Goal: Task Accomplishment & Management: Complete application form

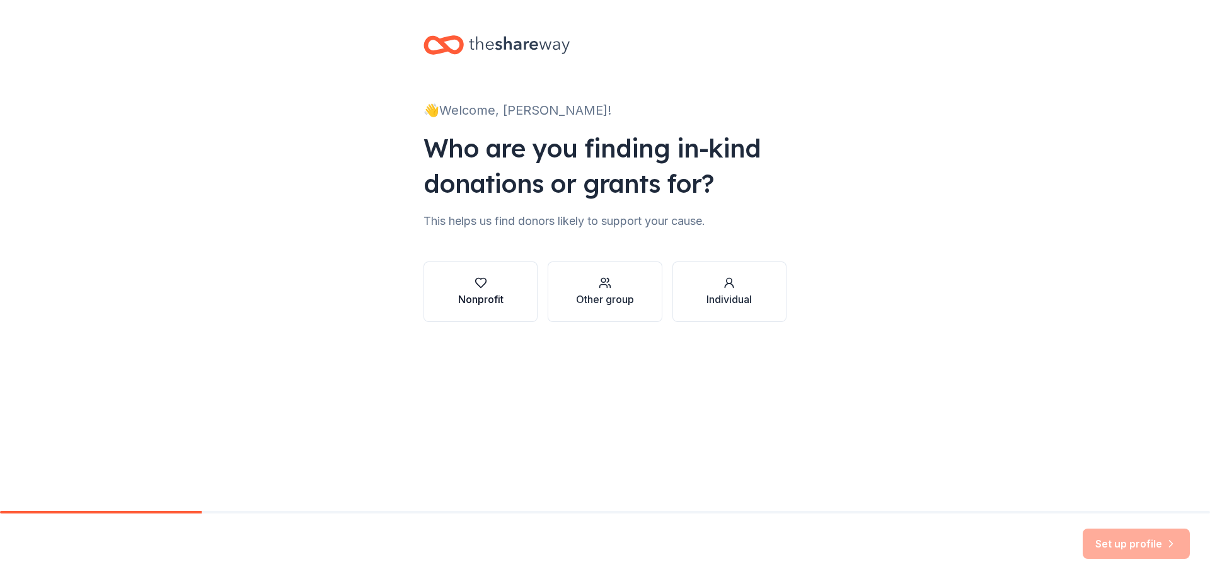
click at [510, 280] on button "Nonprofit" at bounding box center [481, 292] width 114 height 61
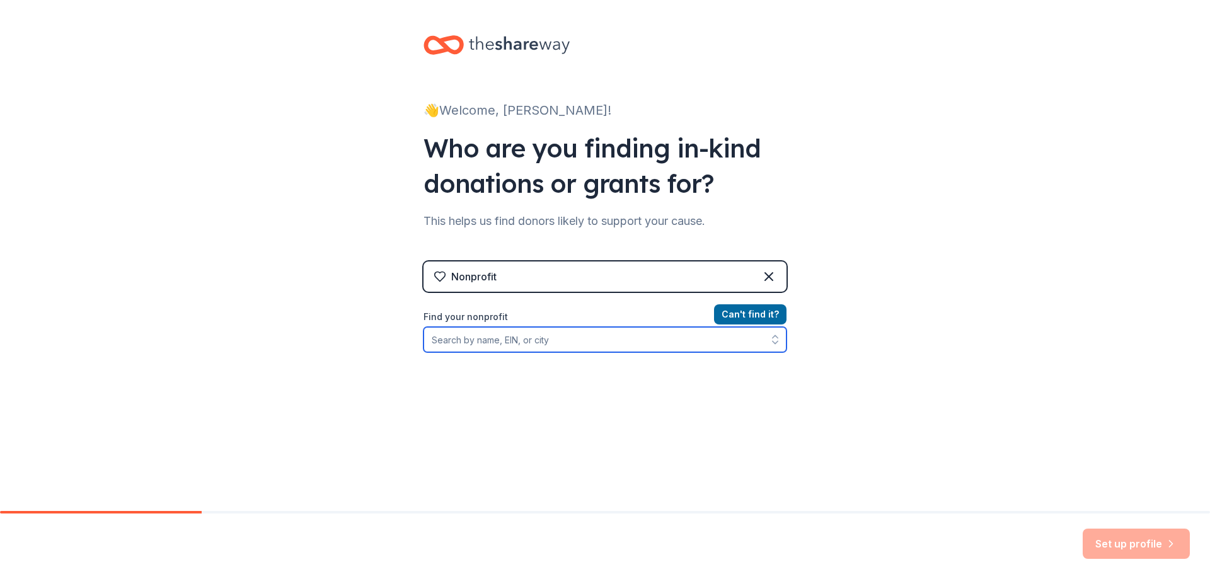
click at [518, 342] on input "Find your nonprofit" at bounding box center [605, 339] width 363 height 25
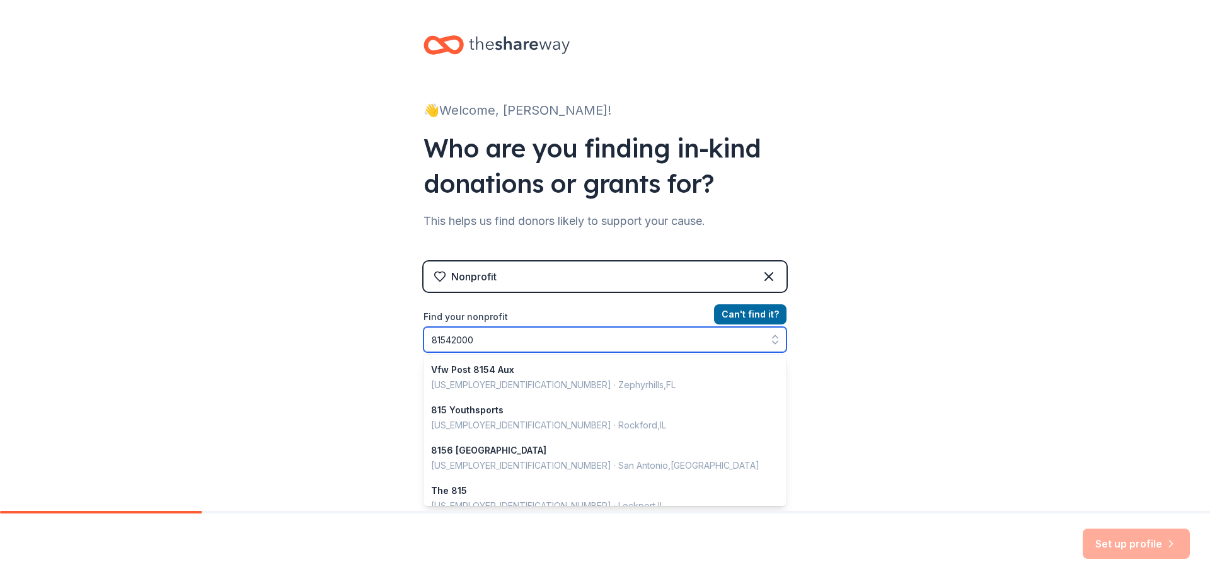
type input "815420009"
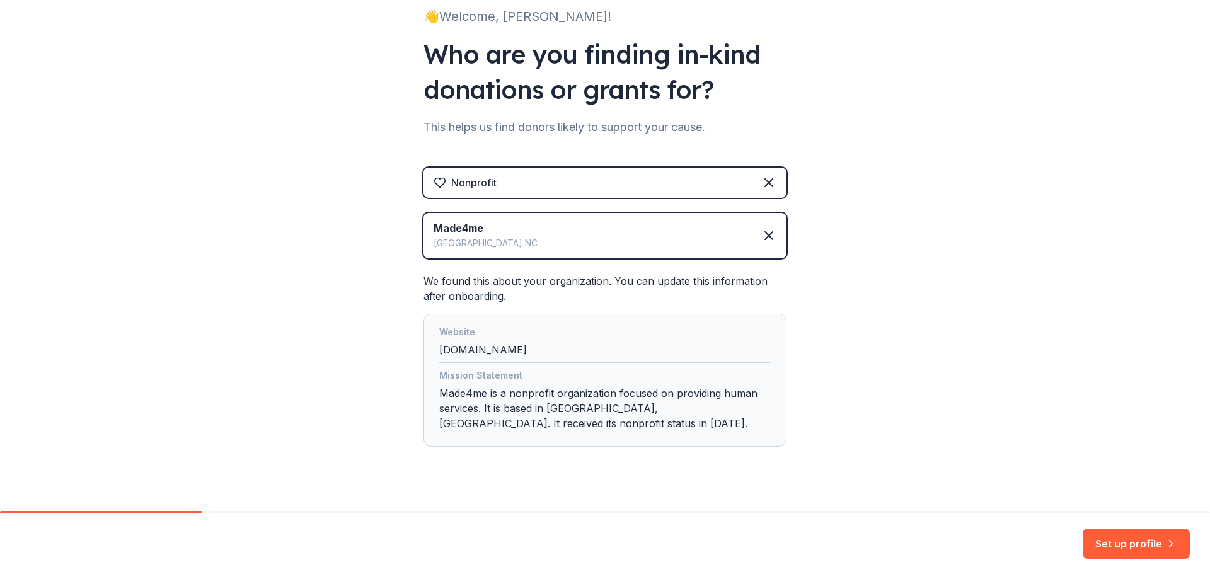
scroll to position [115, 0]
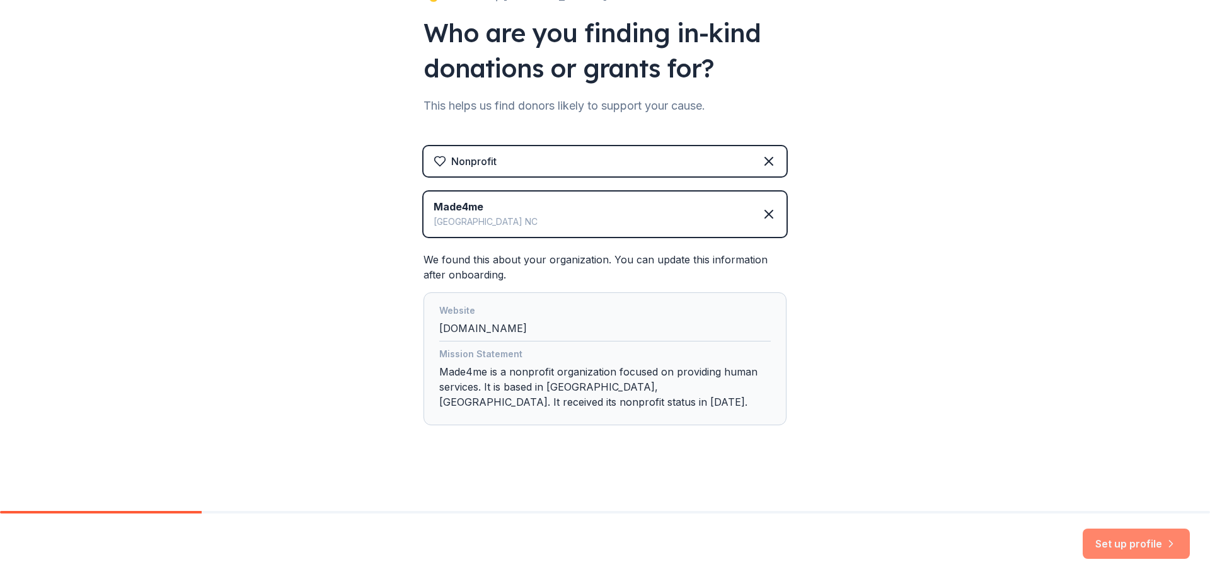
click at [1142, 545] on button "Set up profile" at bounding box center [1136, 544] width 107 height 30
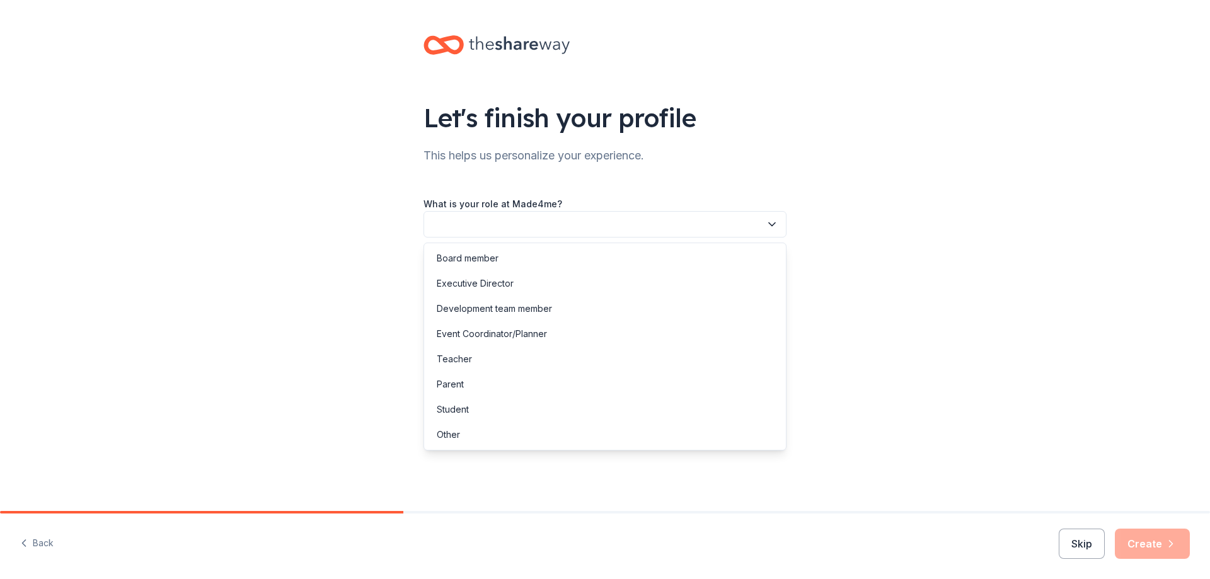
click at [499, 228] on button "button" at bounding box center [605, 224] width 363 height 26
click at [503, 310] on div "Development team member" at bounding box center [494, 308] width 115 height 15
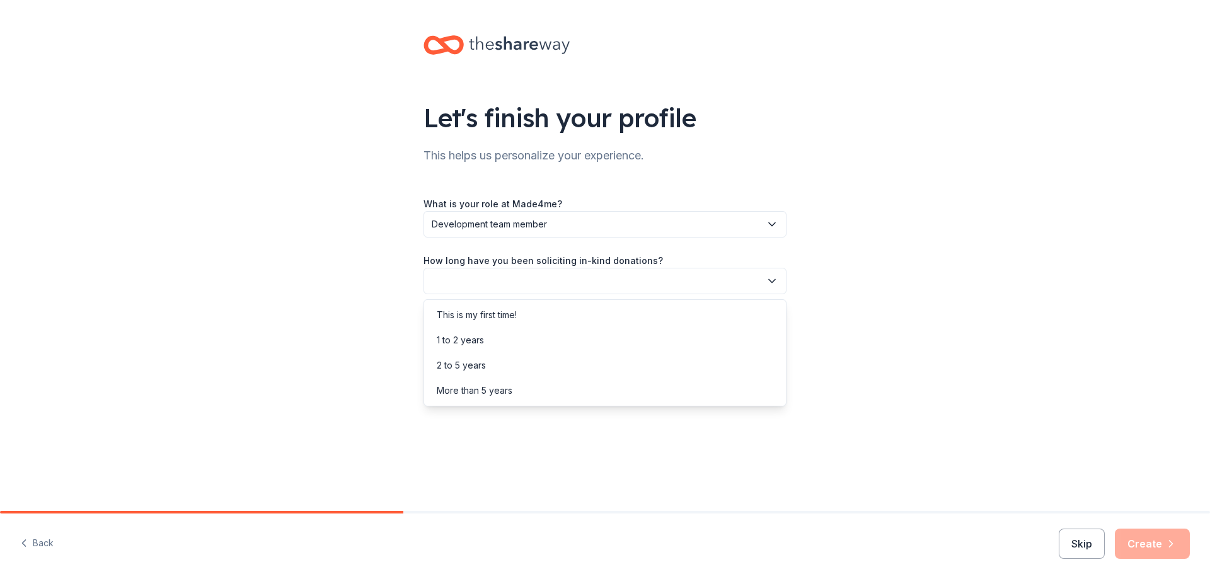
click at [499, 281] on button "button" at bounding box center [605, 281] width 363 height 26
click at [501, 316] on div "This is my first time!" at bounding box center [477, 315] width 80 height 15
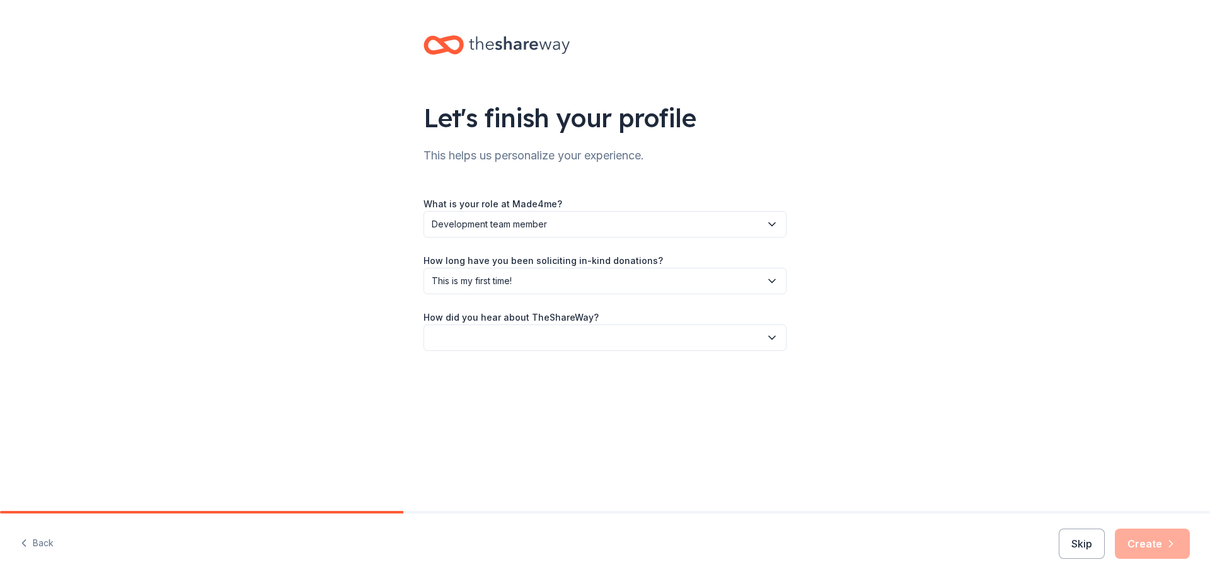
click at [499, 332] on button "button" at bounding box center [605, 338] width 363 height 26
click at [489, 400] on div "Online search" at bounding box center [465, 397] width 57 height 15
click at [1149, 544] on button "Create" at bounding box center [1152, 544] width 75 height 30
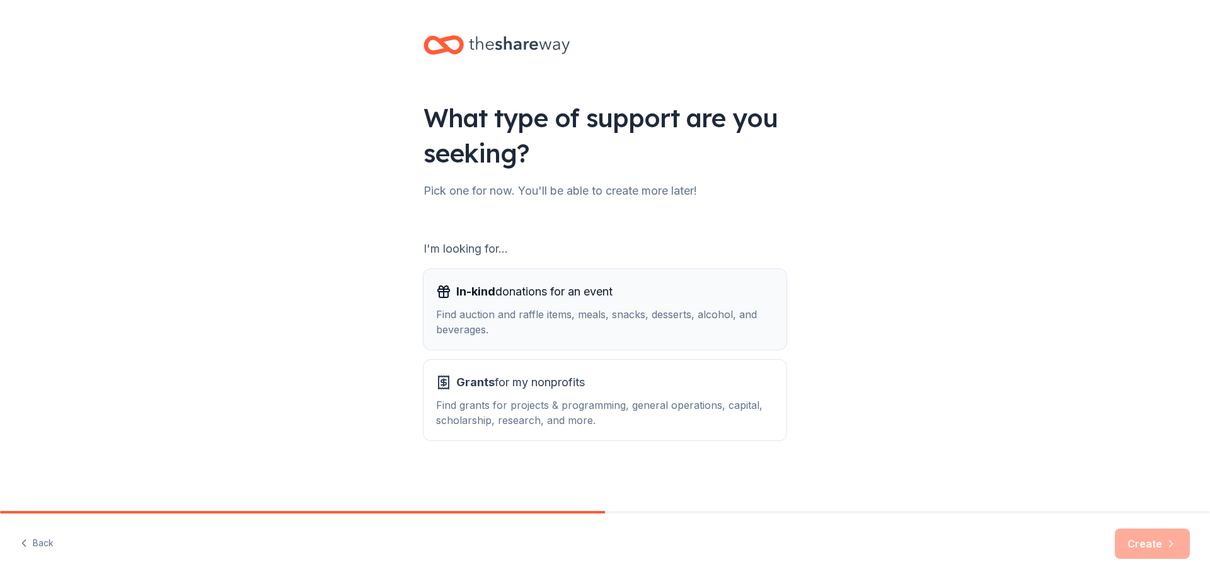
click at [526, 294] on span "In-kind donations for an event" at bounding box center [534, 292] width 156 height 20
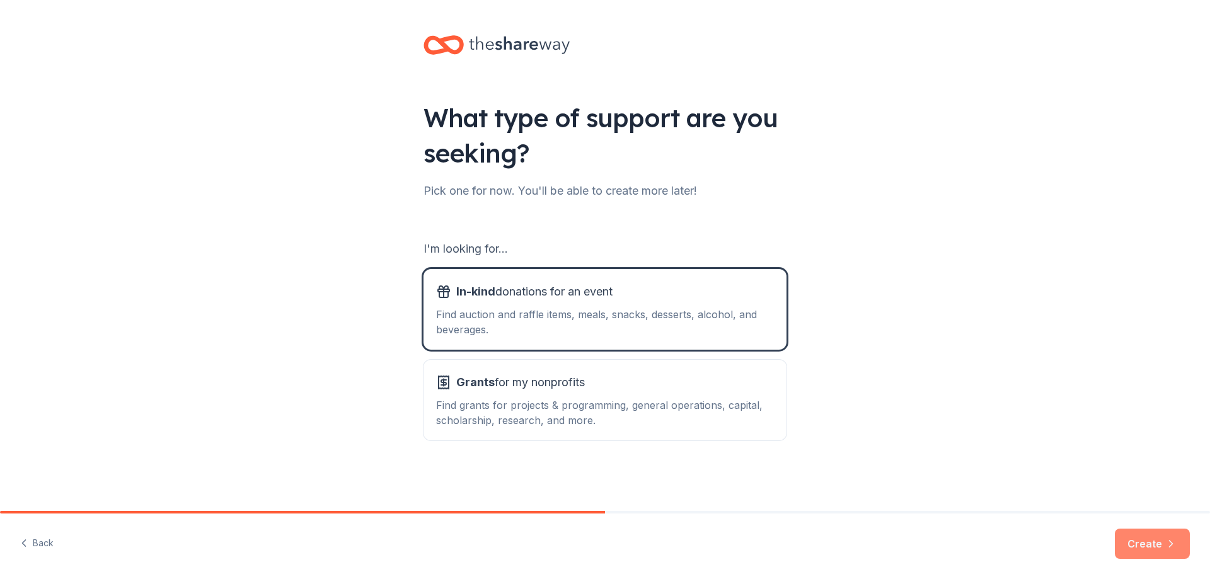
click at [1142, 548] on button "Create" at bounding box center [1152, 544] width 75 height 30
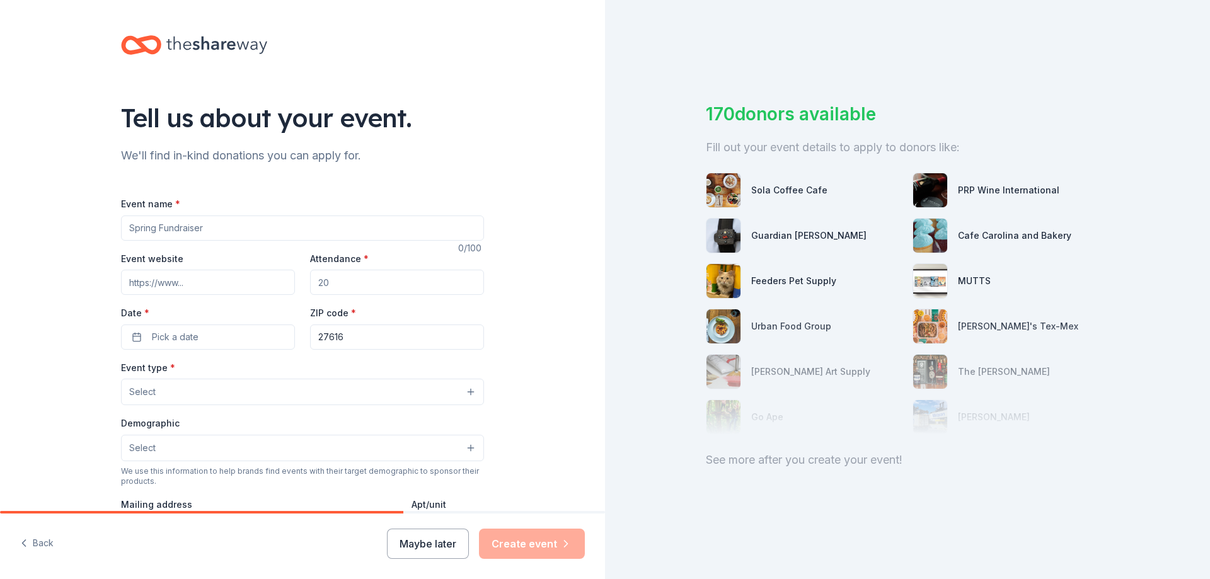
click at [184, 228] on input "Event name *" at bounding box center [302, 228] width 363 height 25
type input "Bowling 4 Pinclusion"
click at [227, 282] on input "Event website" at bounding box center [208, 282] width 174 height 25
type input "www.made4me.org/events"
click at [349, 286] on input "Attendance *" at bounding box center [397, 282] width 174 height 25
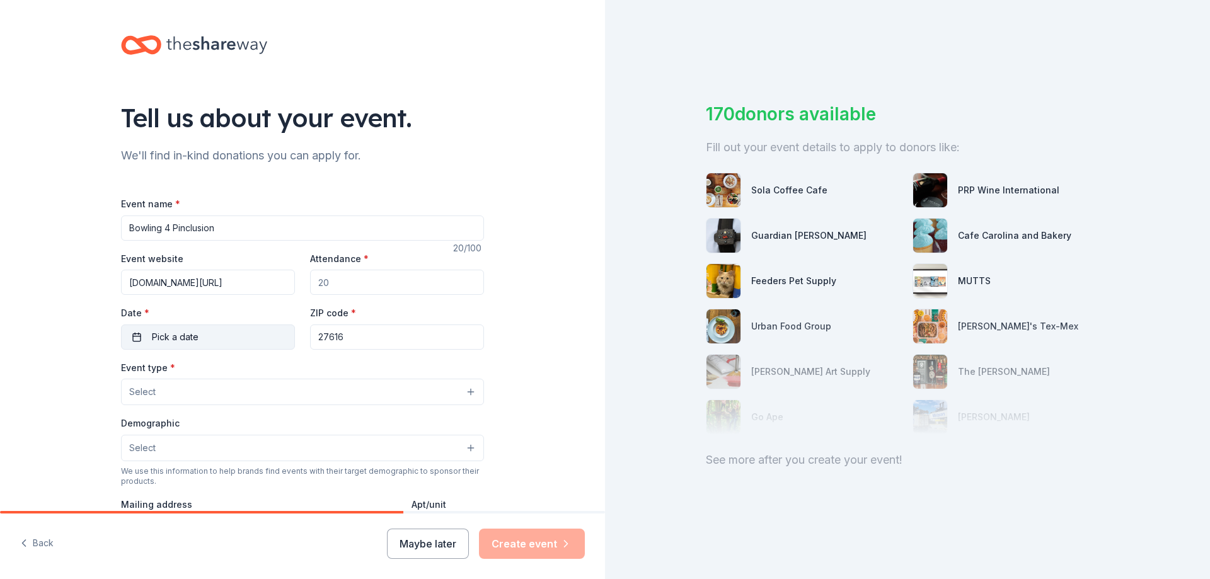
click at [212, 344] on button "Pick a date" at bounding box center [208, 337] width 174 height 25
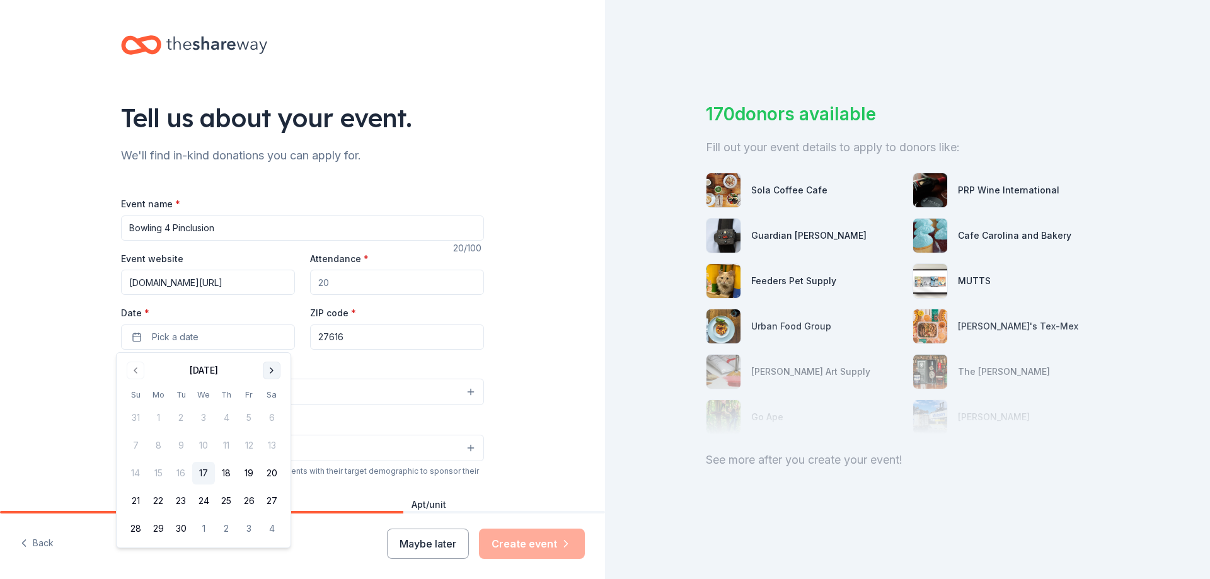
click at [269, 375] on button "Go to next month" at bounding box center [272, 371] width 18 height 18
click at [270, 533] on button "1" at bounding box center [271, 529] width 23 height 23
click at [333, 281] on input "Attendance *" at bounding box center [397, 282] width 174 height 25
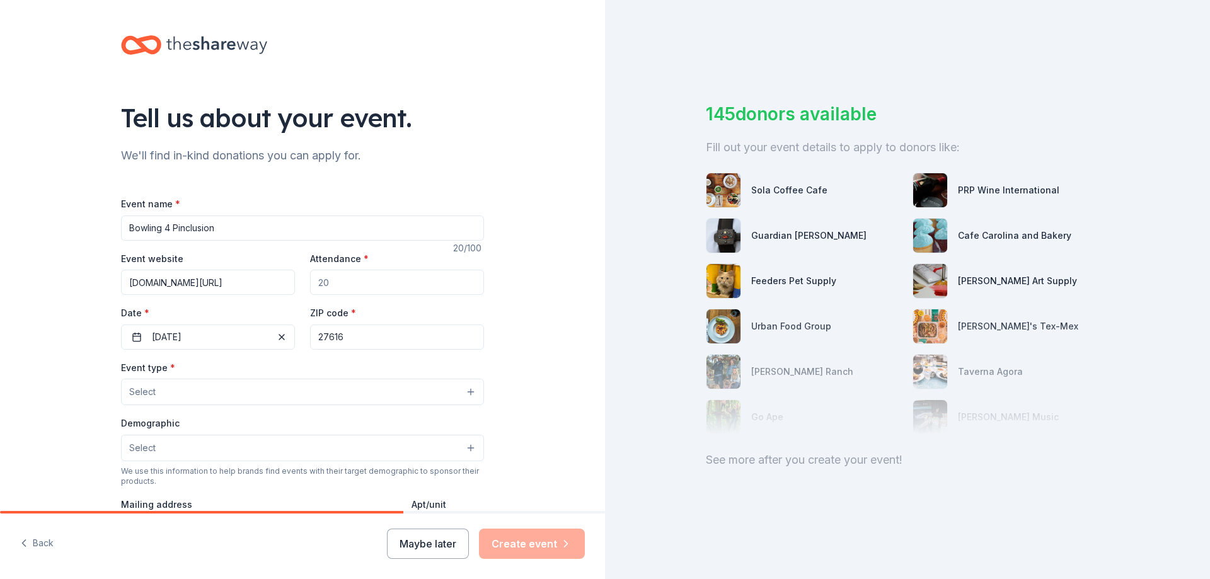
click at [209, 391] on button "Select" at bounding box center [302, 392] width 363 height 26
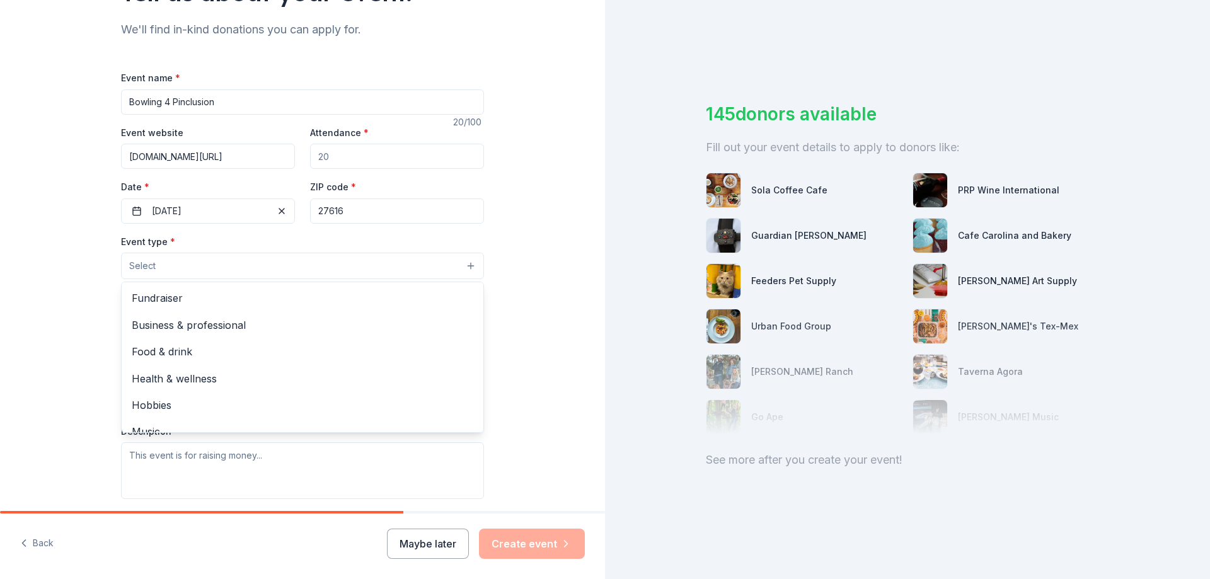
scroll to position [189, 0]
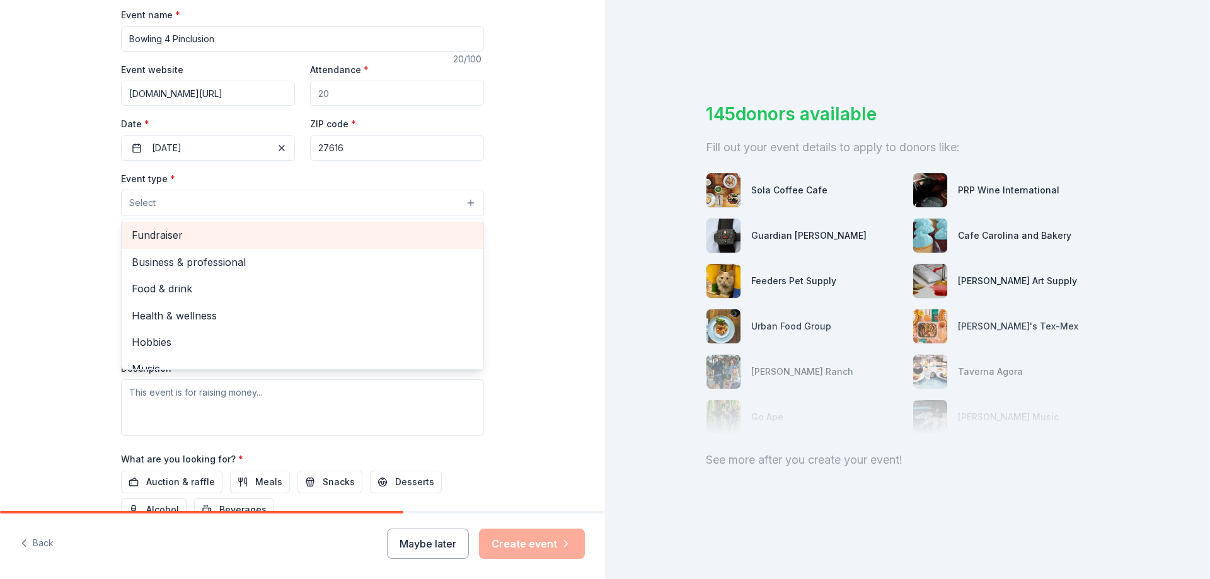
click at [182, 230] on span "Fundraiser" at bounding box center [303, 235] width 342 height 16
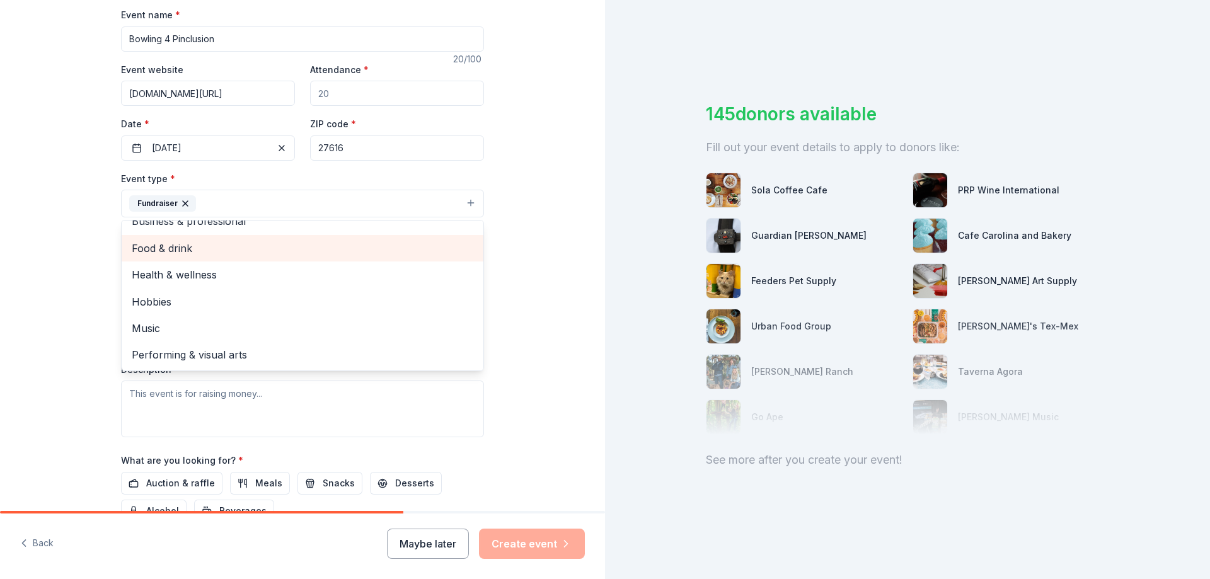
scroll to position [0, 0]
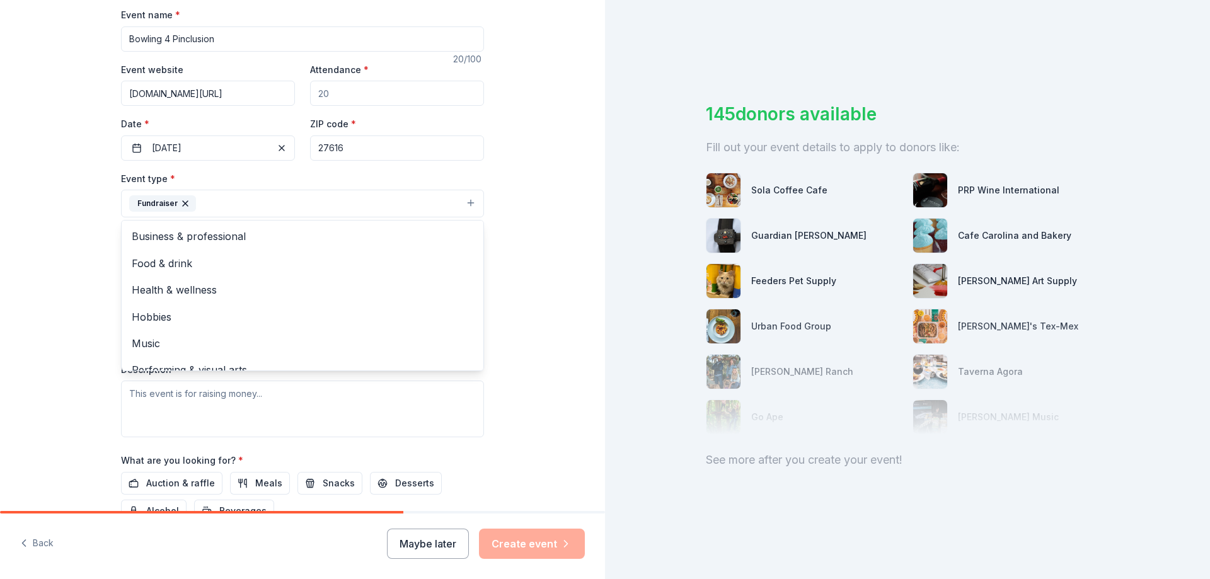
click at [537, 296] on div "Tell us about your event. We'll find in-kind donations you can apply for. Event…" at bounding box center [302, 231] width 605 height 840
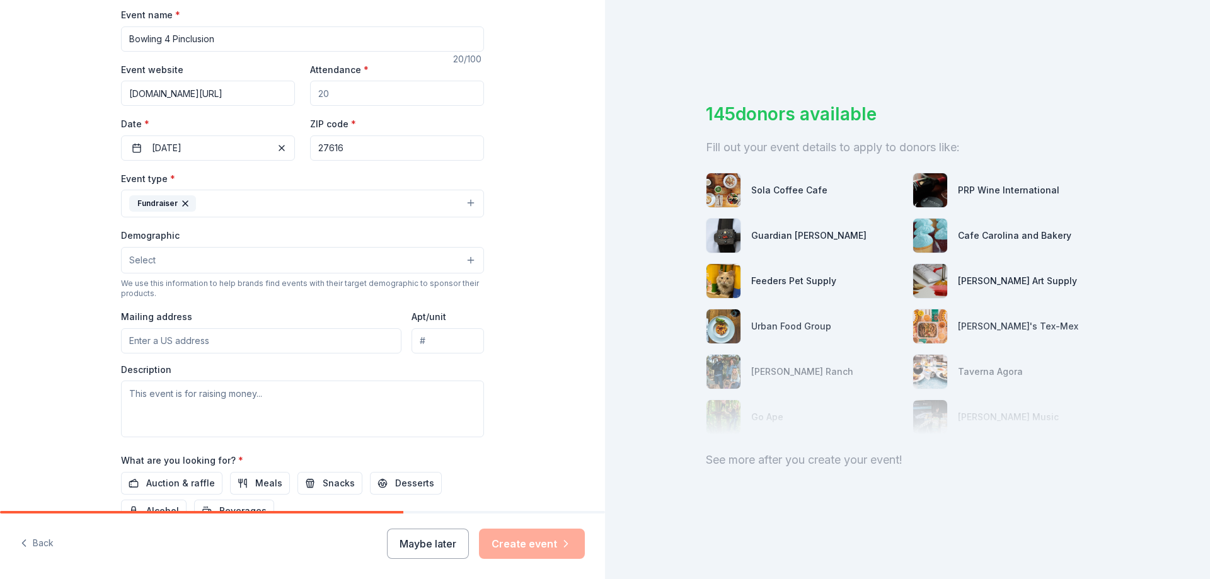
click at [182, 260] on button "Select" at bounding box center [302, 260] width 363 height 26
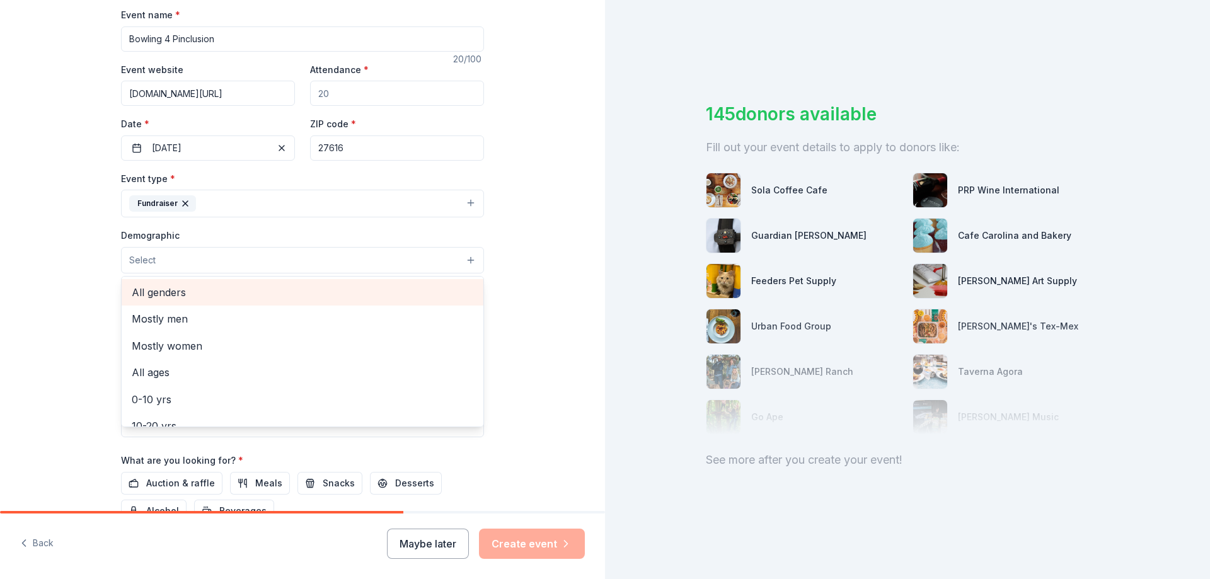
click at [197, 295] on span "All genders" at bounding box center [303, 292] width 342 height 16
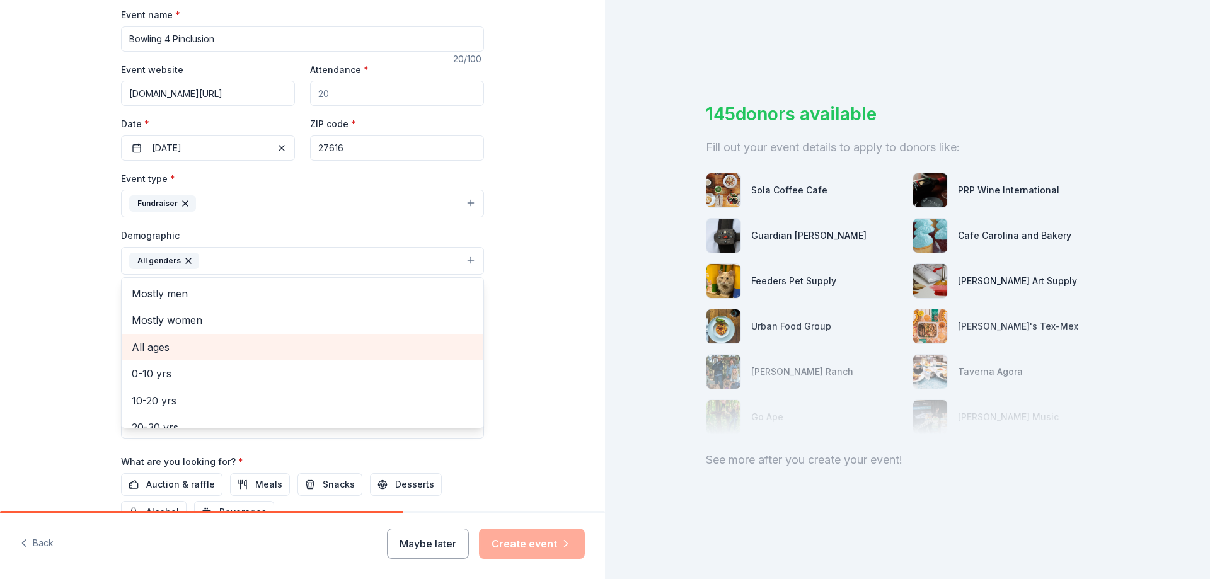
click at [212, 345] on span "All ages" at bounding box center [303, 347] width 342 height 16
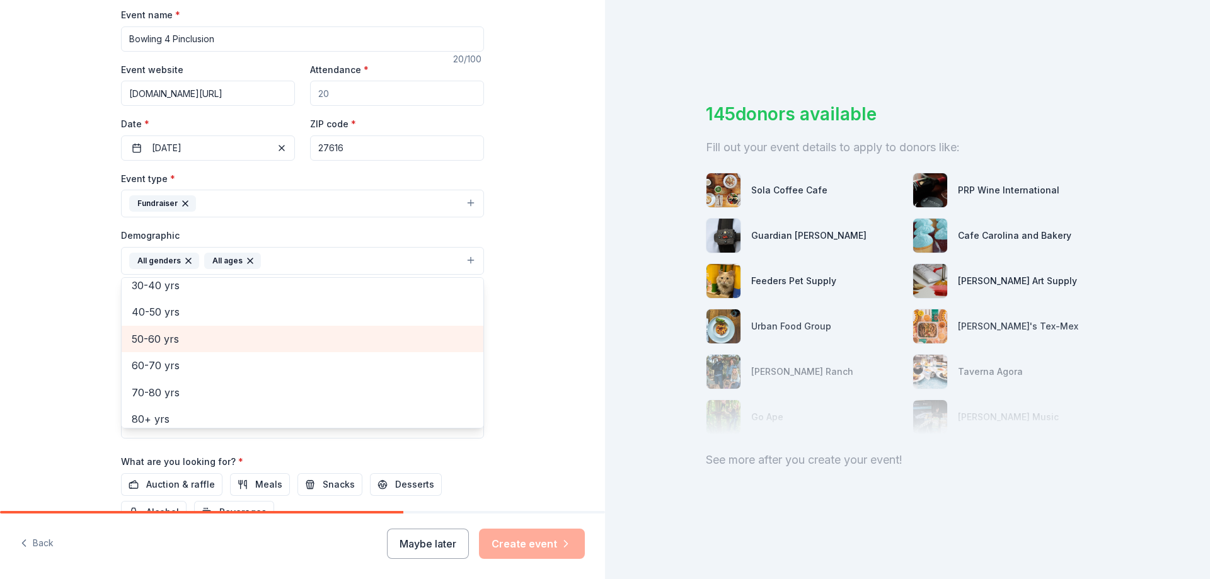
scroll to position [149, 0]
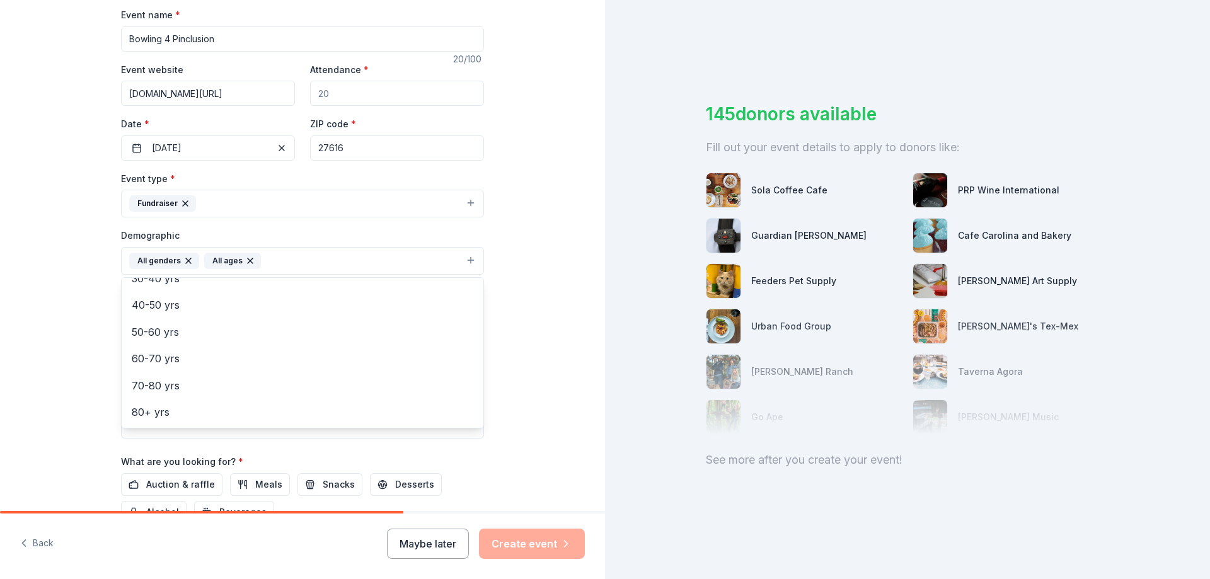
click at [513, 326] on div "Tell us about your event. We'll find in-kind donations you can apply for. Event…" at bounding box center [302, 232] width 605 height 842
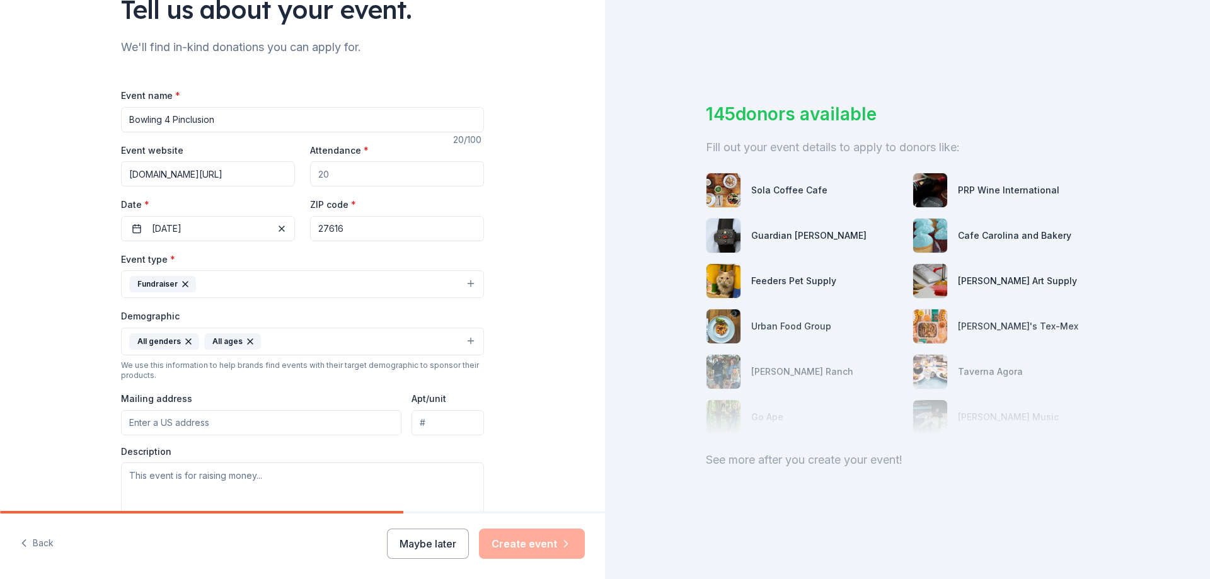
scroll to position [0, 0]
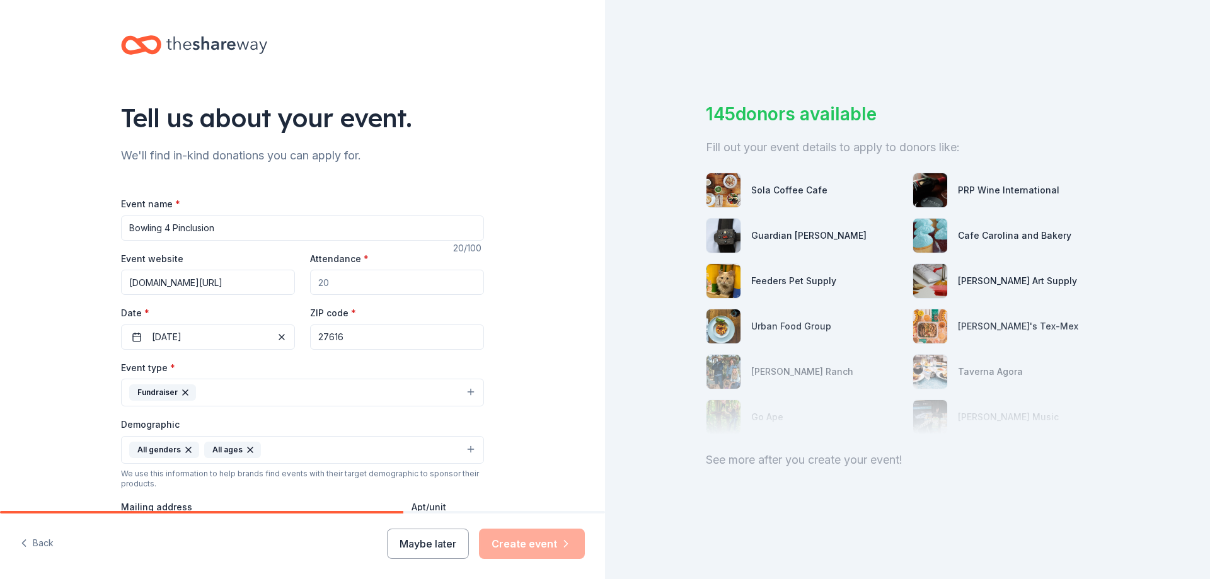
click at [366, 274] on input "Attendance *" at bounding box center [397, 282] width 174 height 25
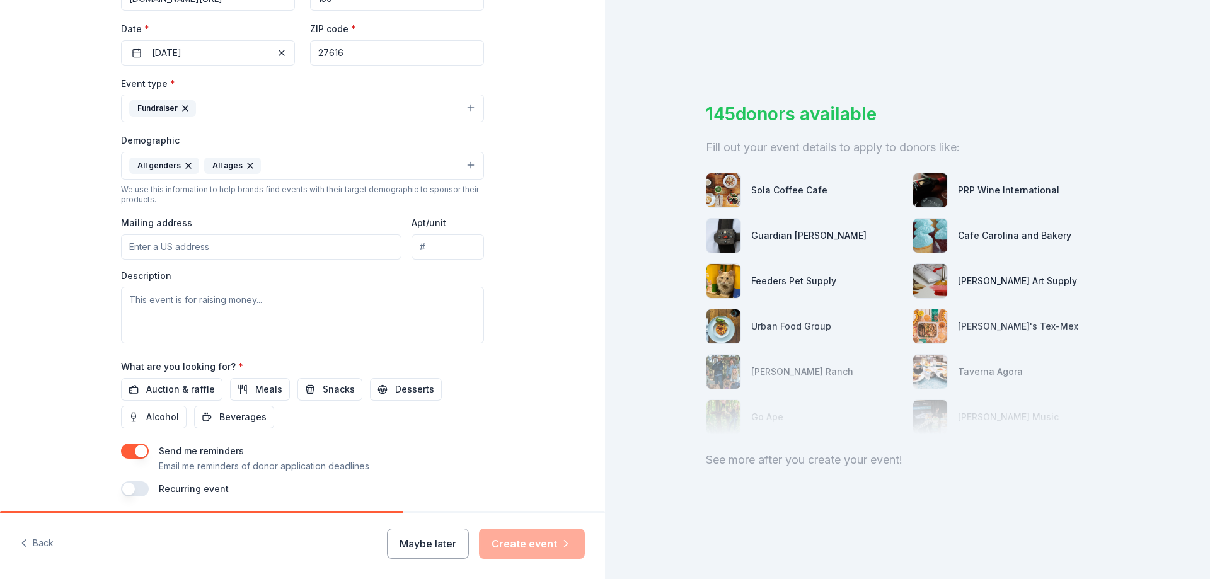
scroll to position [315, 0]
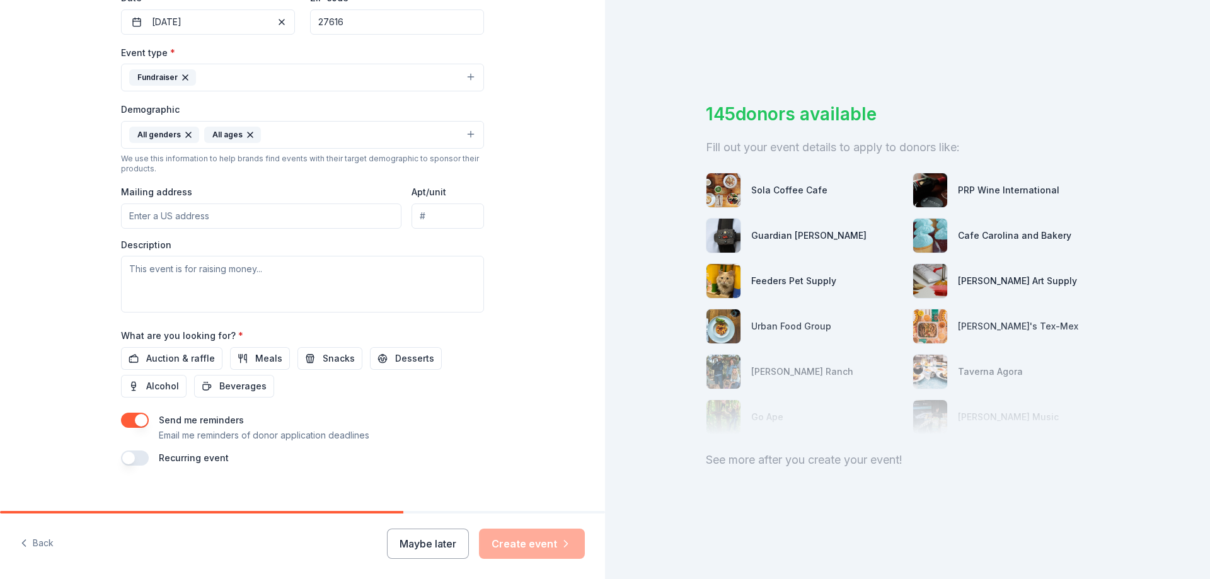
type input "150"
click at [225, 217] on input "Mailing address" at bounding box center [261, 216] width 281 height 25
type input "5540 Alantic Springs Rd Suite 101"
click at [241, 275] on textarea at bounding box center [302, 284] width 363 height 57
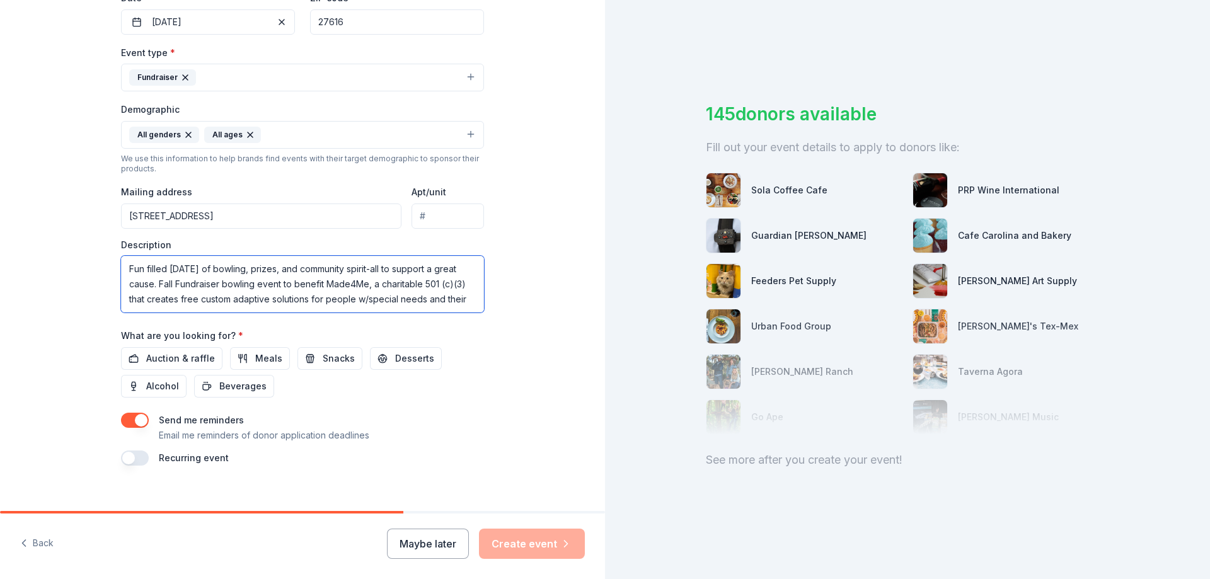
scroll to position [8, 0]
type textarea "Fun filled [DATE] of bowling, prizes, and community spirit-all to support a gre…"
click at [175, 353] on span "Auction & raffle" at bounding box center [180, 358] width 69 height 15
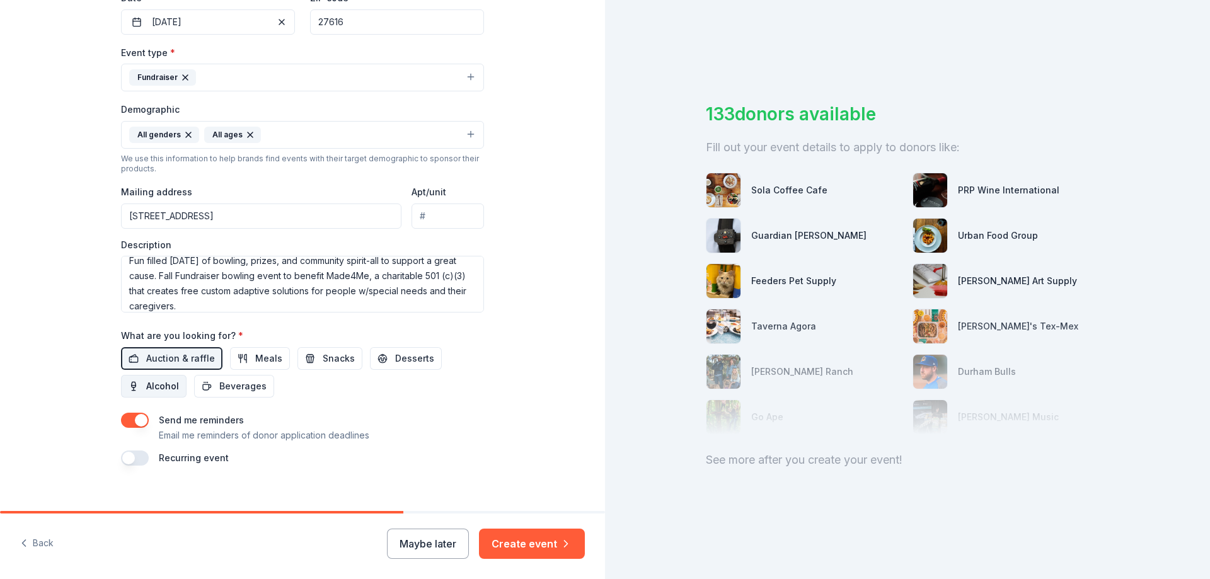
click at [167, 384] on span "Alcohol" at bounding box center [162, 386] width 33 height 15
click at [395, 361] on span "Desserts" at bounding box center [414, 358] width 39 height 15
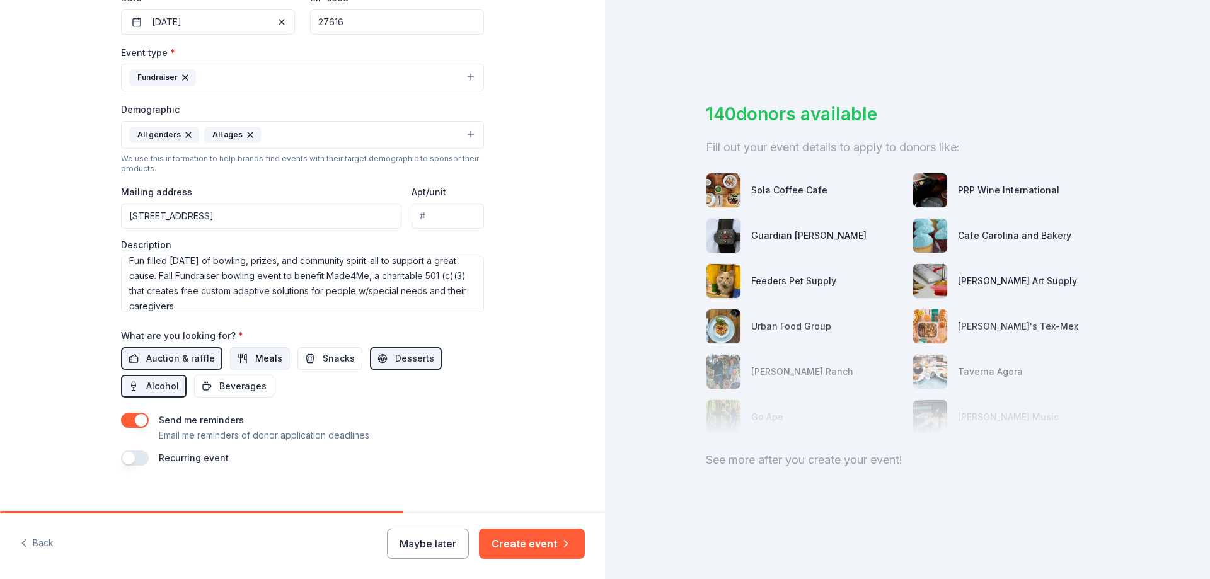
click at [260, 360] on span "Meals" at bounding box center [268, 358] width 27 height 15
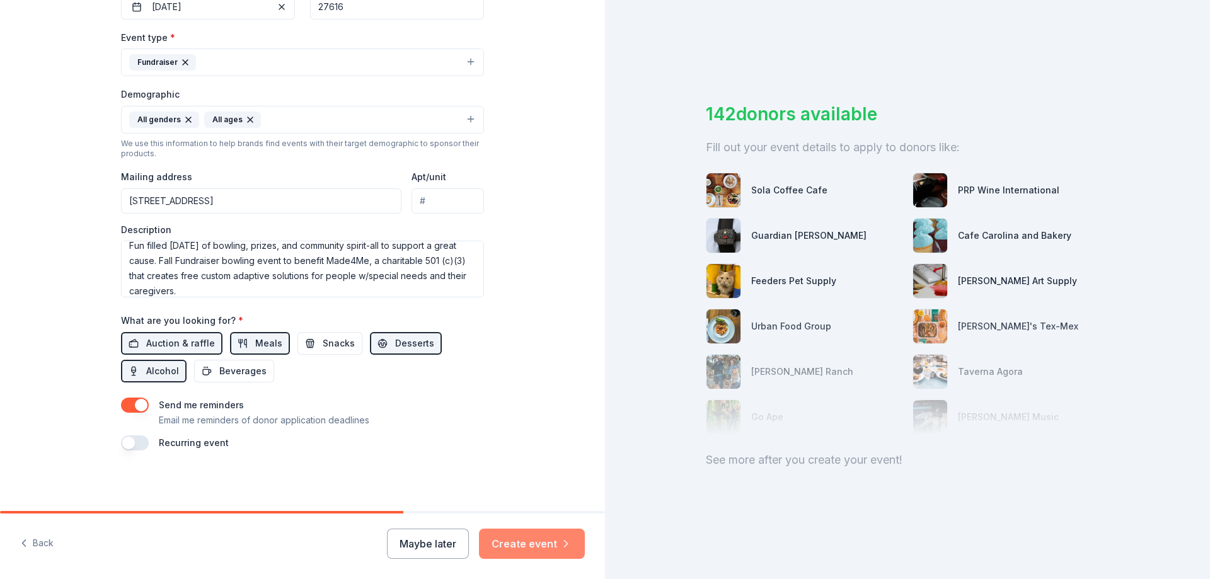
click at [519, 542] on button "Create event" at bounding box center [532, 544] width 106 height 30
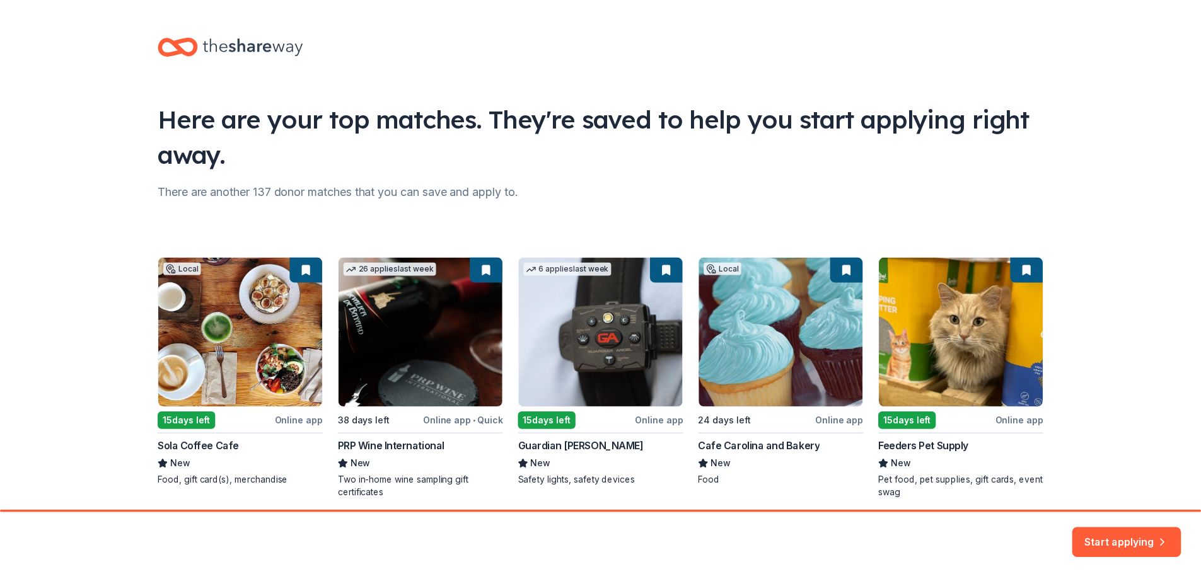
scroll to position [49, 0]
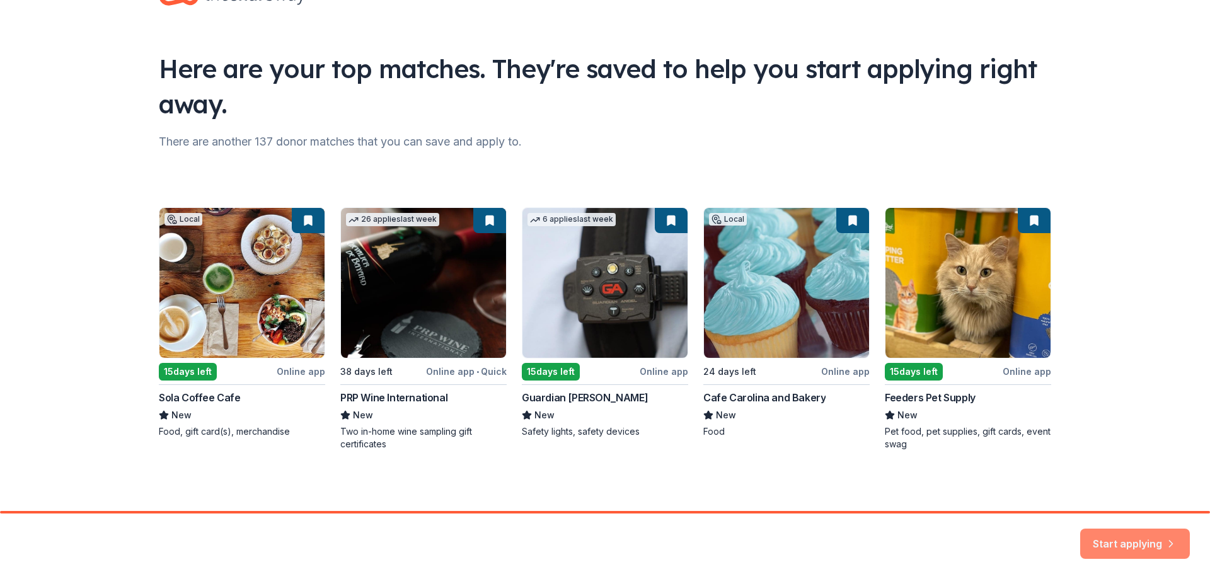
click at [1128, 538] on button "Start applying" at bounding box center [1136, 538] width 110 height 30
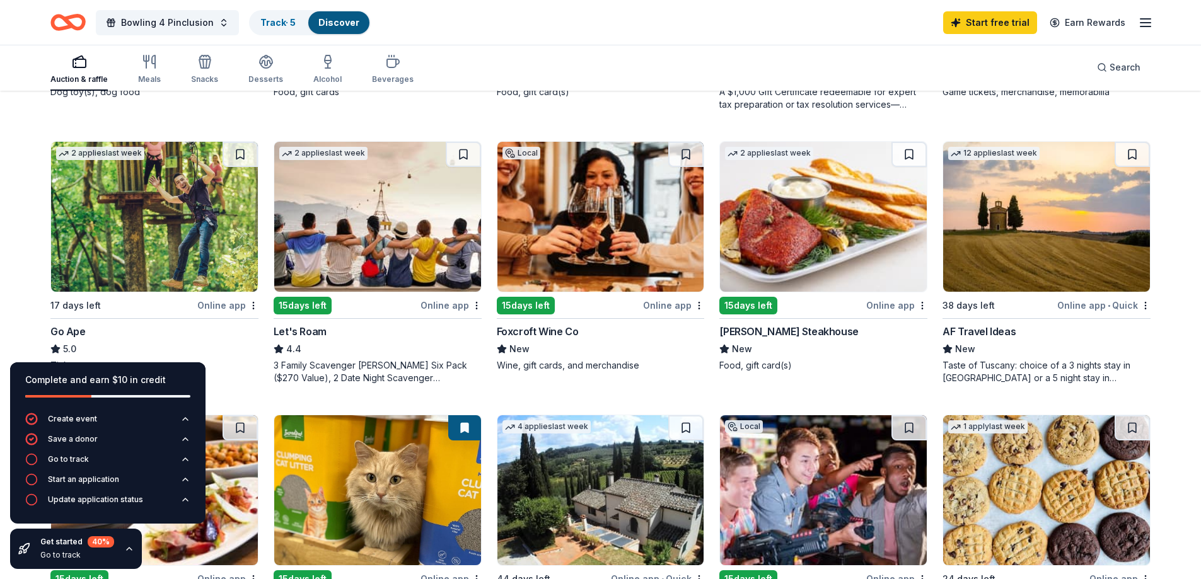
scroll to position [630, 0]
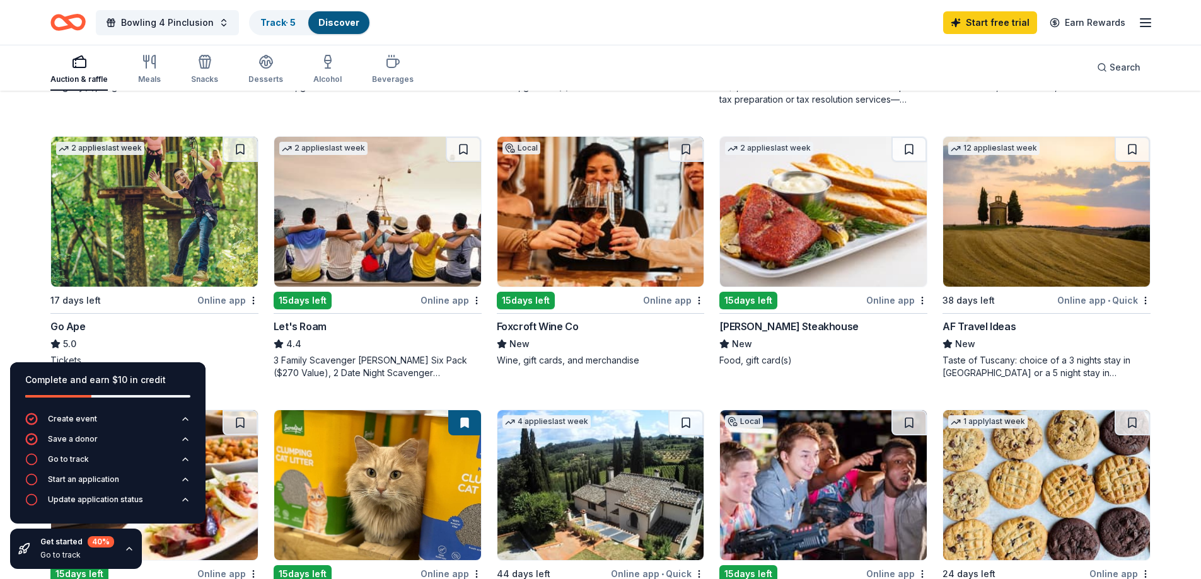
click at [345, 194] on img at bounding box center [377, 212] width 207 height 150
click at [161, 21] on span "Bowling 4 Pinclusion" at bounding box center [167, 22] width 93 height 15
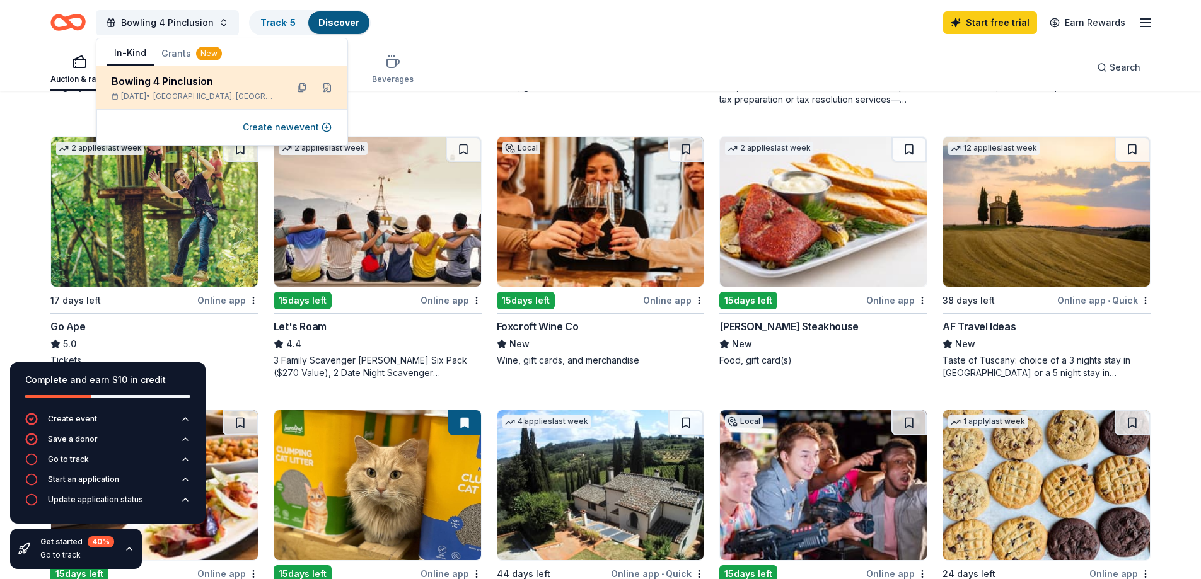
click at [199, 82] on div "Bowling 4 Pinclusion" at bounding box center [194, 81] width 165 height 15
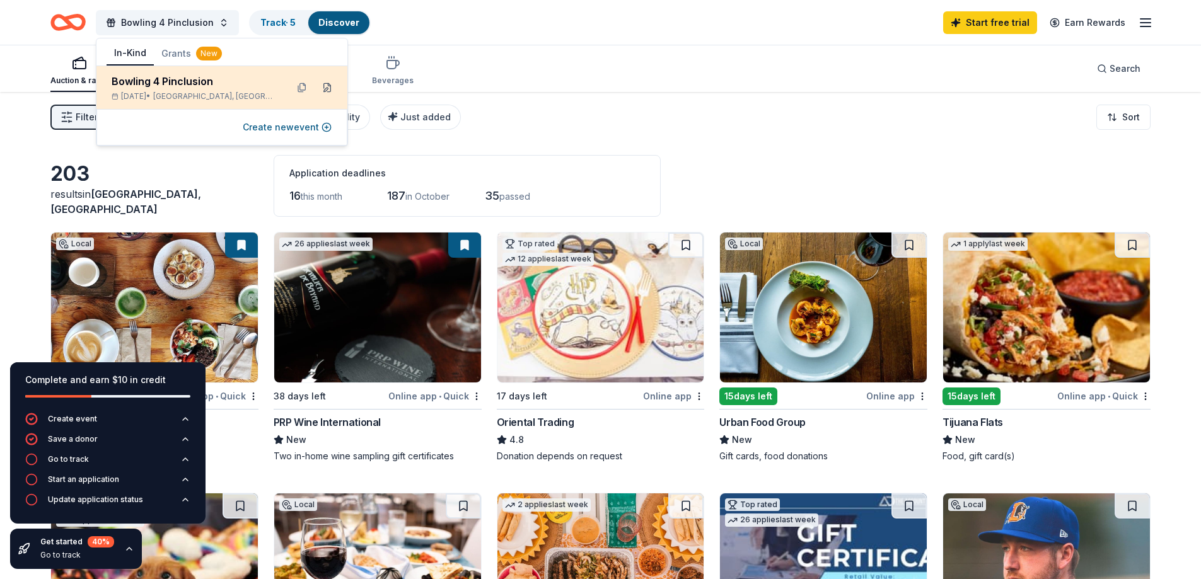
click at [327, 88] on button at bounding box center [327, 88] width 20 height 20
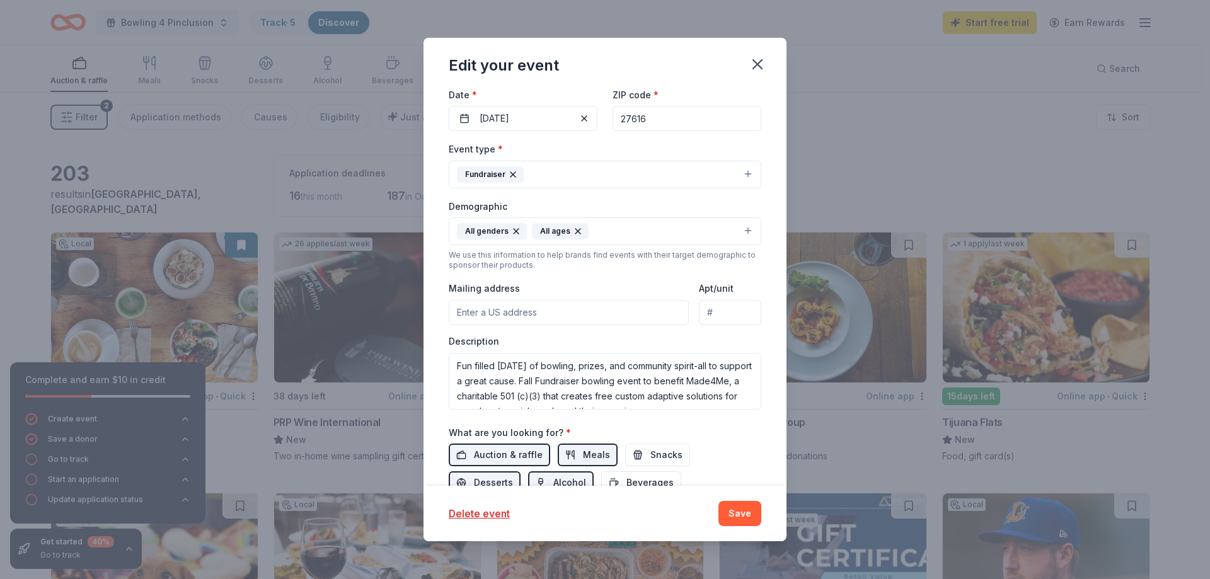
scroll to position [286, 0]
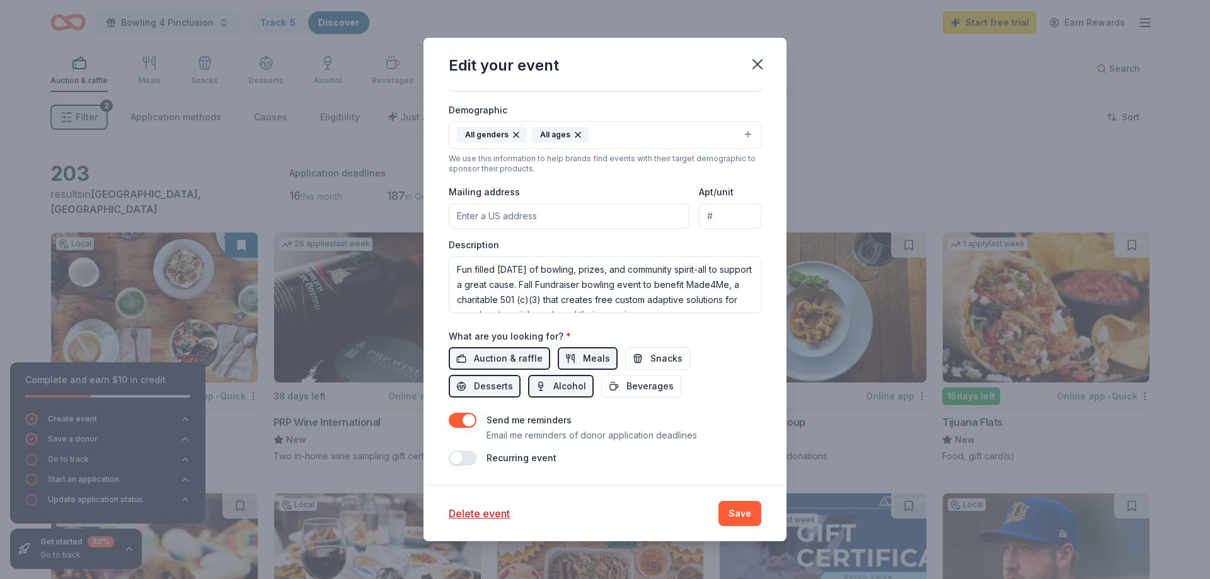
click at [510, 219] on input "Mailing address" at bounding box center [569, 216] width 240 height 25
drag, startPoint x: 487, startPoint y: 214, endPoint x: 497, endPoint y: 211, distance: 10.0
click at [488, 214] on input "5540 Alantic Springs Rd Suite 101" at bounding box center [569, 216] width 240 height 25
type input "5540 Atlantic Springs Road, Raleigh, NC, 27616"
click at [739, 514] on button "Save" at bounding box center [740, 513] width 43 height 25
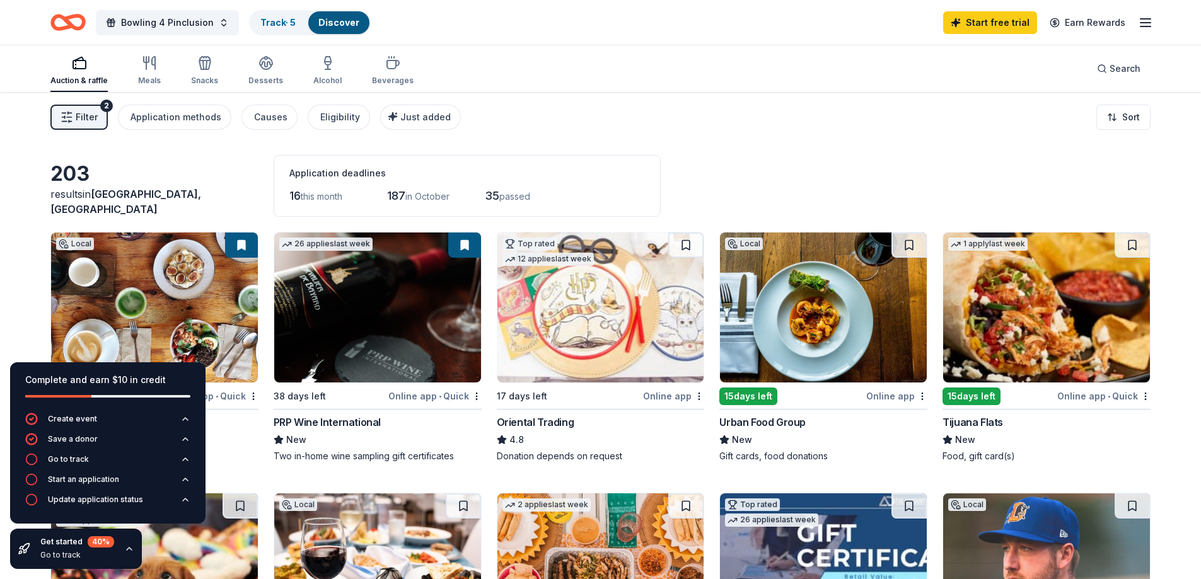
click at [365, 324] on img at bounding box center [377, 308] width 207 height 150
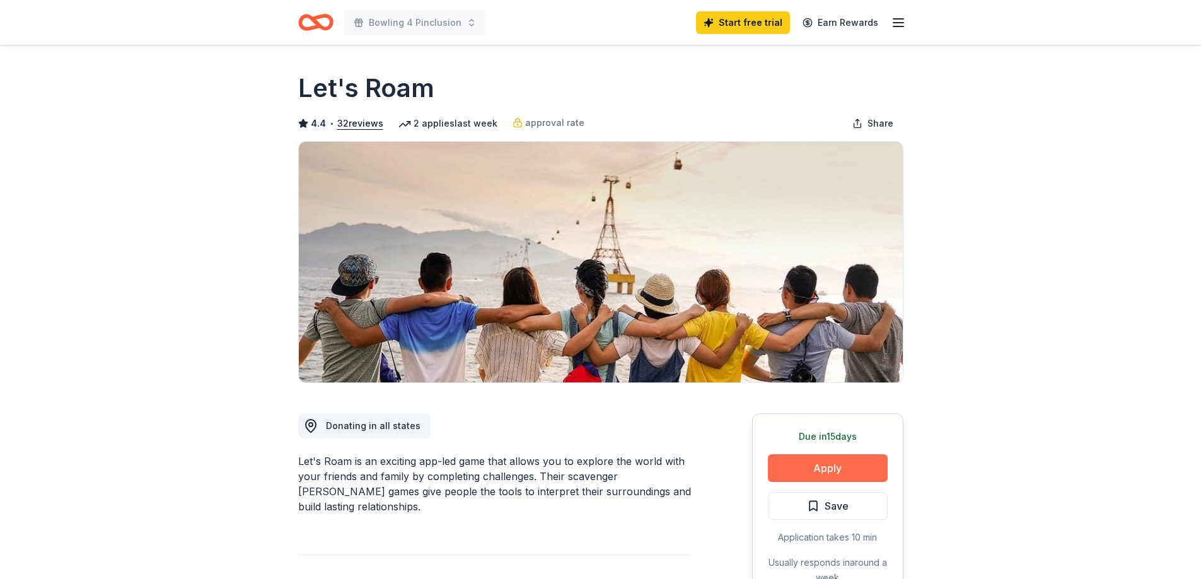
click at [827, 468] on button "Apply" at bounding box center [828, 469] width 120 height 28
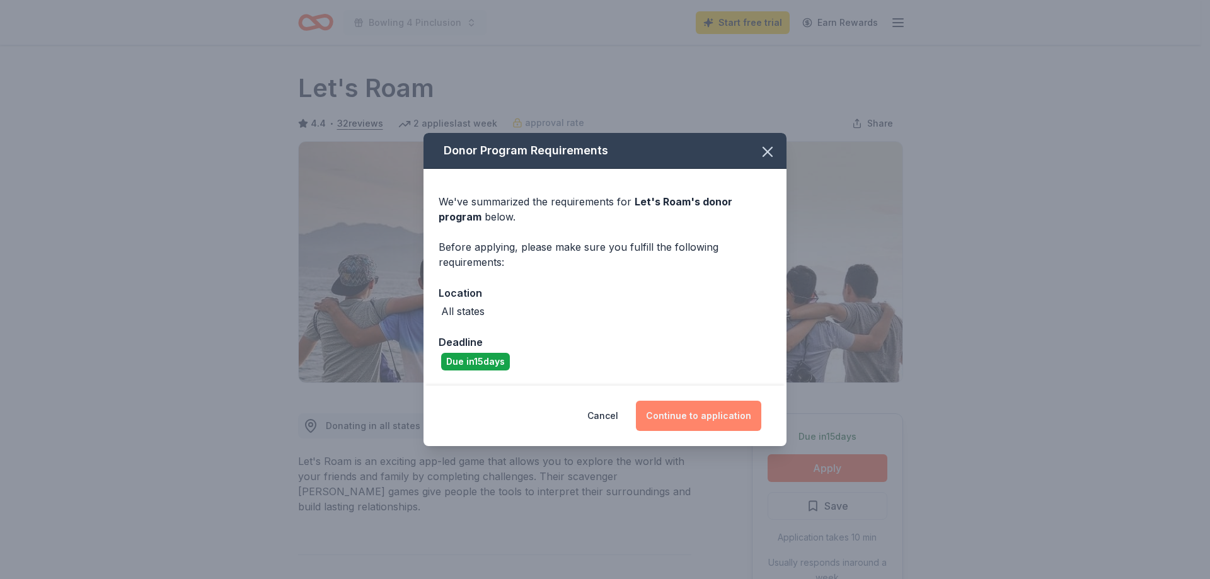
click at [690, 413] on button "Continue to application" at bounding box center [698, 416] width 125 height 30
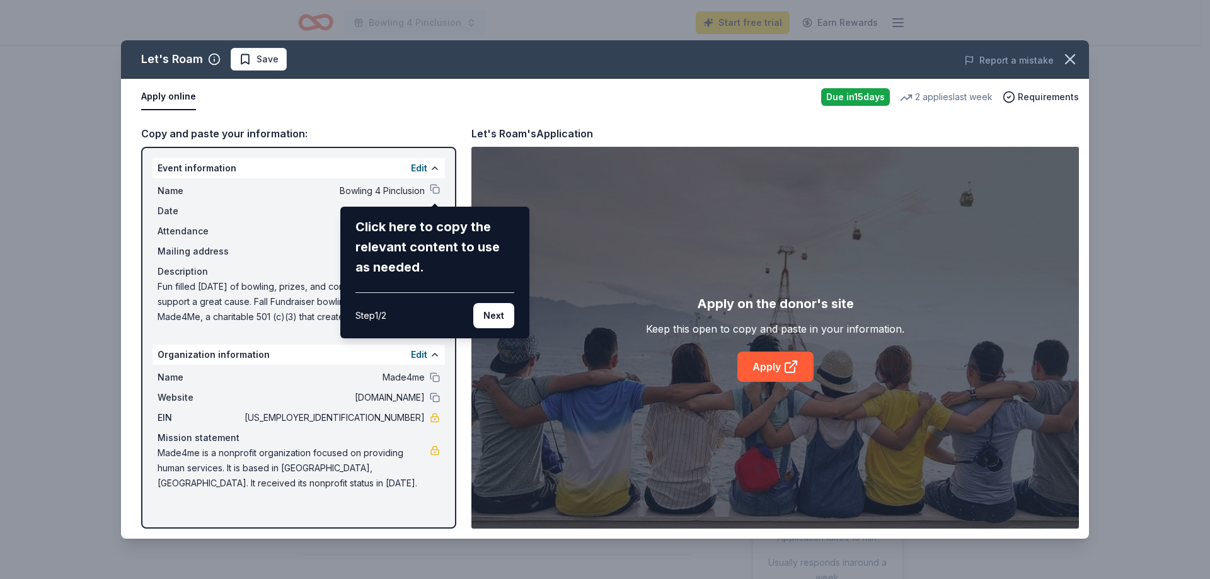
click at [435, 188] on div "Let's Roam Save Report a mistake Apply online Due in 15 days 2 applies last wee…" at bounding box center [605, 289] width 968 height 499
click at [490, 313] on button "Next" at bounding box center [493, 315] width 41 height 25
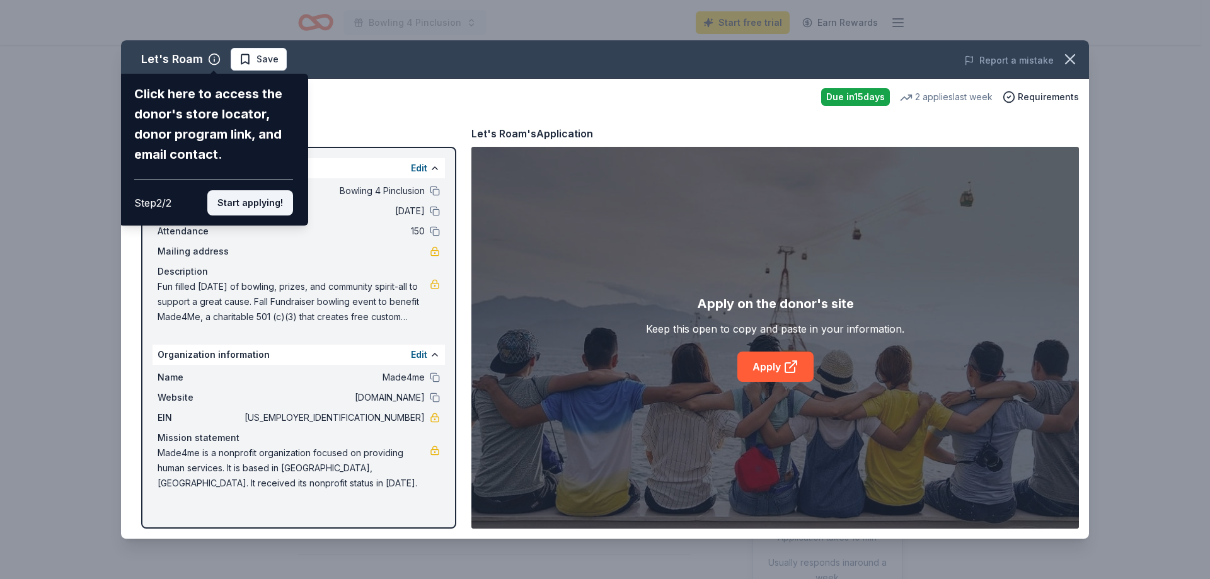
click at [260, 201] on button "Start applying!" at bounding box center [250, 202] width 86 height 25
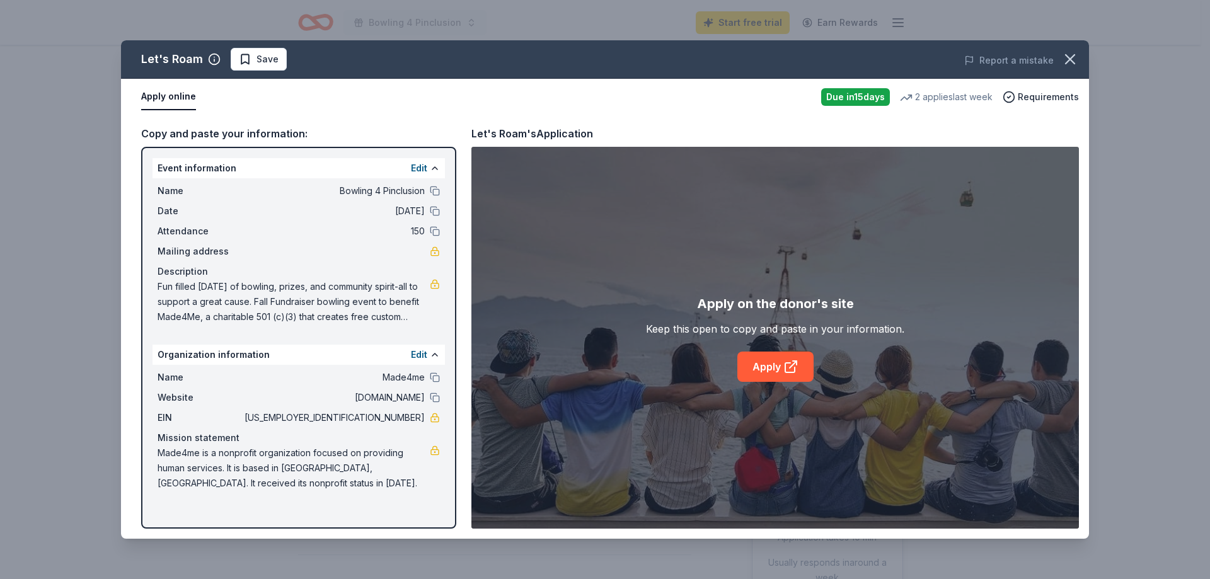
click at [270, 485] on span "Made4me is a nonprofit organization focused on providing human services. It is …" at bounding box center [294, 468] width 272 height 45
click at [256, 482] on span "Made4me is a nonprofit organization focused on providing human services. It is …" at bounding box center [294, 468] width 272 height 45
click at [252, 485] on span "Made4me is a nonprofit organization focused on providing human services. It is …" at bounding box center [294, 468] width 272 height 45
click at [250, 484] on span "Made4me is a nonprofit organization focused on providing human services. It is …" at bounding box center [294, 468] width 272 height 45
click at [252, 482] on span "Made4me is a nonprofit organization focused on providing human services. It is …" at bounding box center [294, 468] width 272 height 45
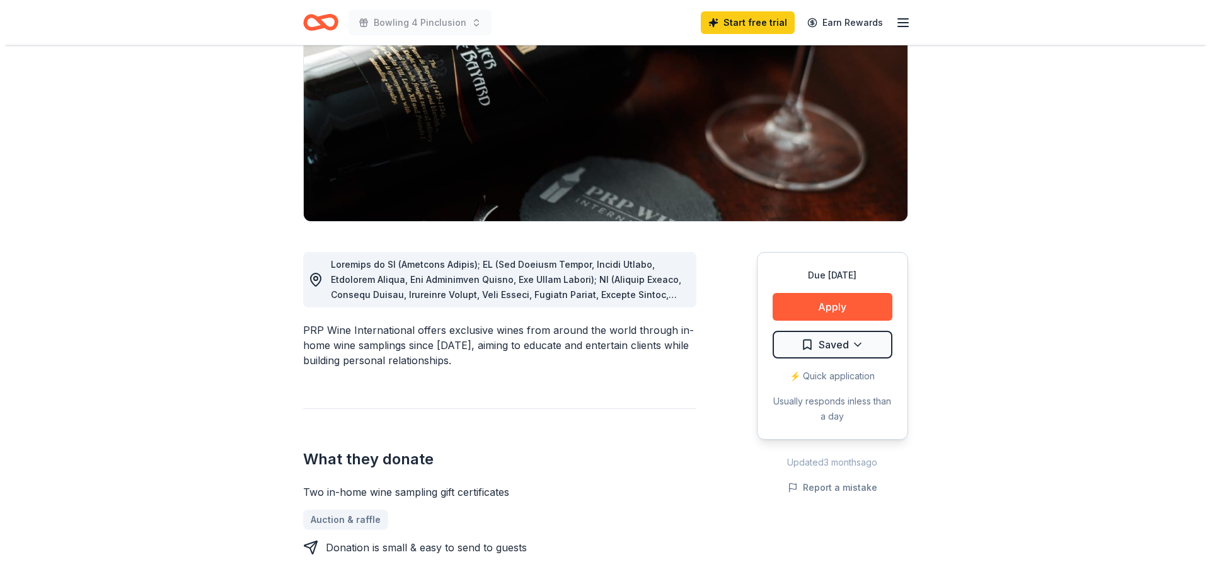
scroll to position [252, 0]
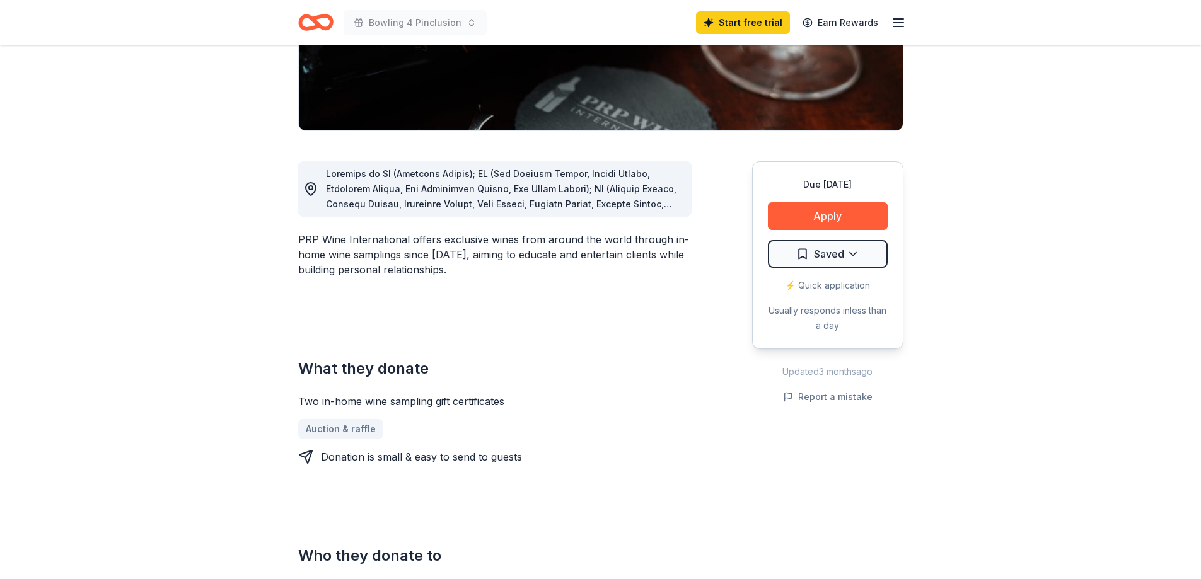
click at [494, 217] on div "PRP Wine International offers exclusive wines from around the world through in-…" at bounding box center [494, 523] width 393 height 785
click at [666, 206] on span at bounding box center [504, 347] width 356 height 359
click at [798, 219] on button "Apply" at bounding box center [828, 216] width 120 height 28
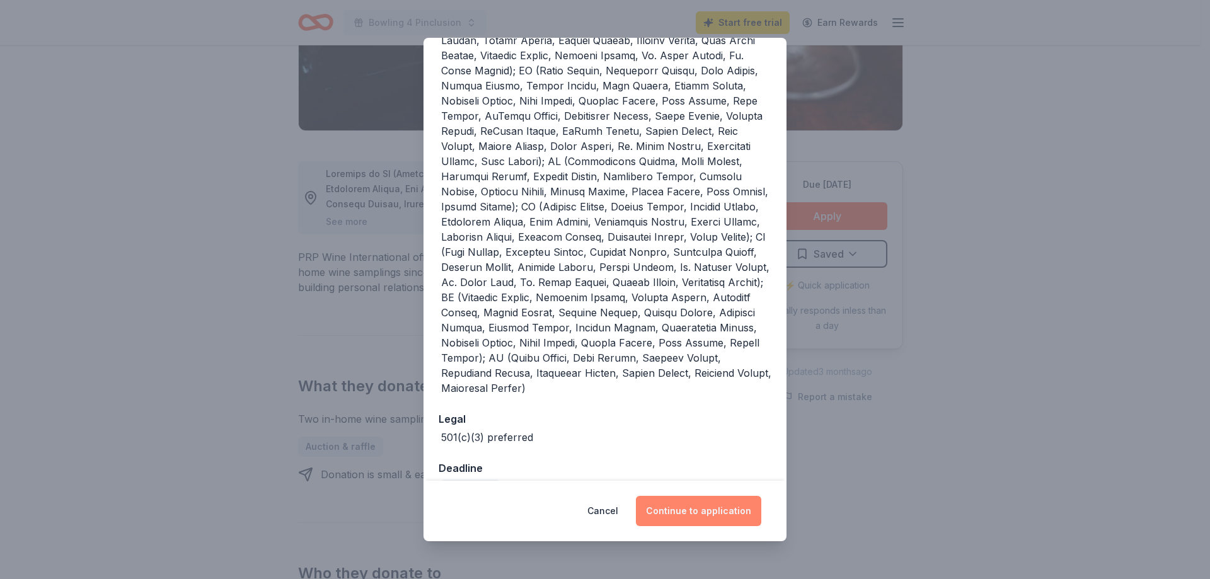
click at [699, 518] on button "Continue to application" at bounding box center [698, 511] width 125 height 30
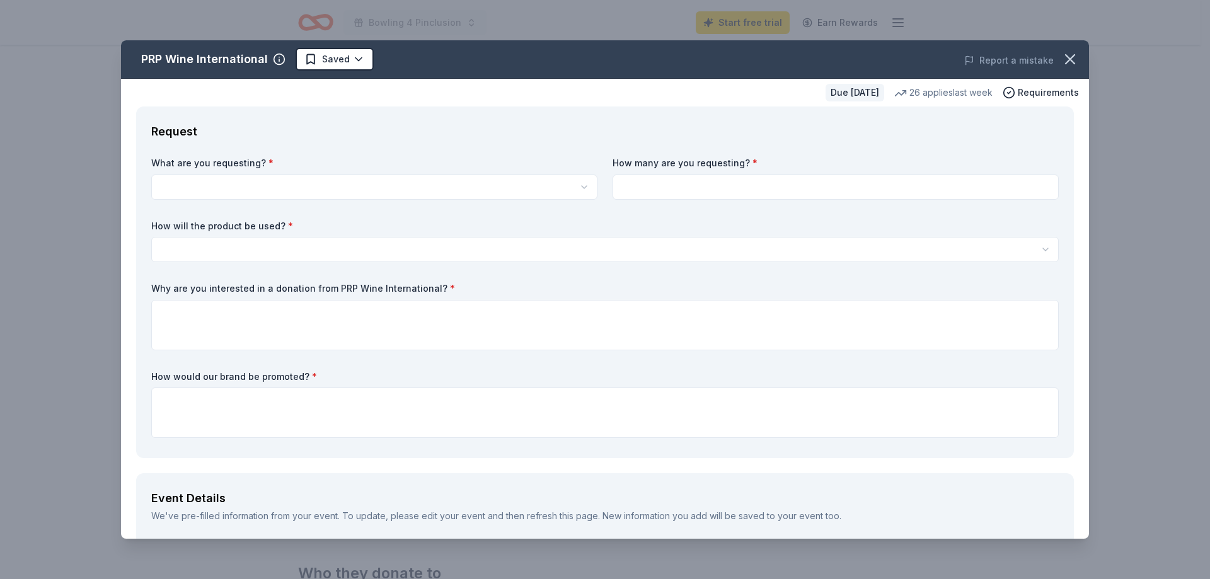
click at [258, 183] on html "Bowling 4 Pinclusion Start free trial Earn Rewards Due in 38 days Share PRP Win…" at bounding box center [605, 37] width 1210 height 579
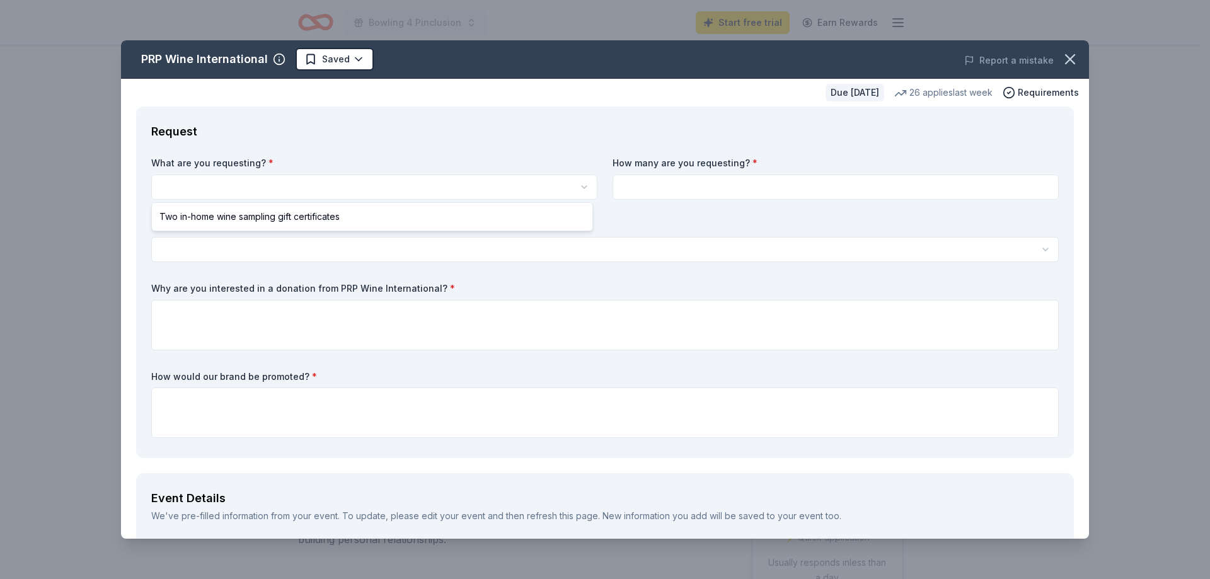
scroll to position [0, 0]
select select "Two in-home wine sampling gift certificates"
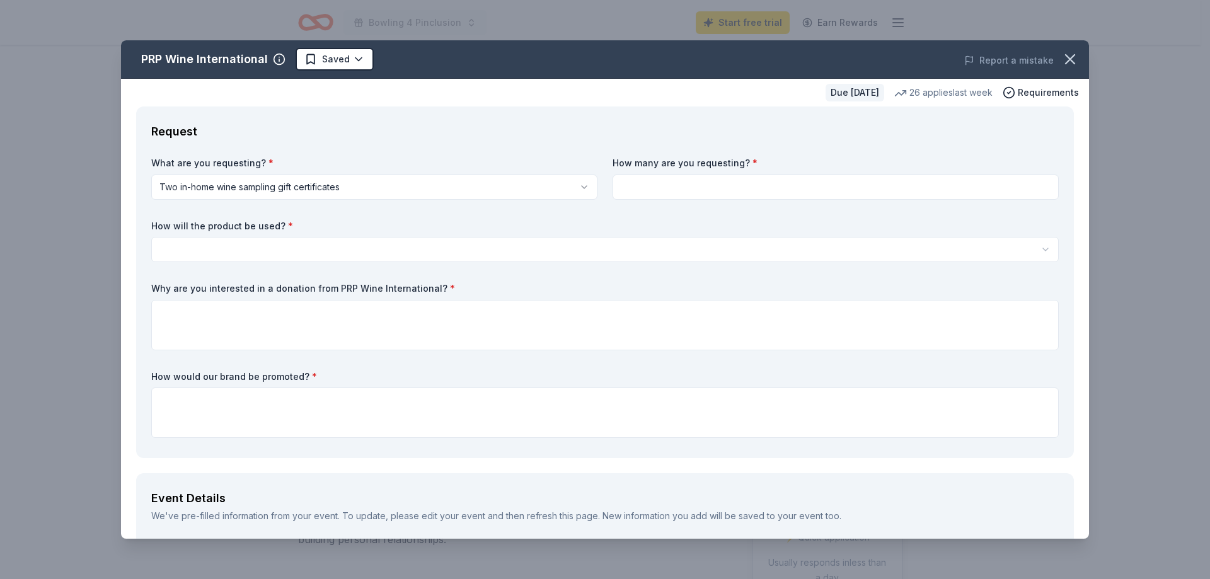
click at [664, 188] on input at bounding box center [836, 187] width 446 height 25
type input "2"
click at [383, 246] on html "Bowling 4 Pinclusion Start free trial Earn Rewards Due in 38 days Share PRP Win…" at bounding box center [605, 289] width 1210 height 579
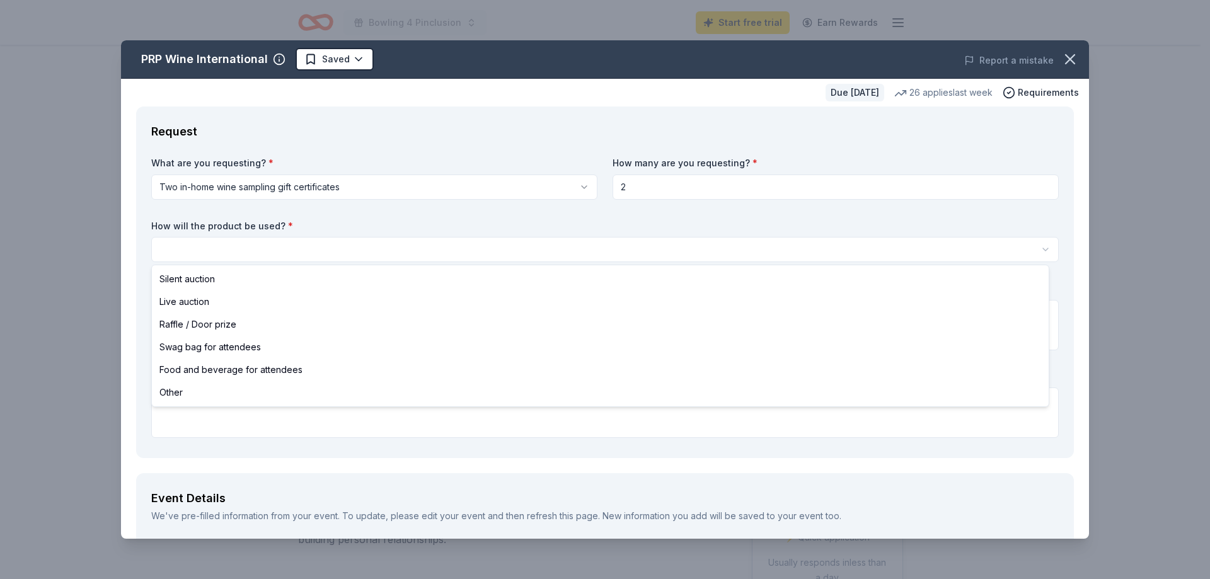
select select "raffleDoorPrize"
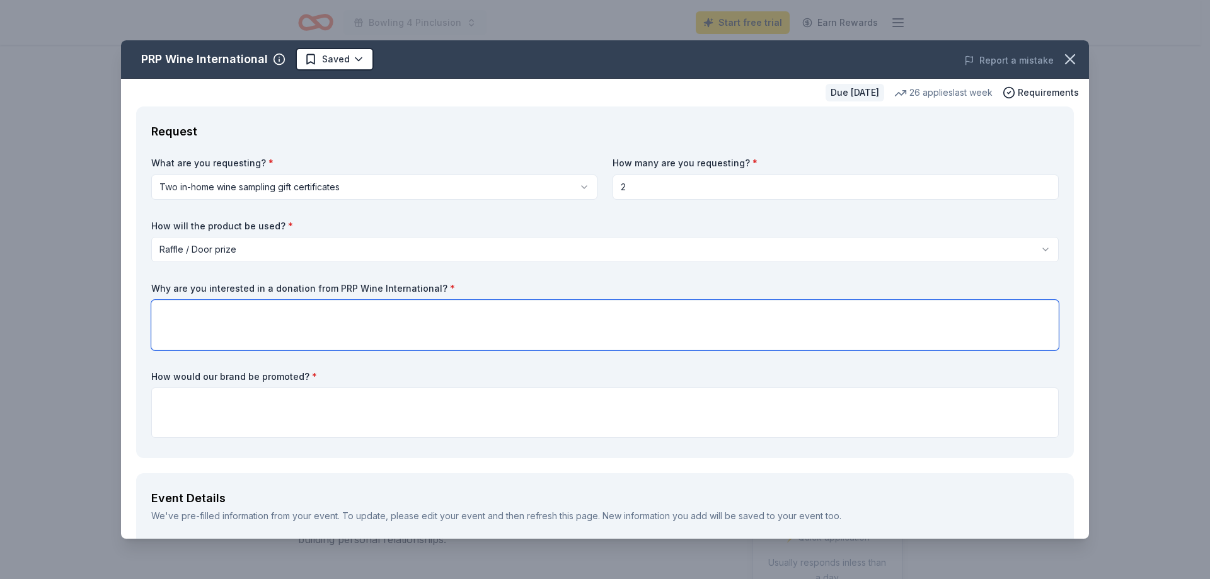
click at [330, 325] on textarea at bounding box center [605, 325] width 908 height 50
type textarea "I love wine! Also we would love to promote your brand at our events."
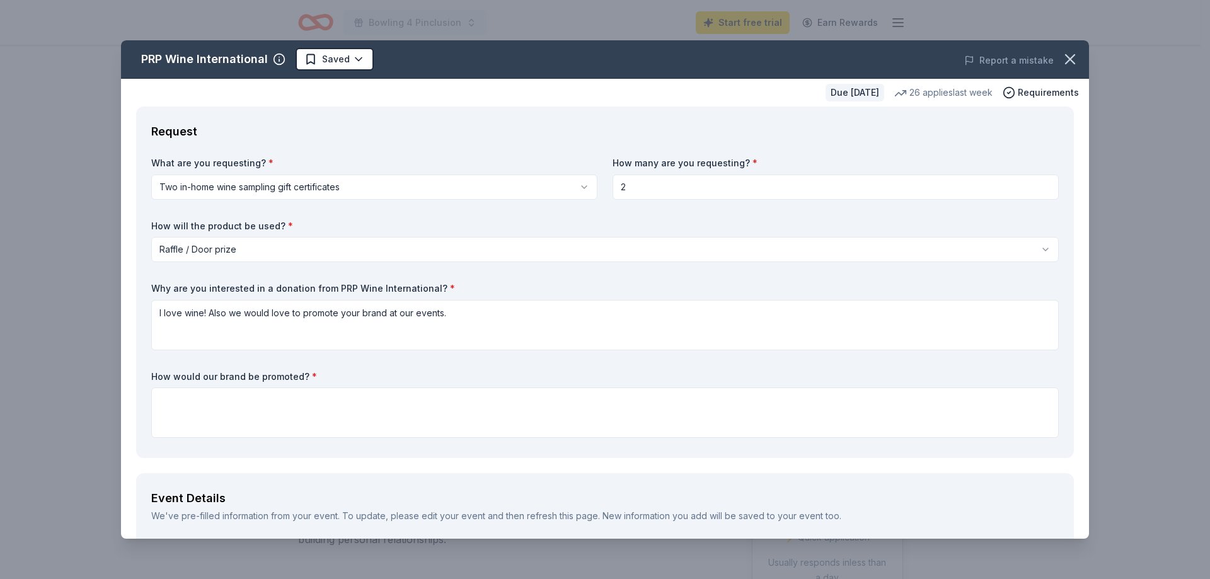
click at [258, 249] on html "Bowling 4 Pinclusion Start free trial Earn Rewards Due in 38 days Share PRP Win…" at bounding box center [605, 289] width 1210 height 579
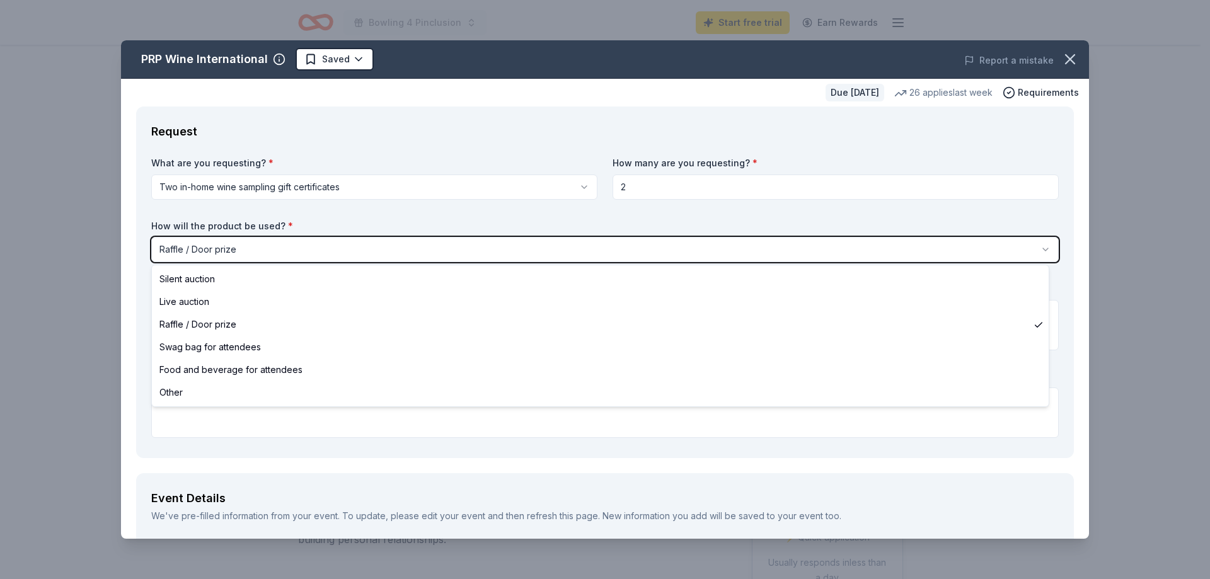
click at [258, 249] on html "Bowling 4 Pinclusion Start free trial Earn Rewards Due in 38 days Share PRP Win…" at bounding box center [605, 289] width 1210 height 579
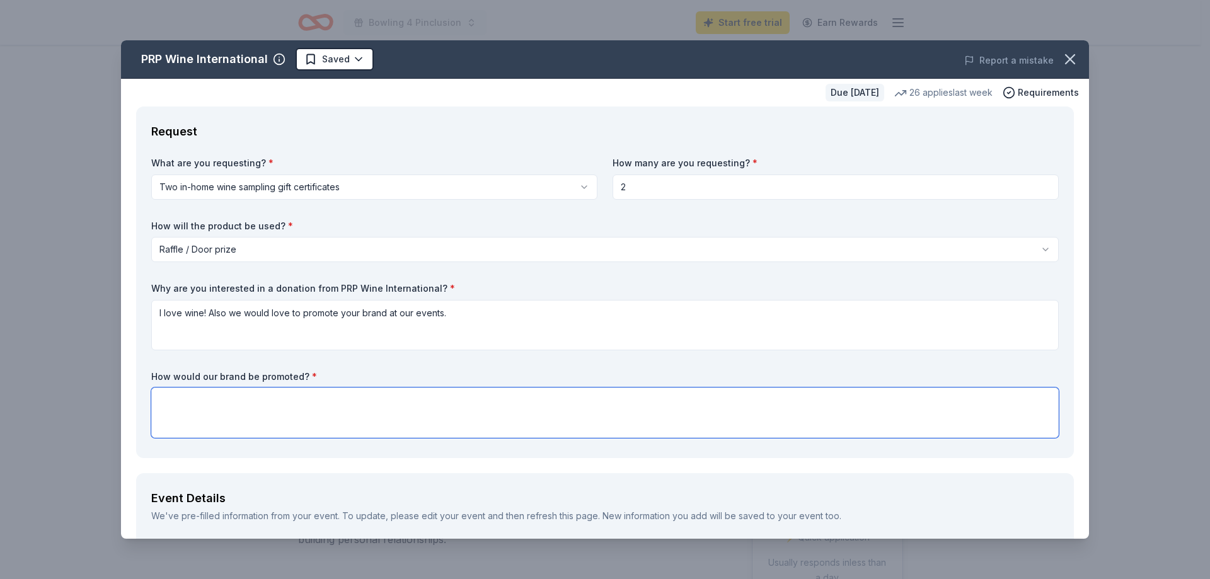
click at [250, 394] on textarea at bounding box center [605, 413] width 908 height 50
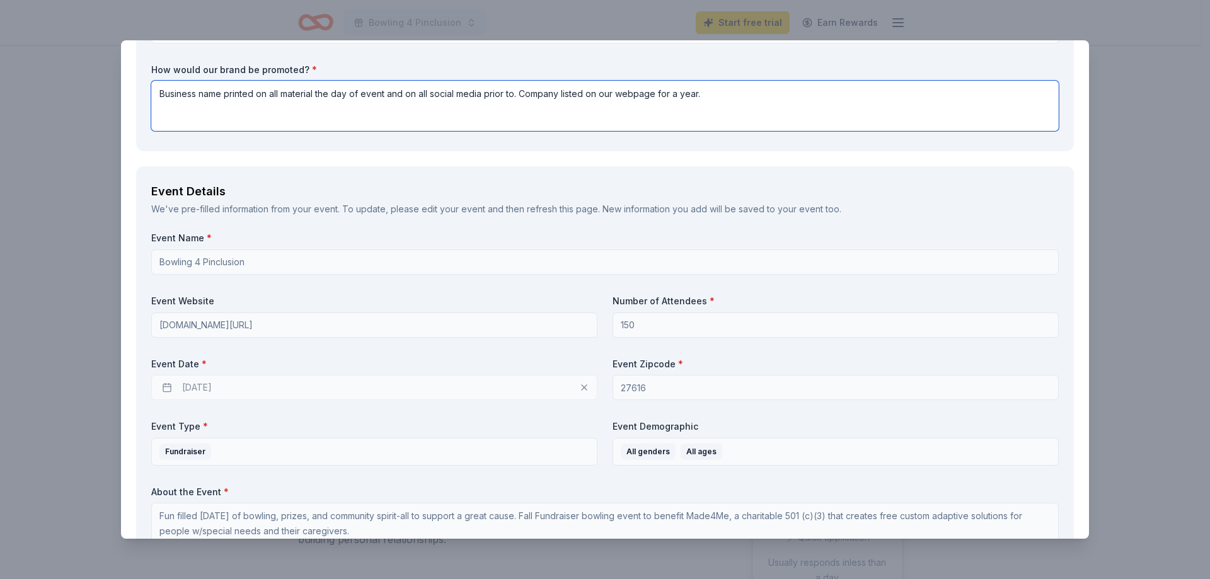
scroll to position [315, 0]
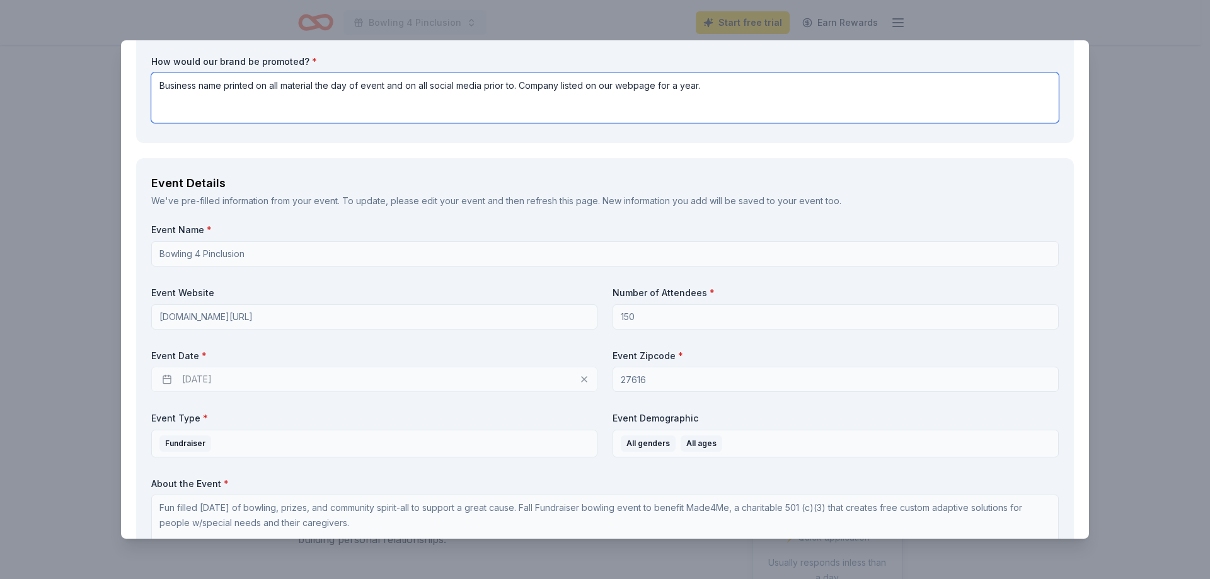
type textarea "Business name printed on all material the day of event and on all social media …"
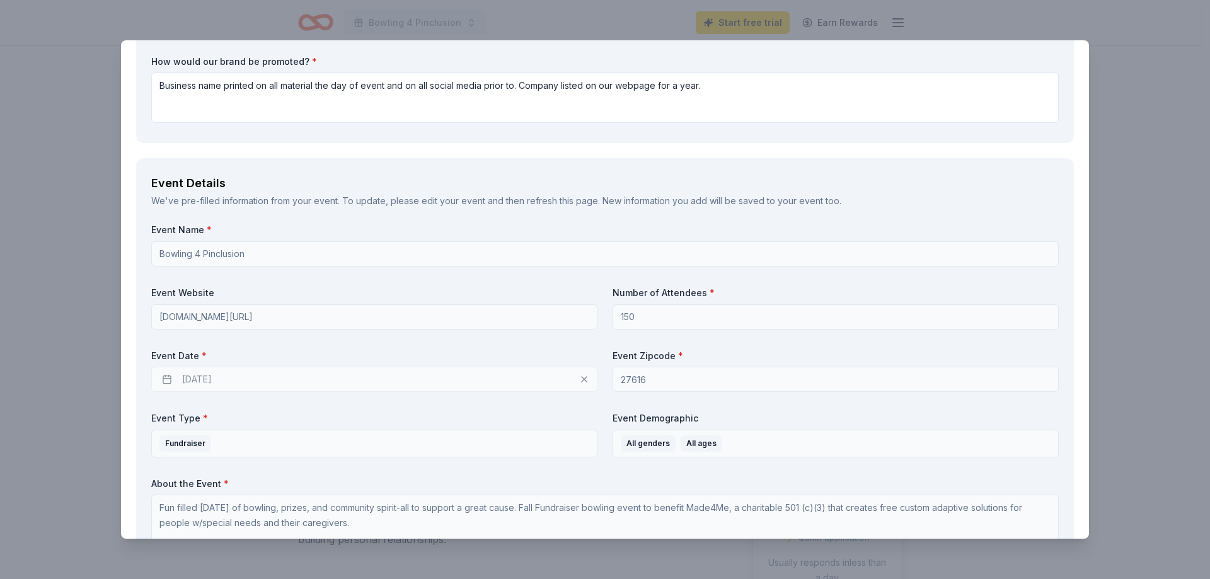
click at [254, 376] on div "10/31/2025" at bounding box center [374, 379] width 446 height 25
click at [581, 380] on div "10/31/2025" at bounding box center [374, 379] width 446 height 25
click at [228, 377] on div "10/31/2025" at bounding box center [374, 379] width 446 height 25
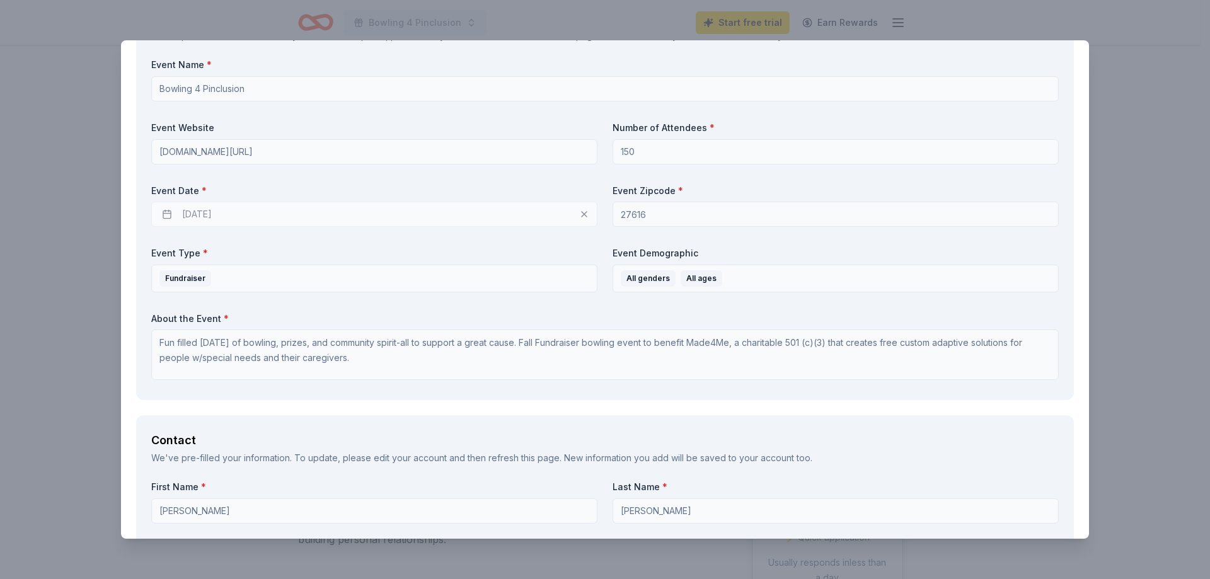
scroll to position [504, 0]
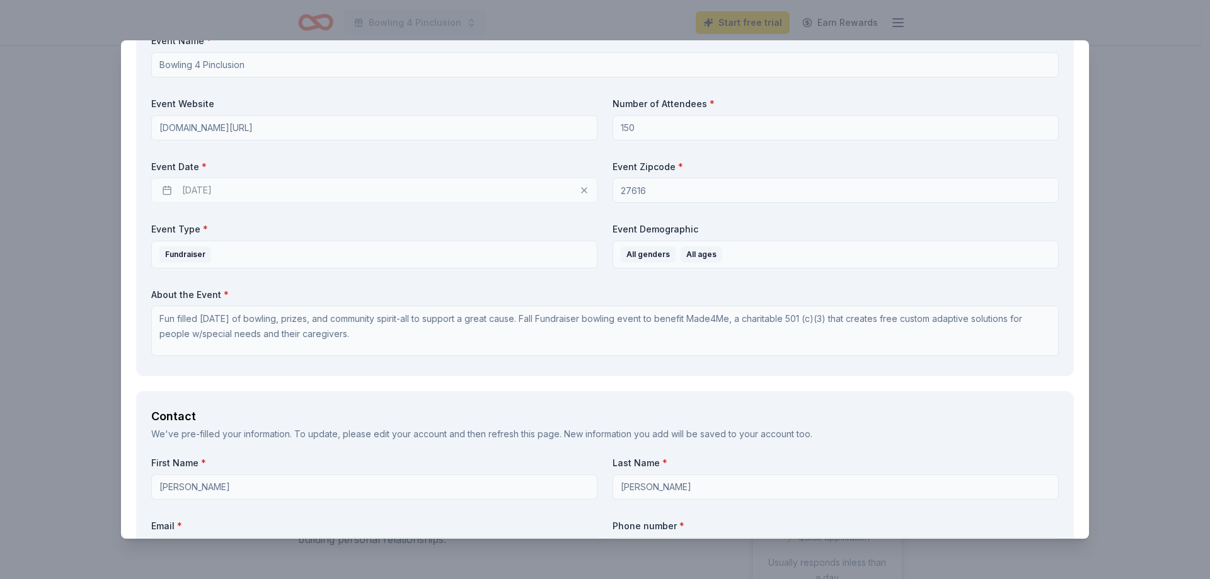
click at [265, 190] on div "10/31/2025" at bounding box center [374, 190] width 446 height 25
click at [166, 190] on div "10/31/2025" at bounding box center [374, 190] width 446 height 25
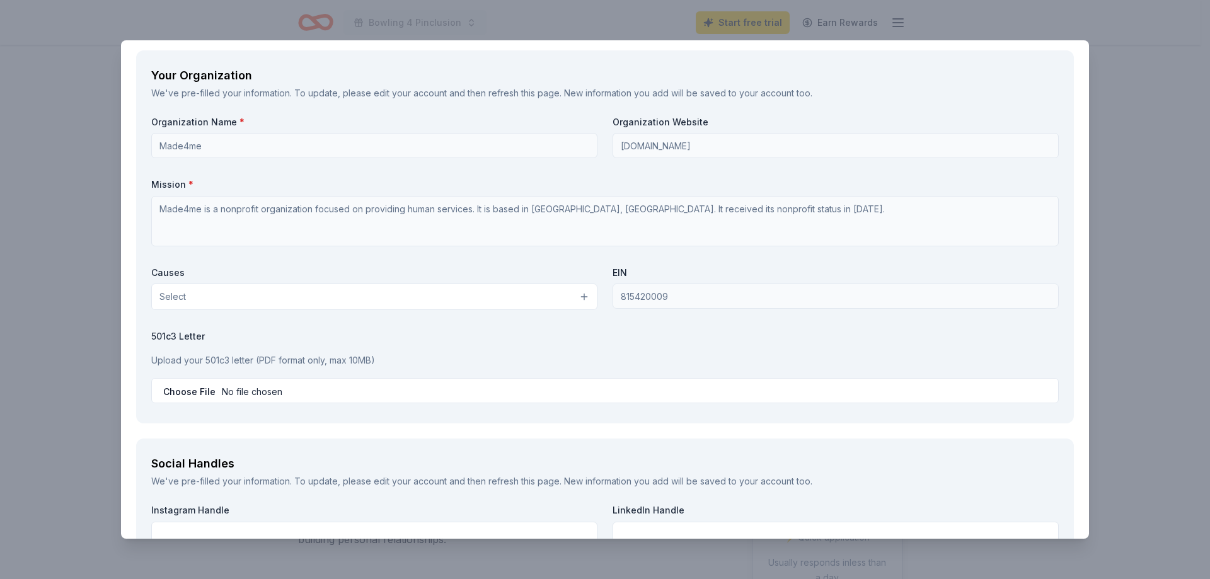
scroll to position [1072, 0]
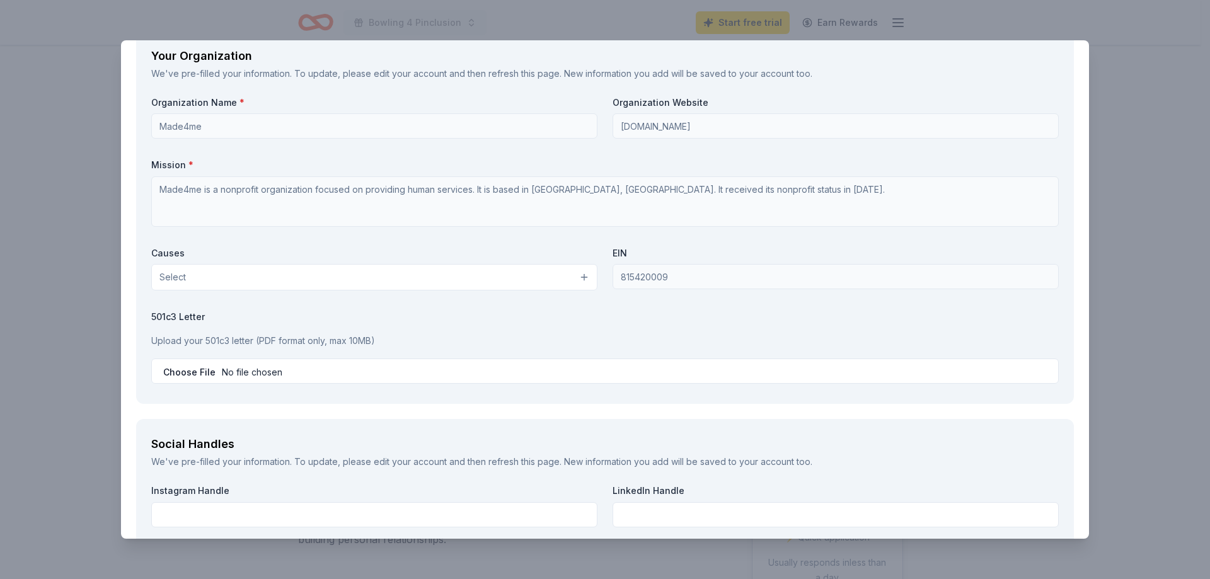
click at [580, 279] on button "Select" at bounding box center [374, 277] width 446 height 26
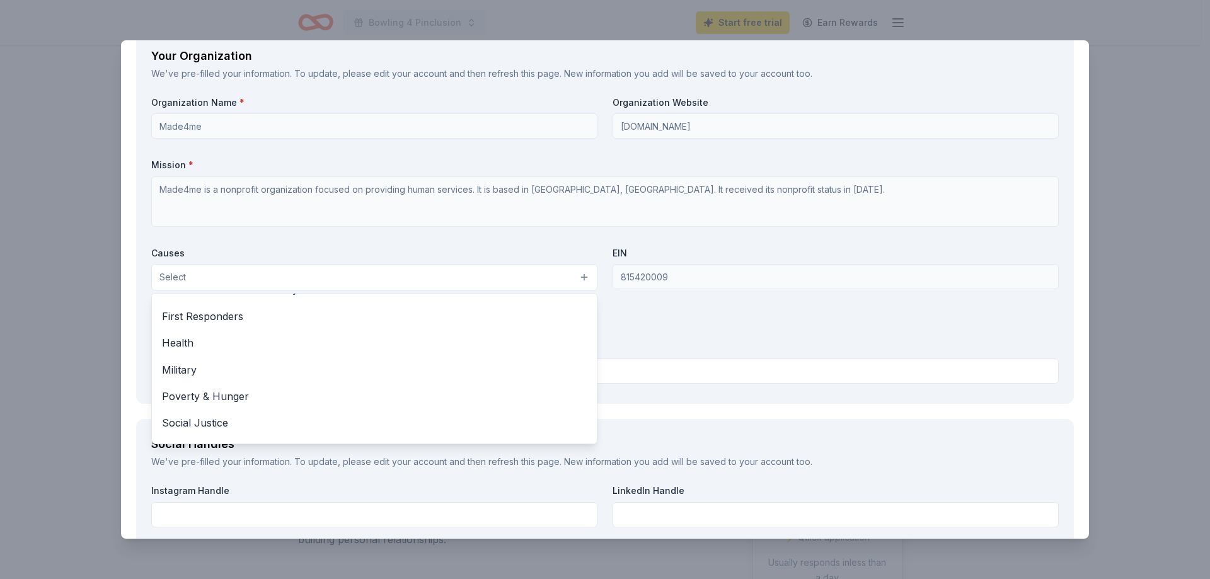
scroll to position [176, 0]
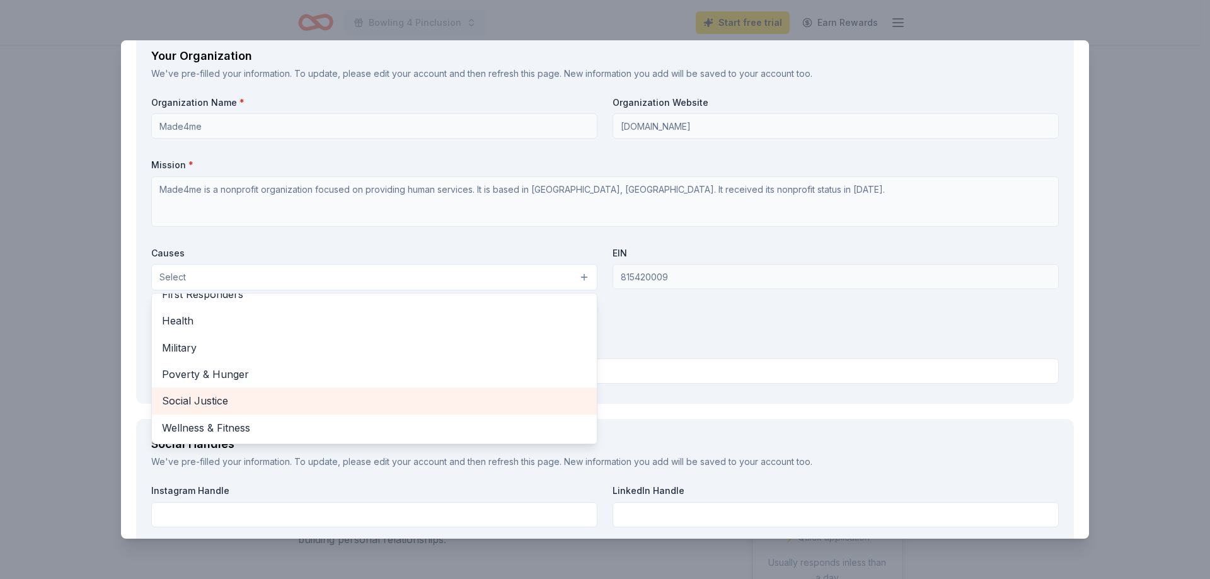
click at [214, 401] on span "Social Justice" at bounding box center [374, 401] width 425 height 16
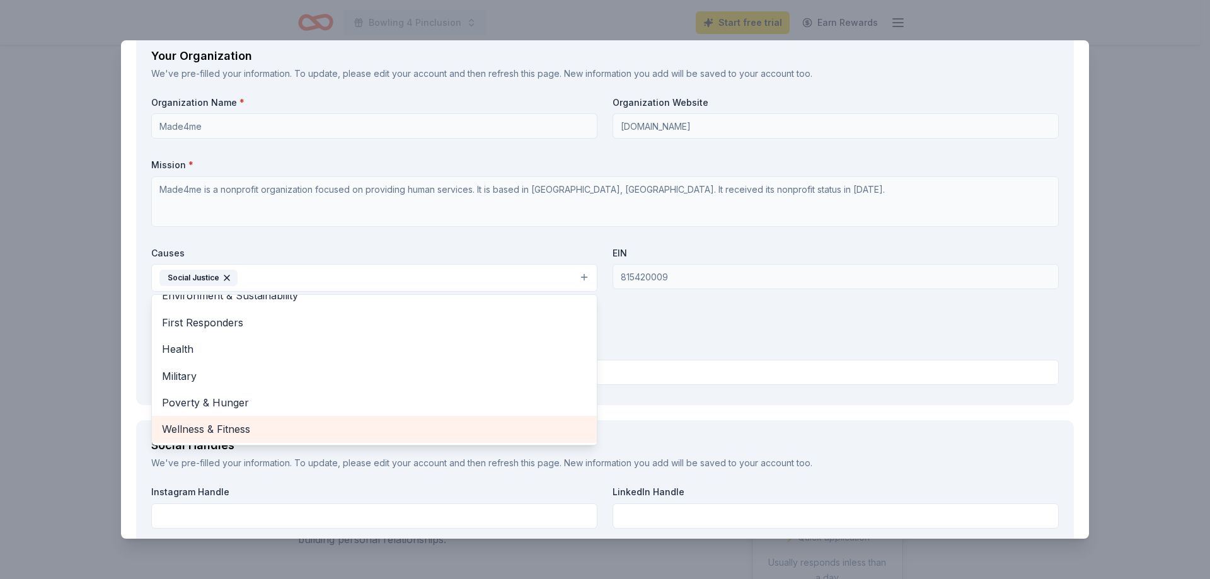
click at [211, 427] on span "Wellness & Fitness" at bounding box center [374, 429] width 425 height 16
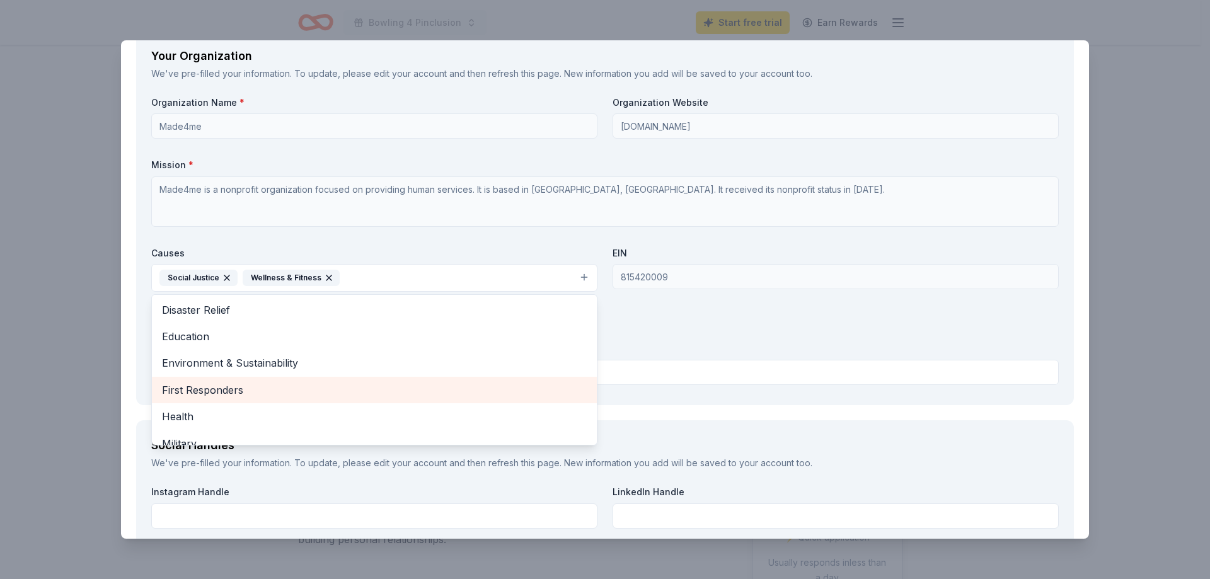
scroll to position [59, 0]
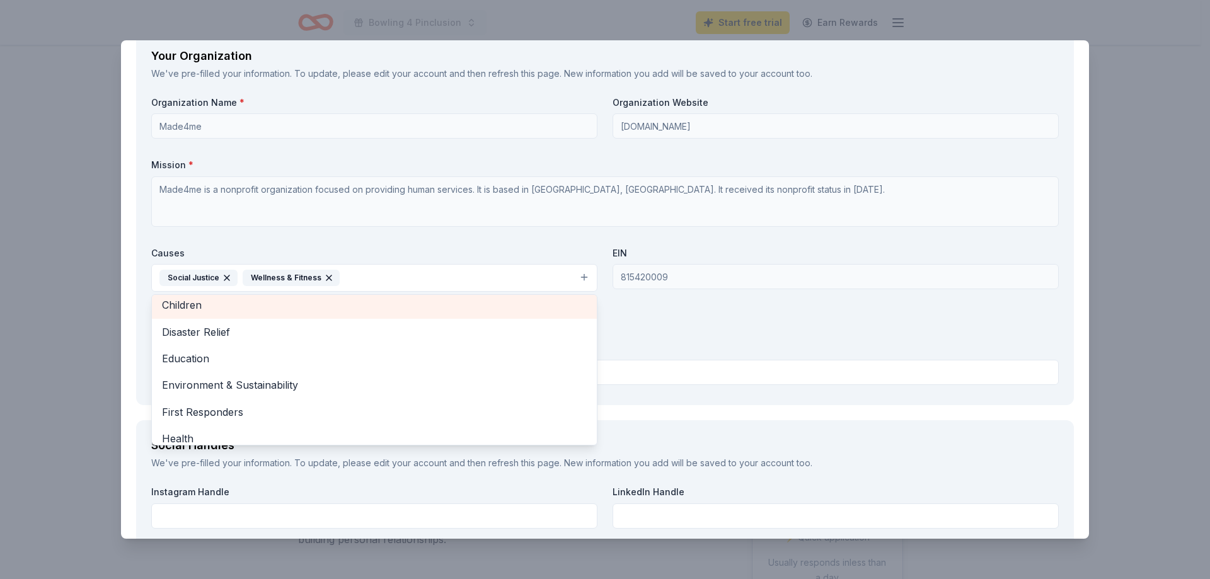
click at [221, 307] on span "Children" at bounding box center [374, 305] width 425 height 16
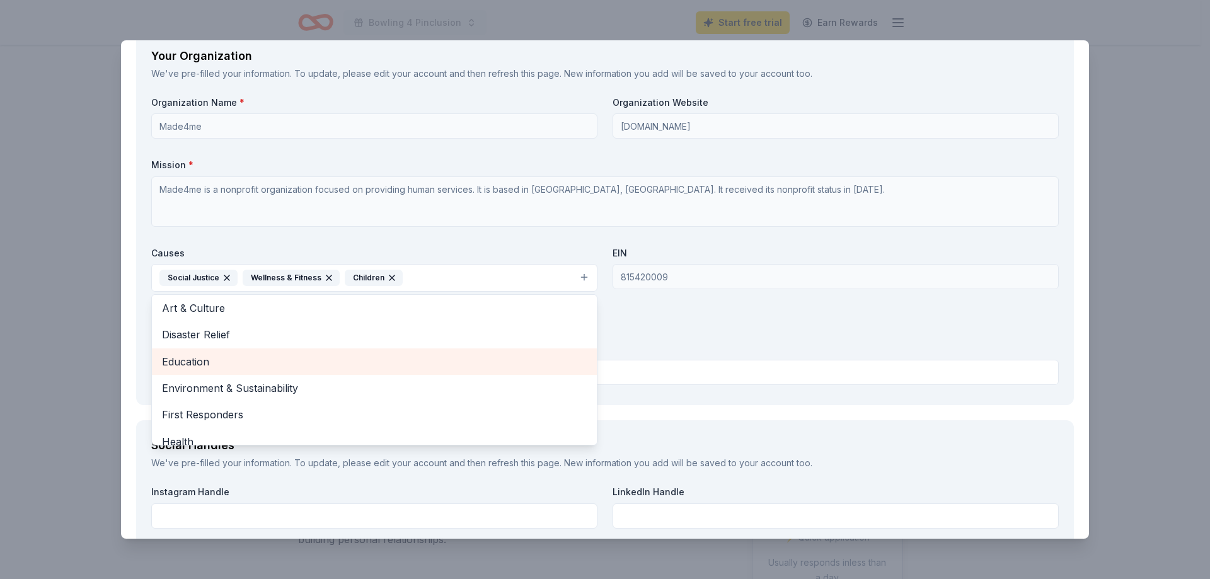
scroll to position [0, 0]
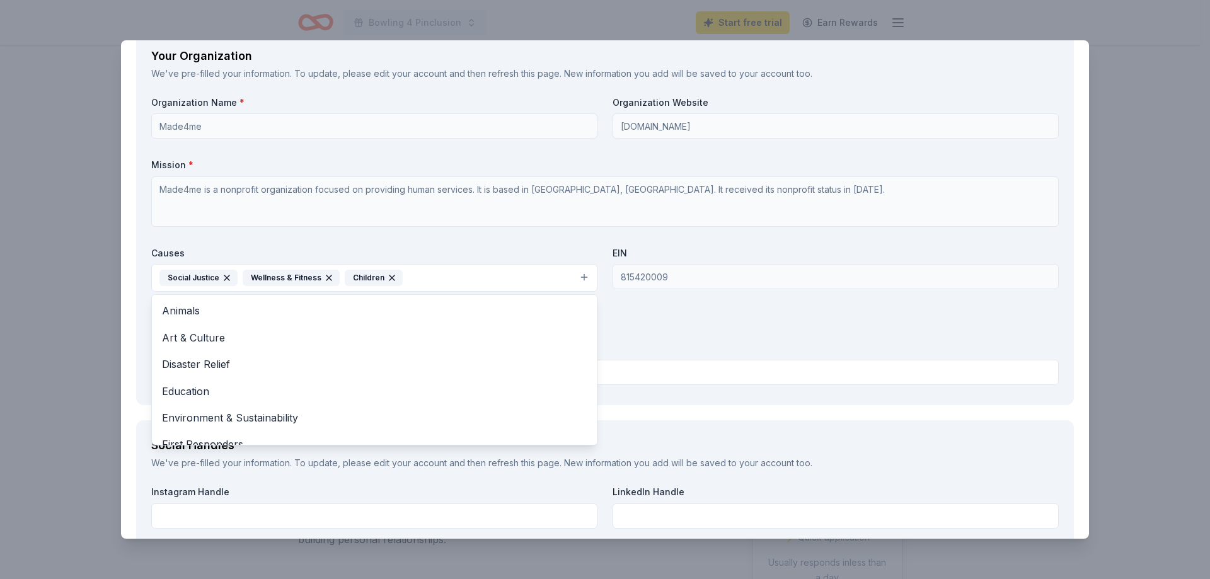
click at [674, 314] on div "Organization Name * Made4me Organization Website made4me.org Mission * Made4me …" at bounding box center [605, 243] width 908 height 294
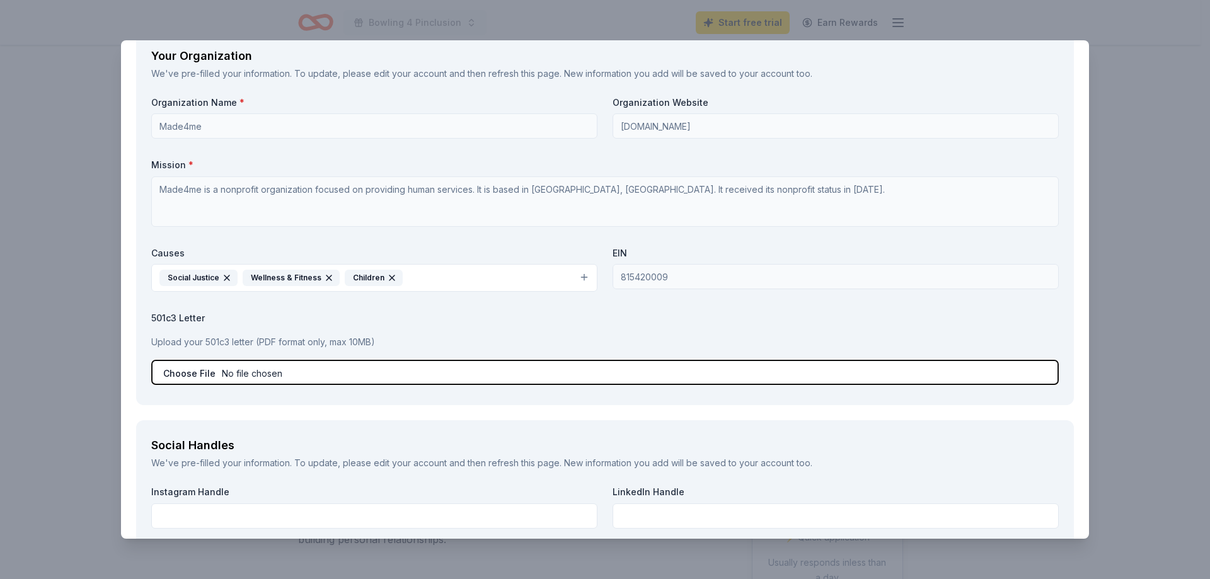
click at [373, 377] on input "file" at bounding box center [605, 372] width 908 height 25
type input "C:\fakepath\Bowlathon Sponsorships.pdf"
click at [312, 372] on input "file" at bounding box center [605, 372] width 908 height 25
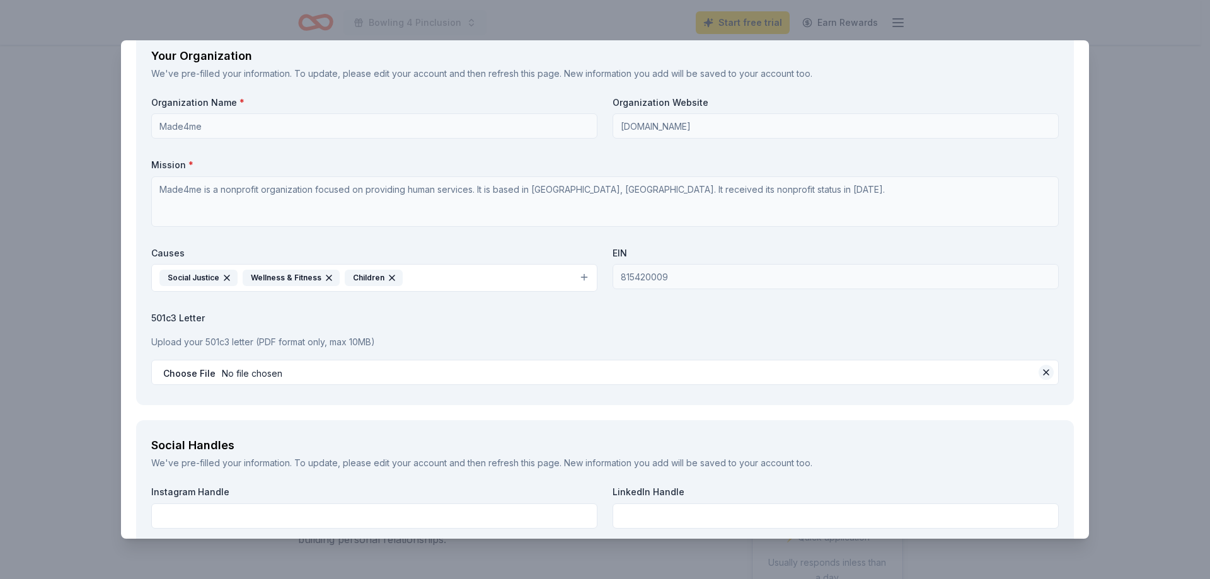
click at [1039, 370] on button at bounding box center [1046, 372] width 15 height 15
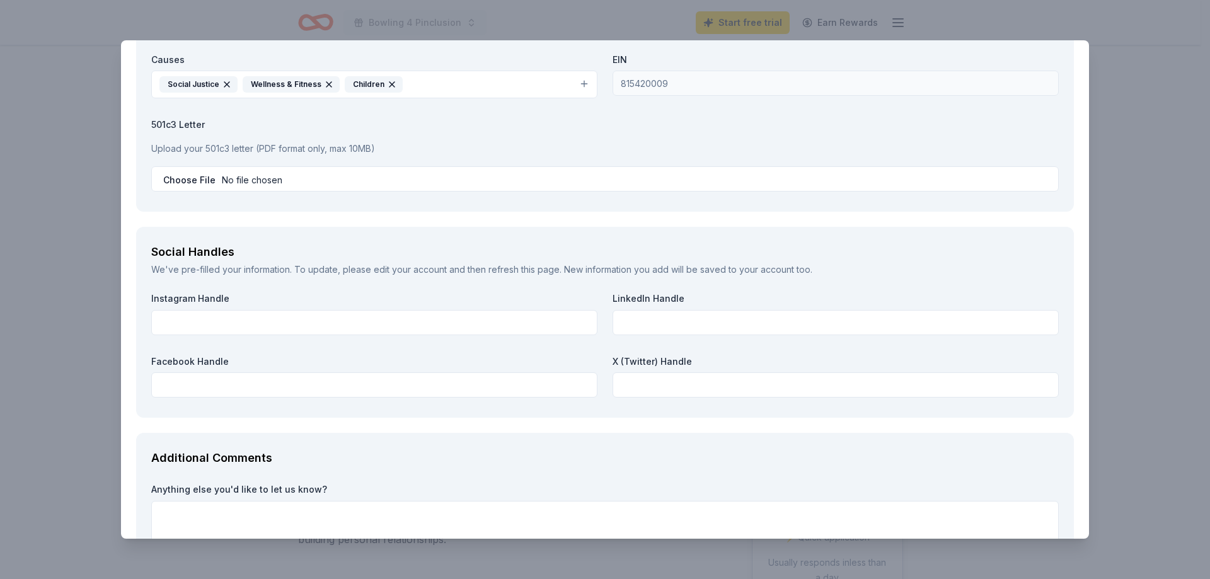
scroll to position [1324, 0]
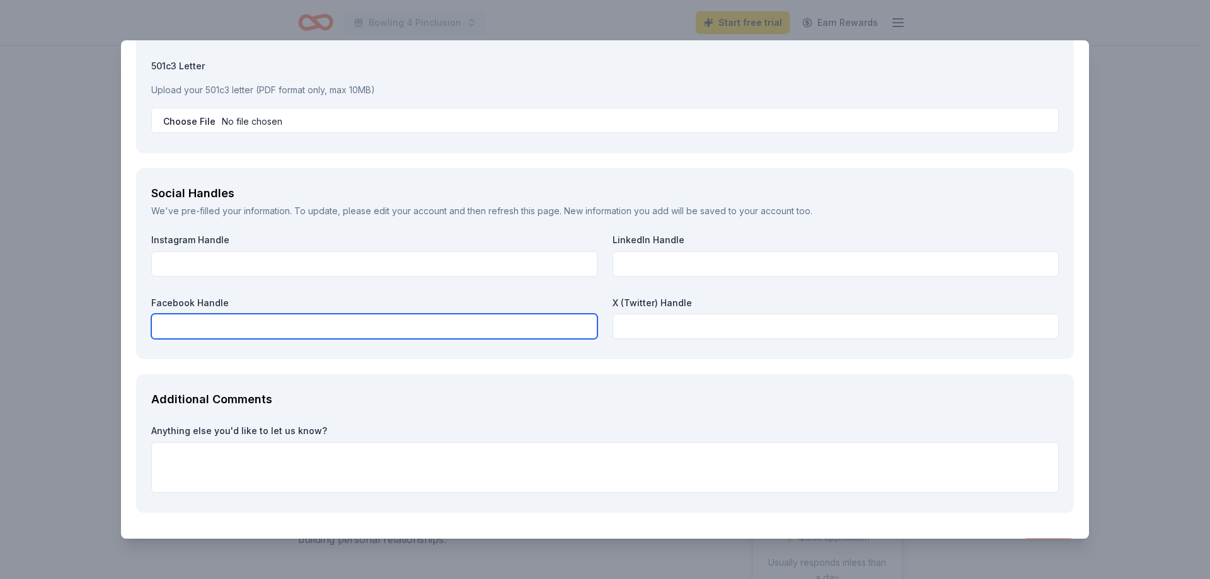
click at [245, 332] on input "text" at bounding box center [374, 326] width 446 height 25
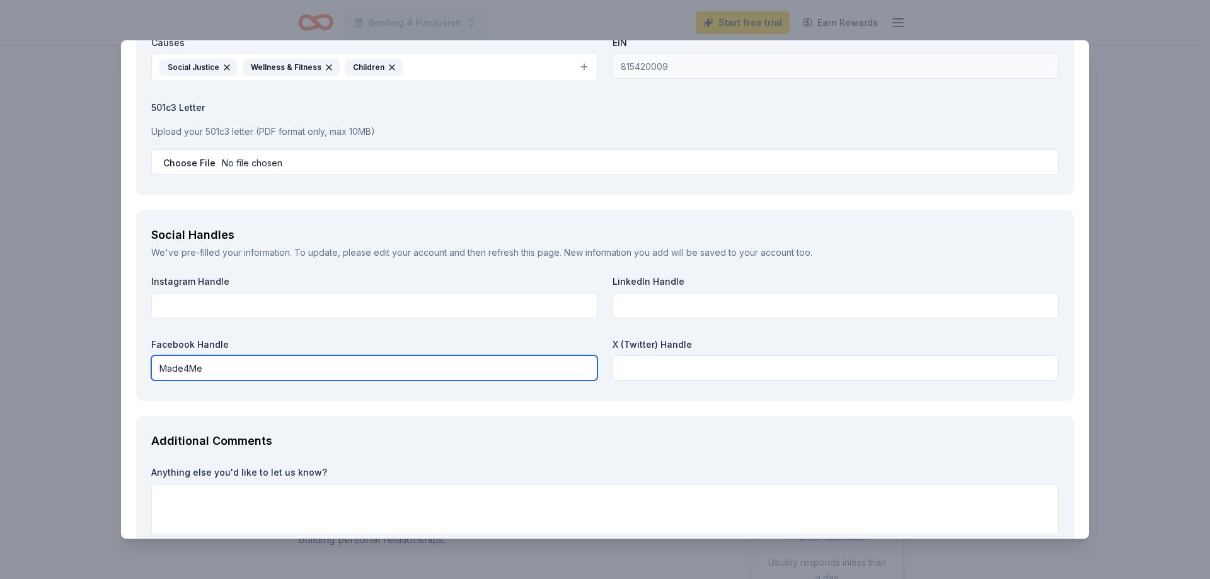
scroll to position [1261, 0]
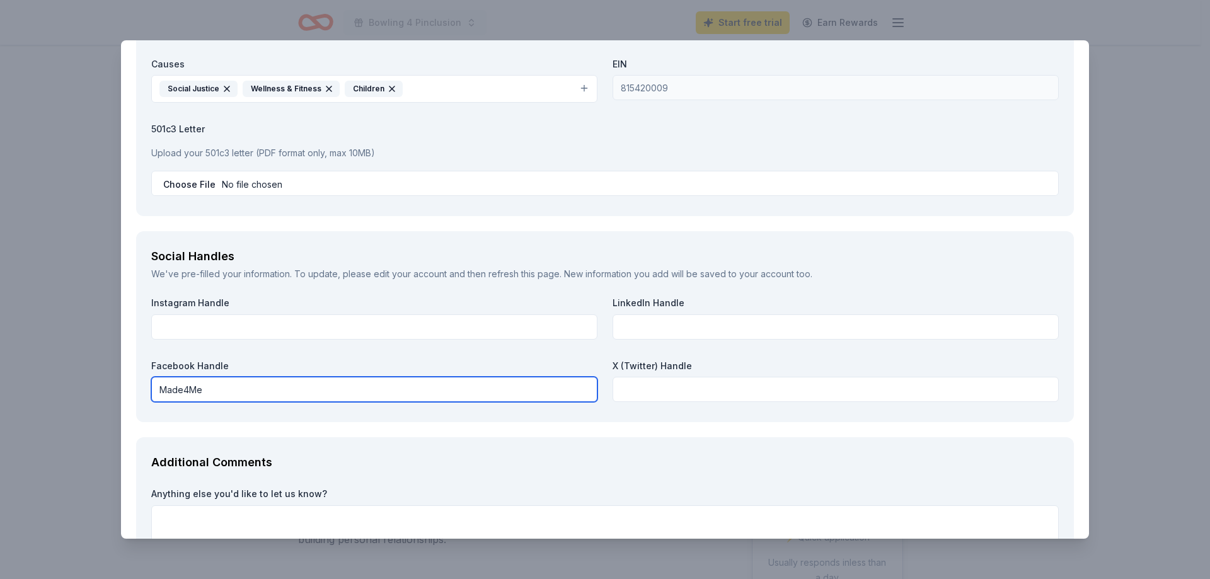
type input "Made4Me"
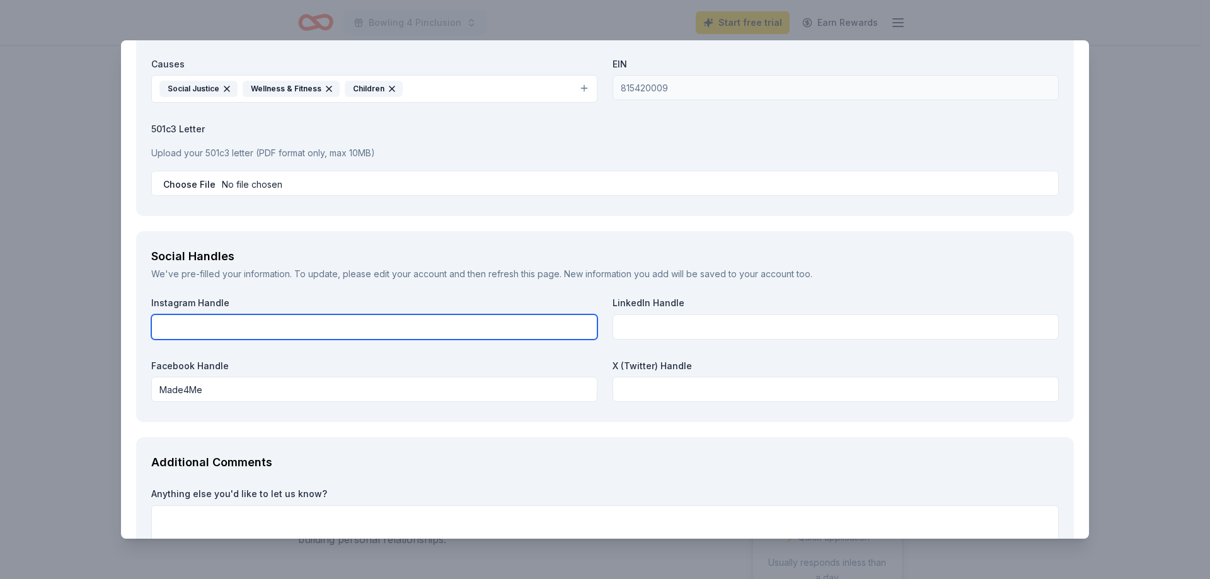
click at [238, 324] on input "text" at bounding box center [374, 327] width 446 height 25
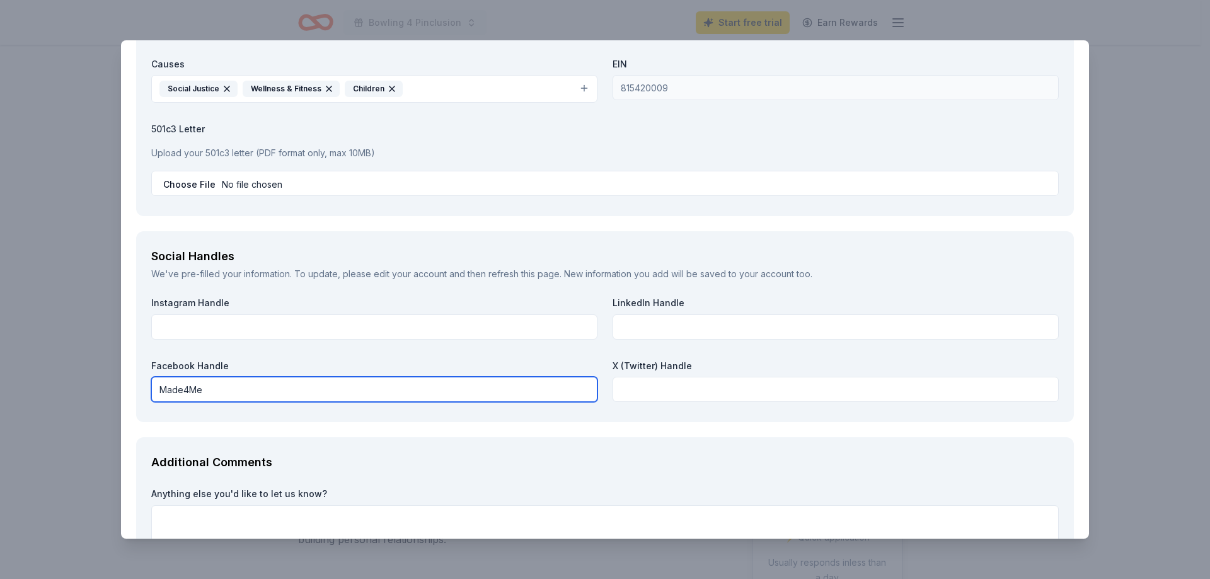
click at [159, 387] on input "Made4Me" at bounding box center [374, 389] width 446 height 25
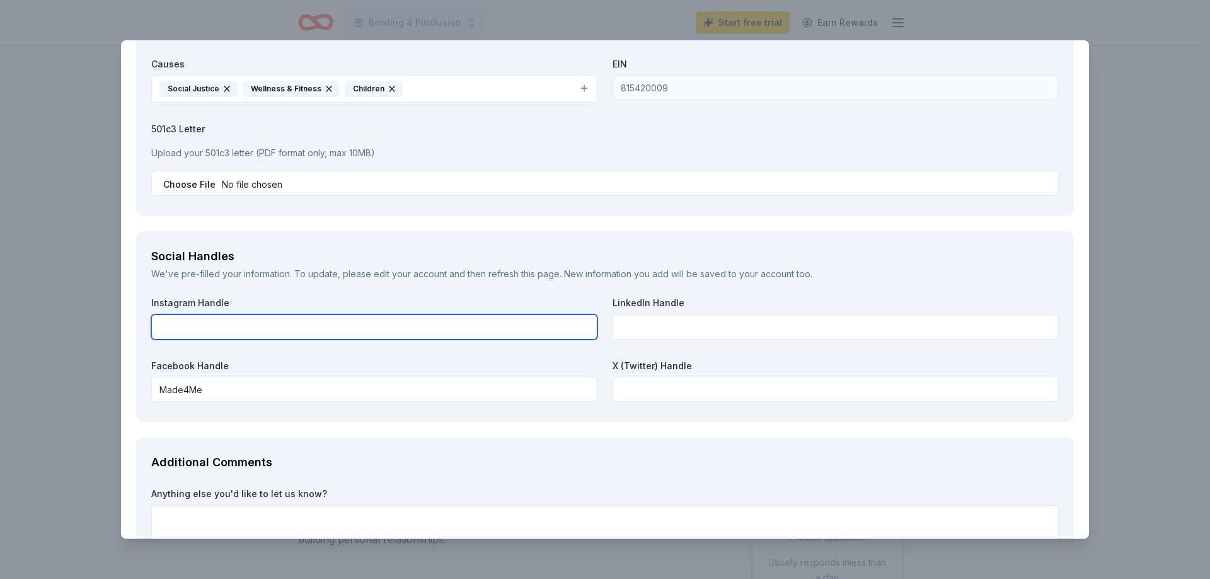
click at [213, 332] on input "text" at bounding box center [374, 327] width 446 height 25
type input "@Made4Meorg"
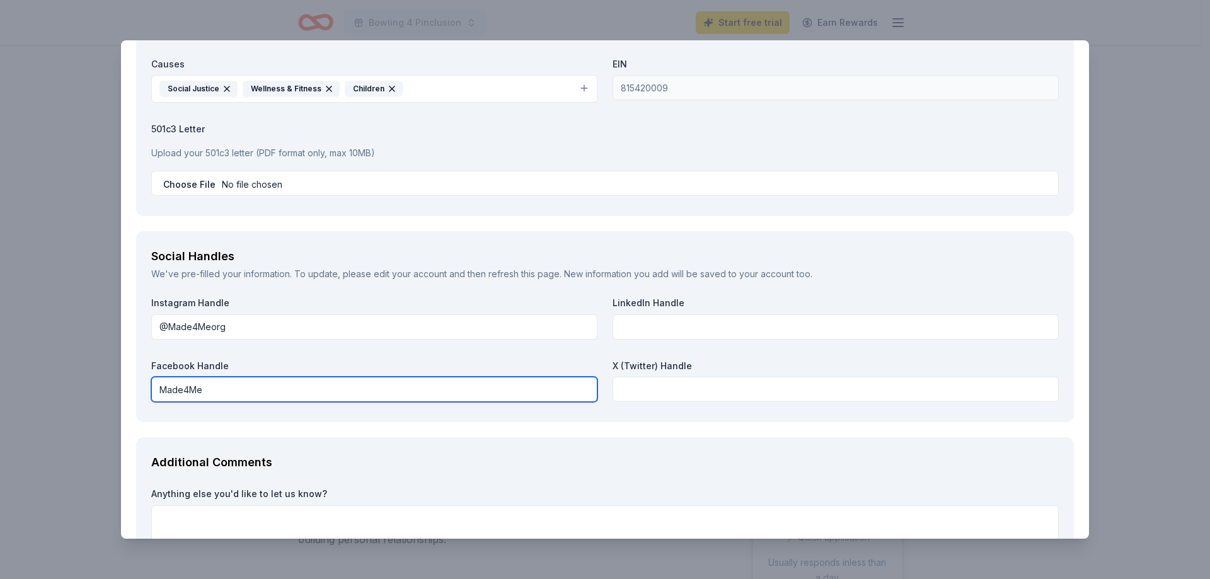
click at [211, 388] on input "Made4Me" at bounding box center [374, 389] width 446 height 25
type input "Made4Meorg"
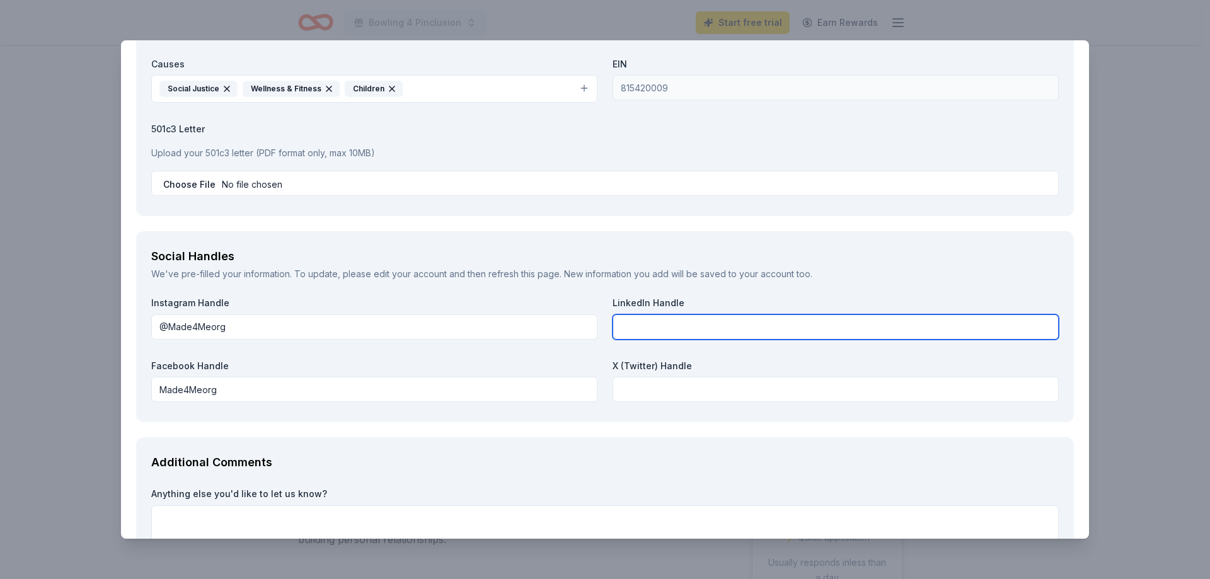
click at [735, 326] on input "text" at bounding box center [836, 327] width 446 height 25
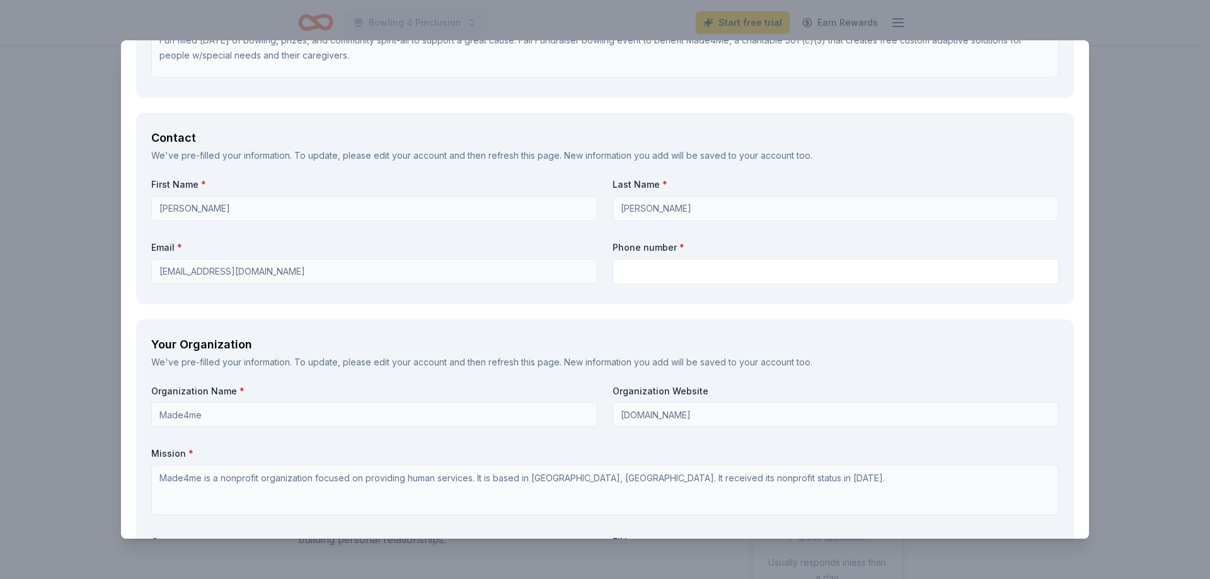
scroll to position [757, 0]
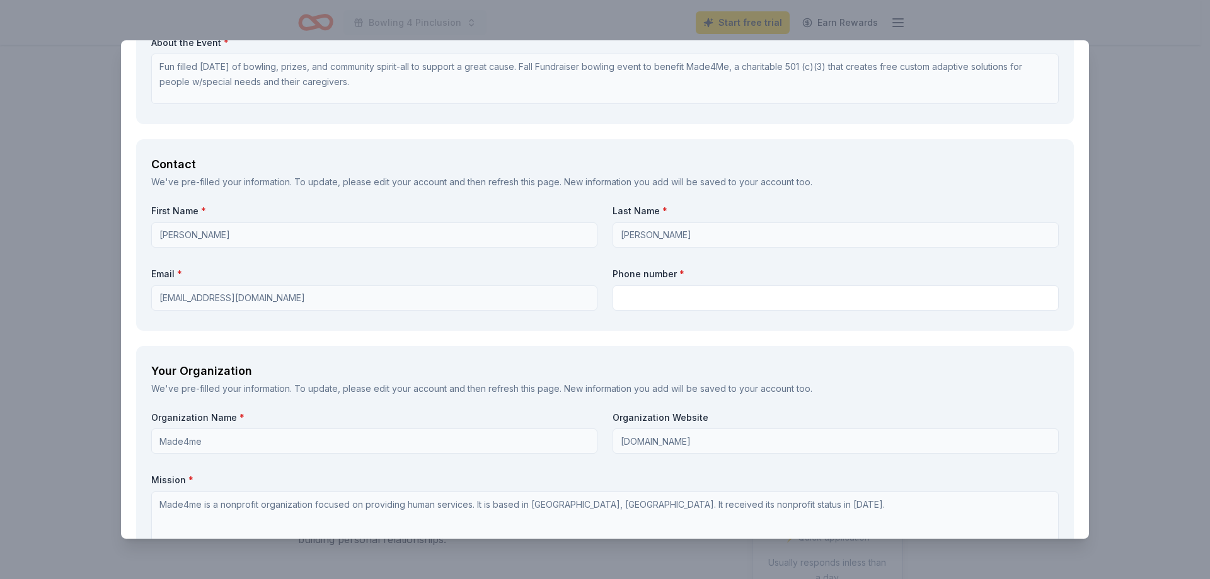
type input "Made4Me"
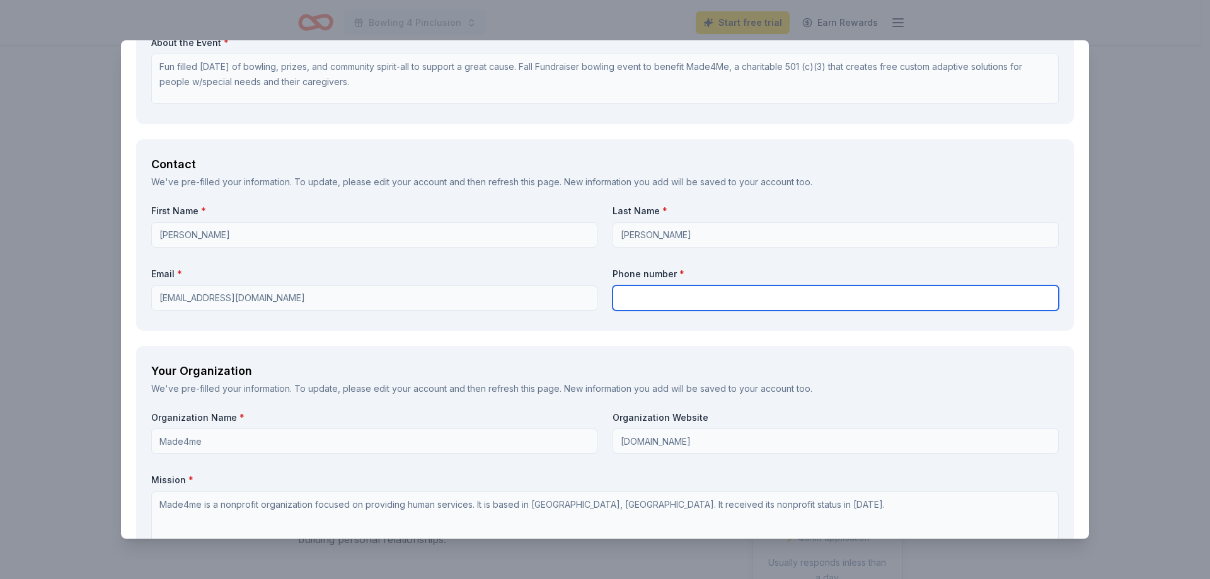
click at [712, 295] on input "text" at bounding box center [836, 298] width 446 height 25
type input "9253899356"
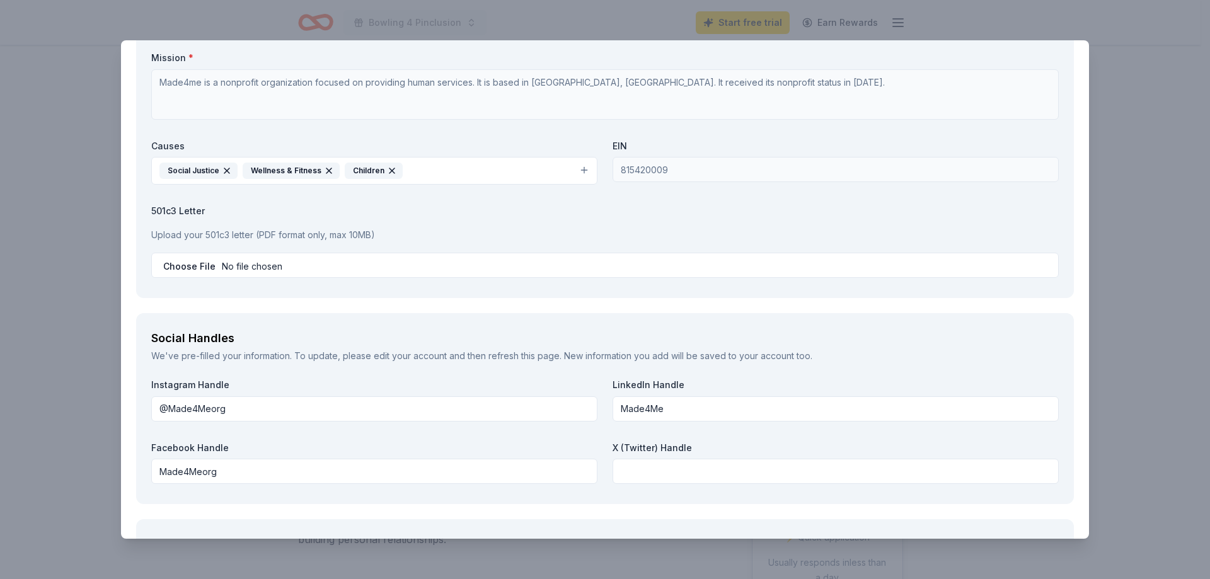
scroll to position [1198, 0]
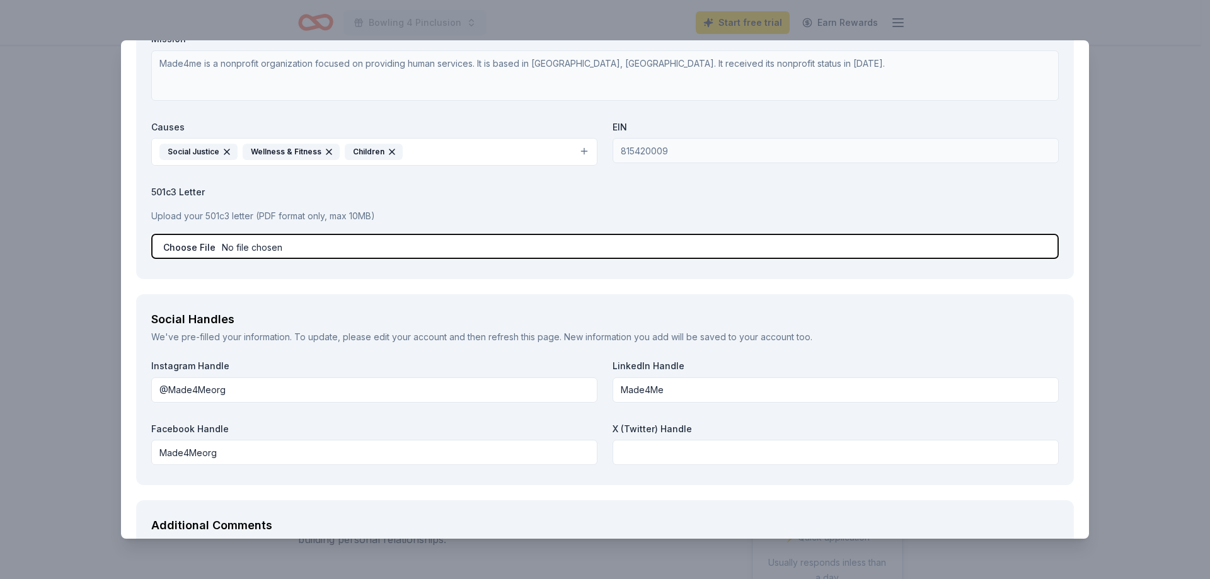
click at [299, 243] on input "file" at bounding box center [605, 246] width 908 height 25
type input "C:\fakepath\Bowlathon Sponsorships.pdf"
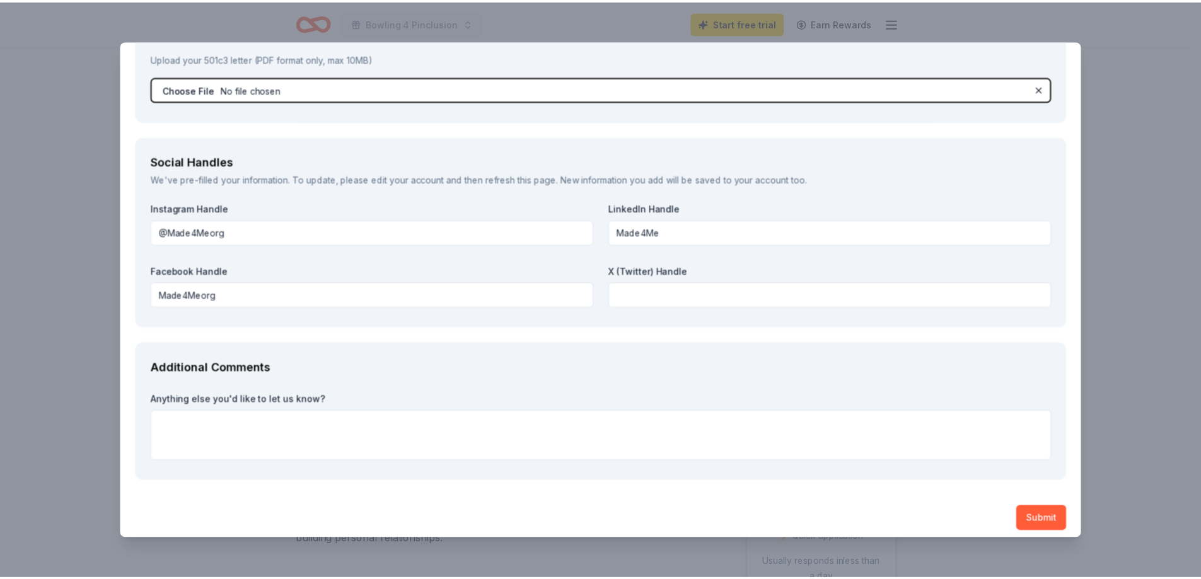
scroll to position [1364, 0]
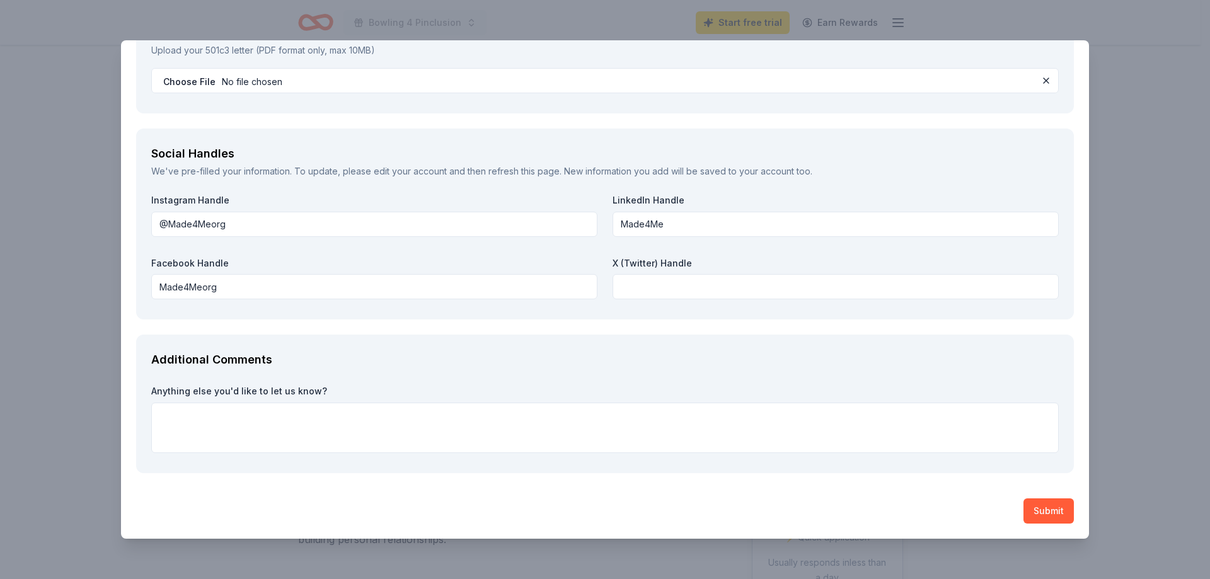
click at [1042, 506] on button "Submit" at bounding box center [1049, 511] width 50 height 25
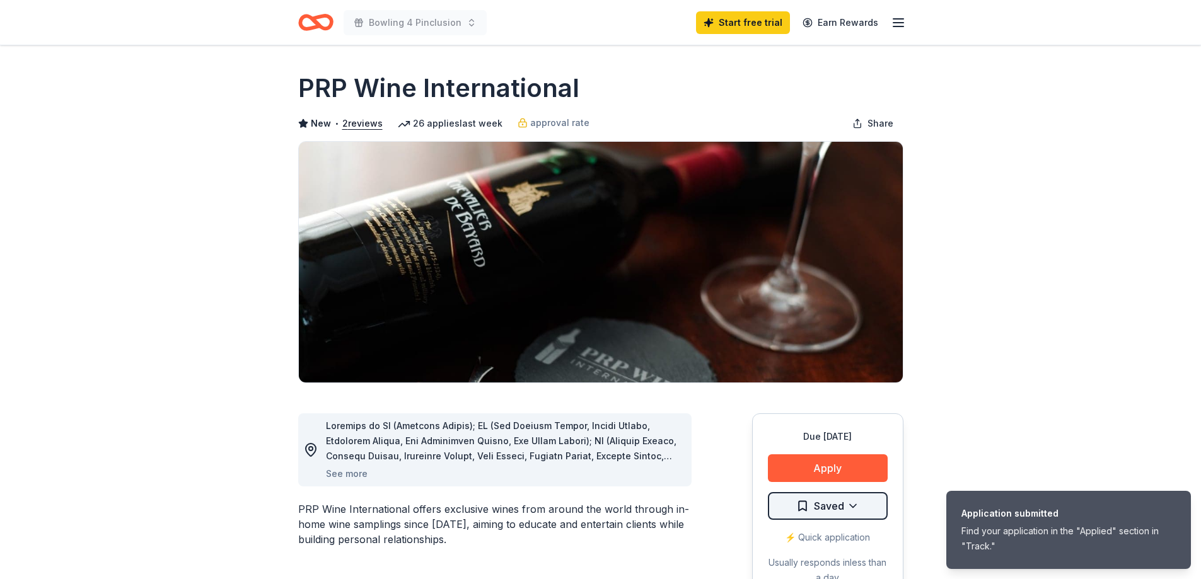
click at [803, 506] on html "Application submitted Find your application in the "Applied" section in "Track.…" at bounding box center [600, 289] width 1201 height 579
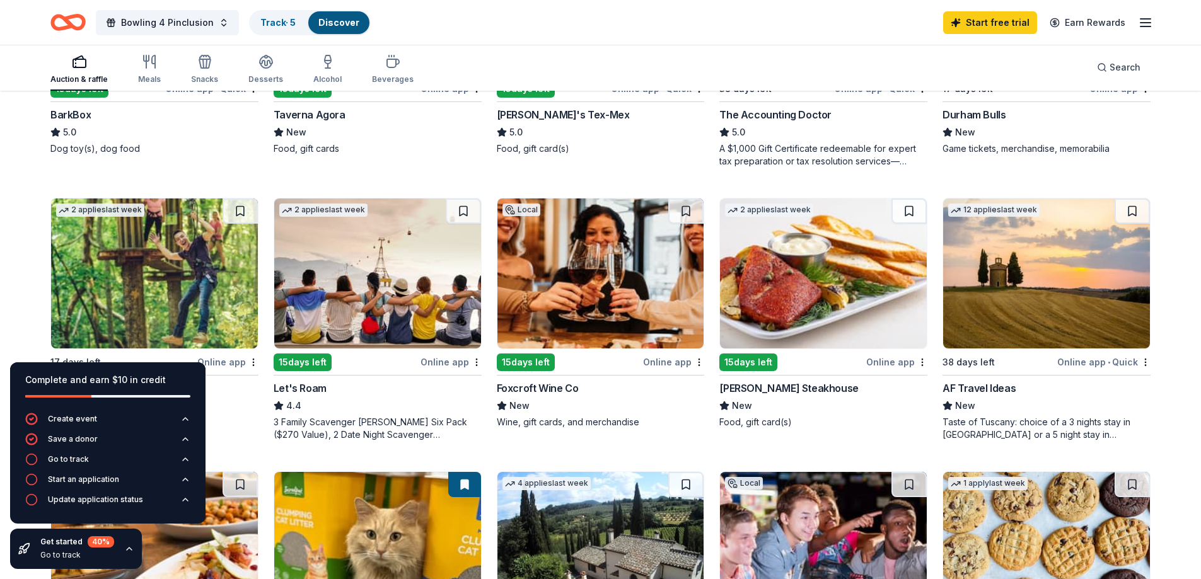
scroll to position [567, 0]
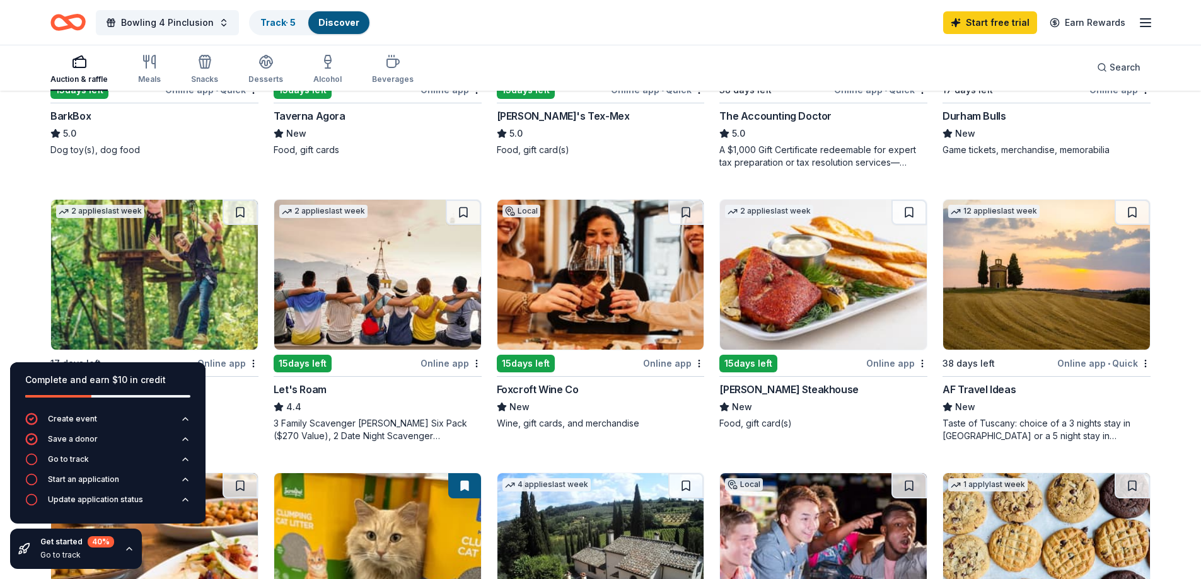
click at [122, 249] on img at bounding box center [154, 275] width 207 height 150
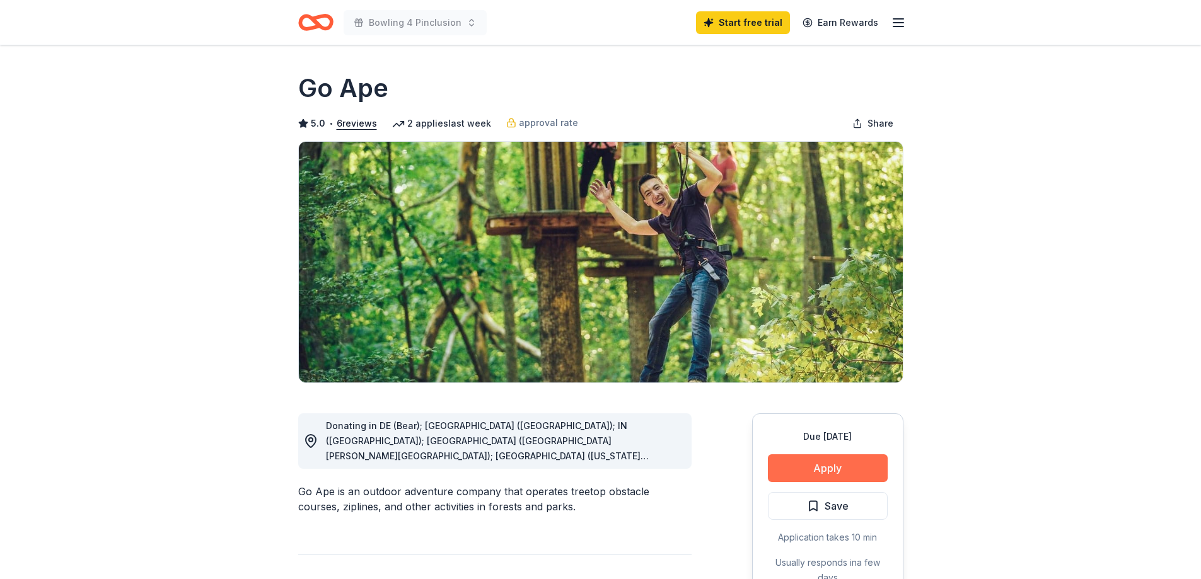
click at [822, 455] on button "Apply" at bounding box center [828, 469] width 120 height 28
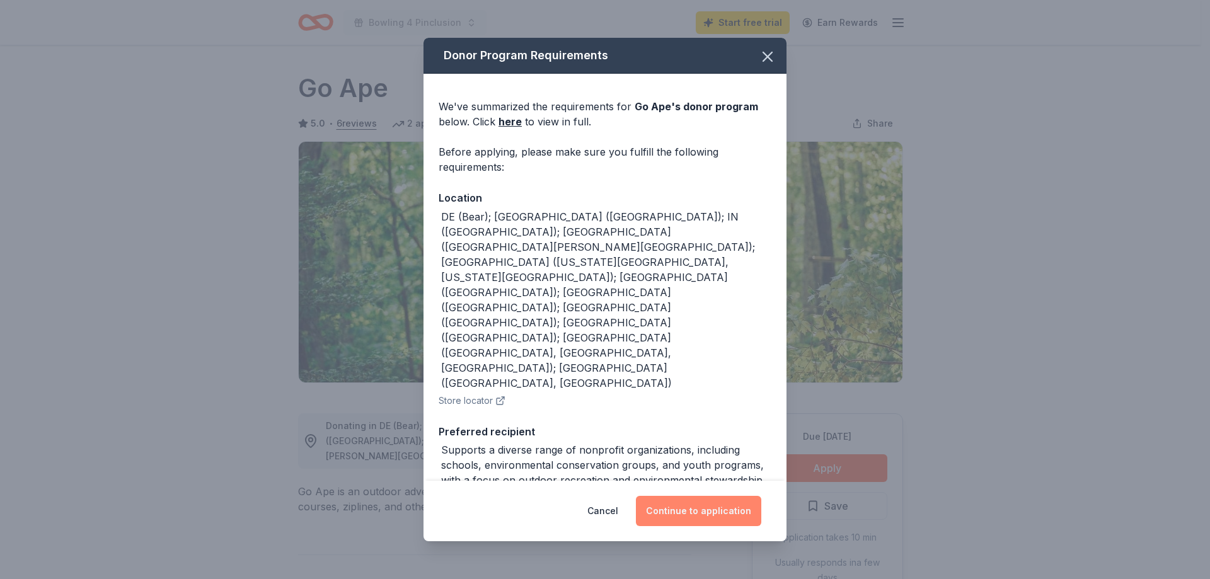
click at [704, 501] on button "Continue to application" at bounding box center [698, 511] width 125 height 30
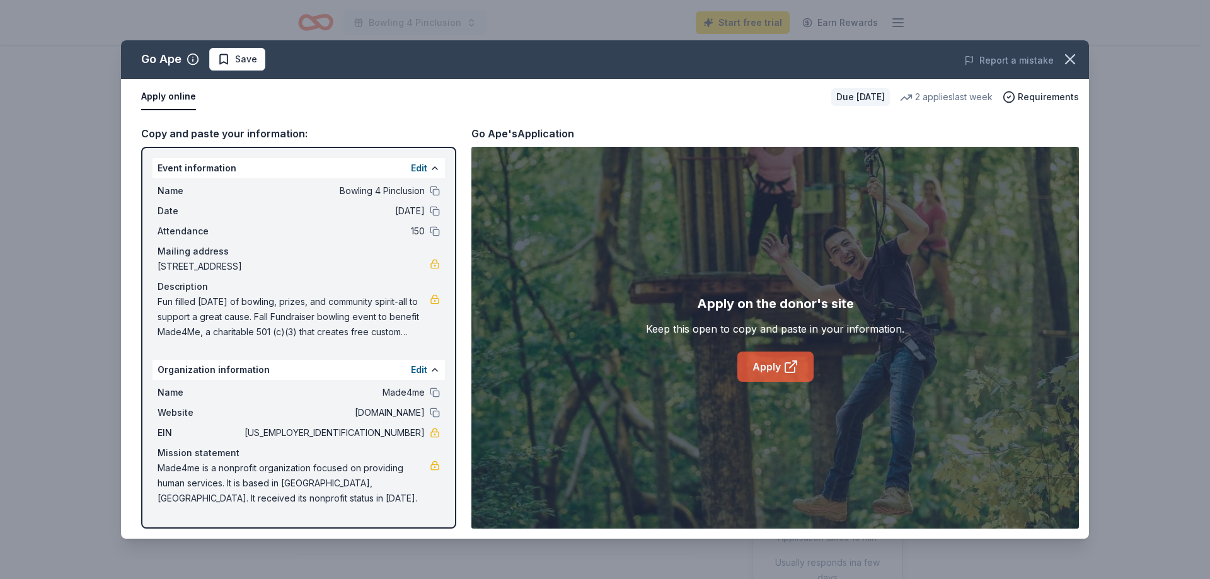
click at [752, 370] on link "Apply" at bounding box center [776, 367] width 76 height 30
drag, startPoint x: 264, startPoint y: 495, endPoint x: 168, endPoint y: 475, distance: 97.8
click at [168, 475] on span "Made4me is a nonprofit organization focused on providing human services. It is …" at bounding box center [294, 483] width 272 height 45
click at [1074, 57] on icon "button" at bounding box center [1070, 59] width 9 height 9
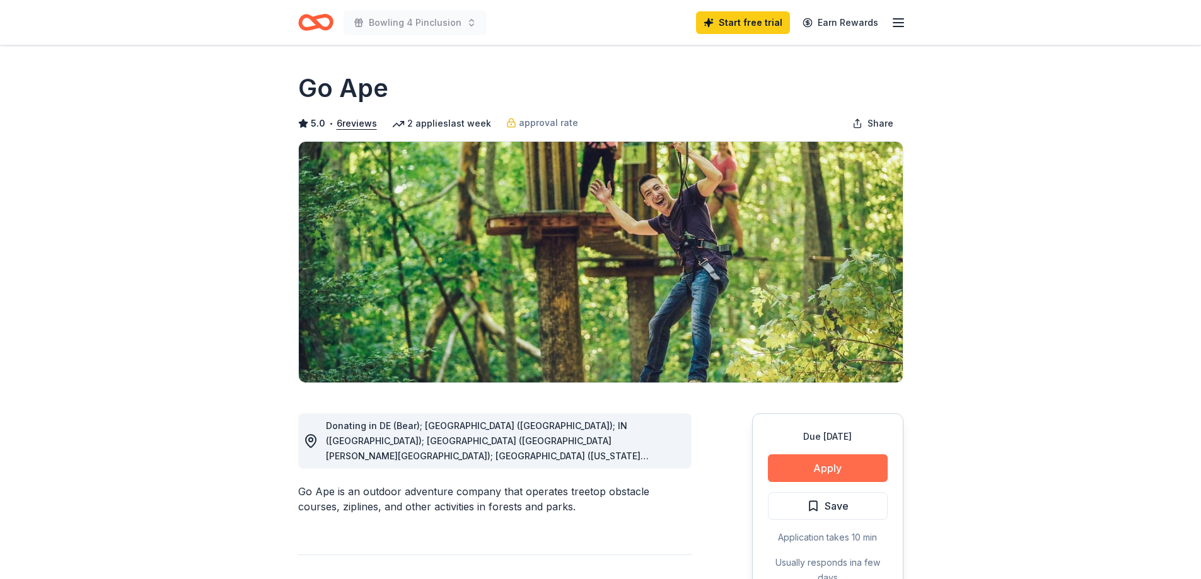
click at [845, 468] on button "Apply" at bounding box center [828, 469] width 120 height 28
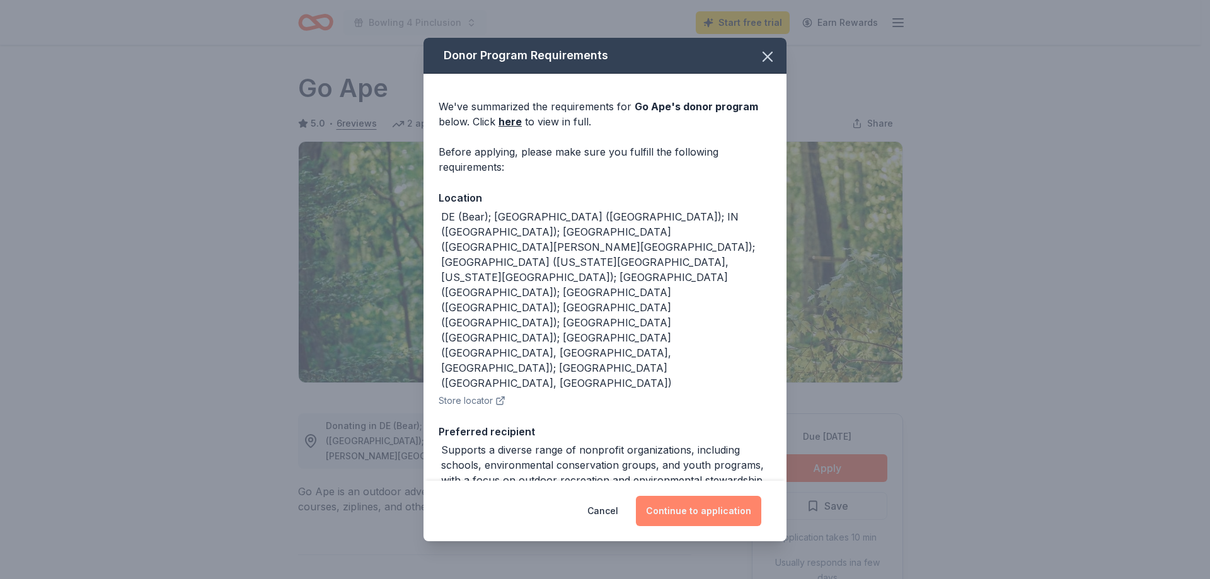
click at [710, 506] on button "Continue to application" at bounding box center [698, 511] width 125 height 30
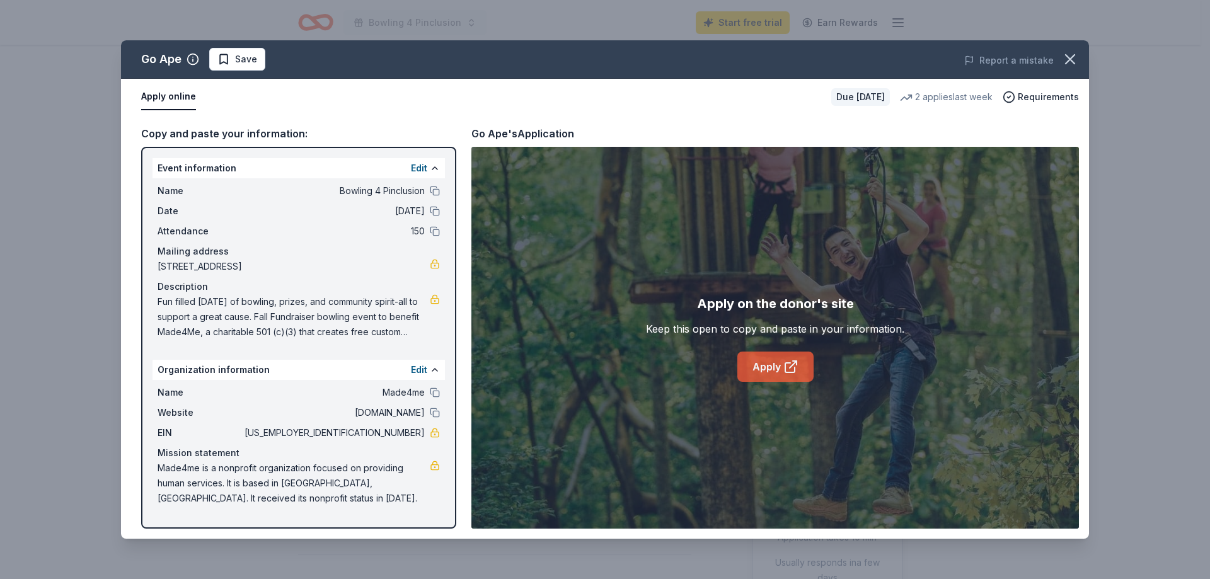
click at [760, 361] on link "Apply" at bounding box center [776, 367] width 76 height 30
click at [1070, 62] on icon "button" at bounding box center [1071, 59] width 18 height 18
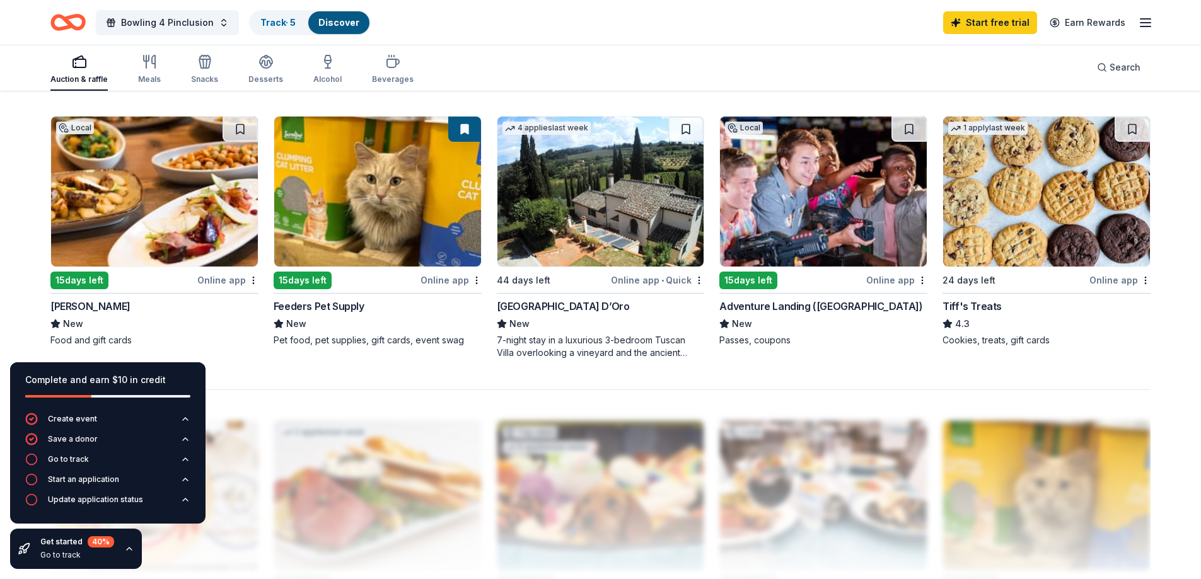
scroll to position [946, 0]
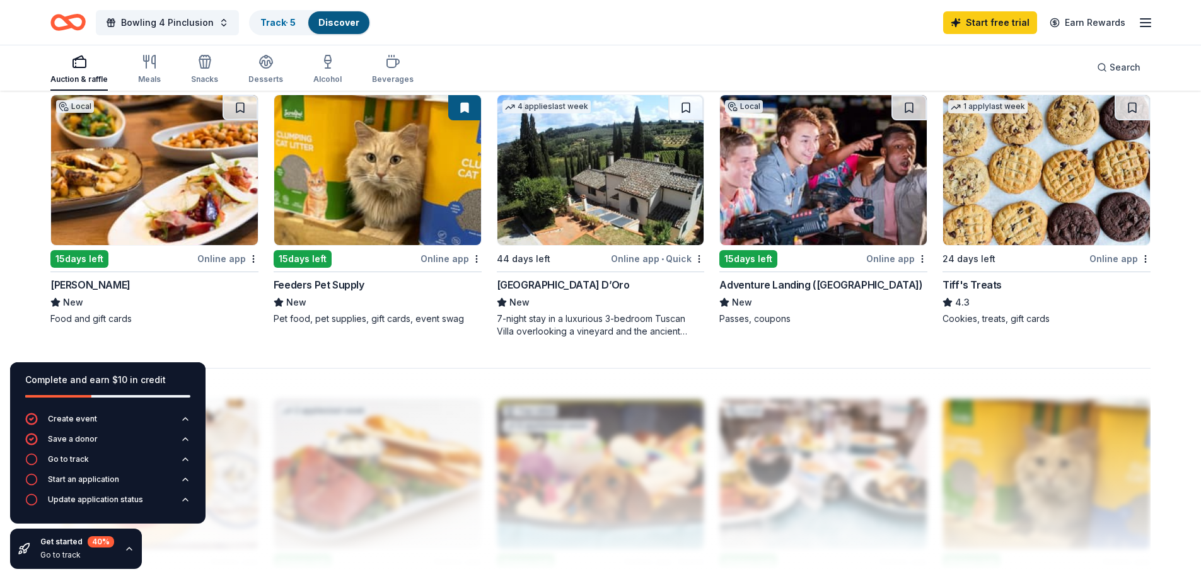
click at [601, 175] on img at bounding box center [600, 170] width 207 height 150
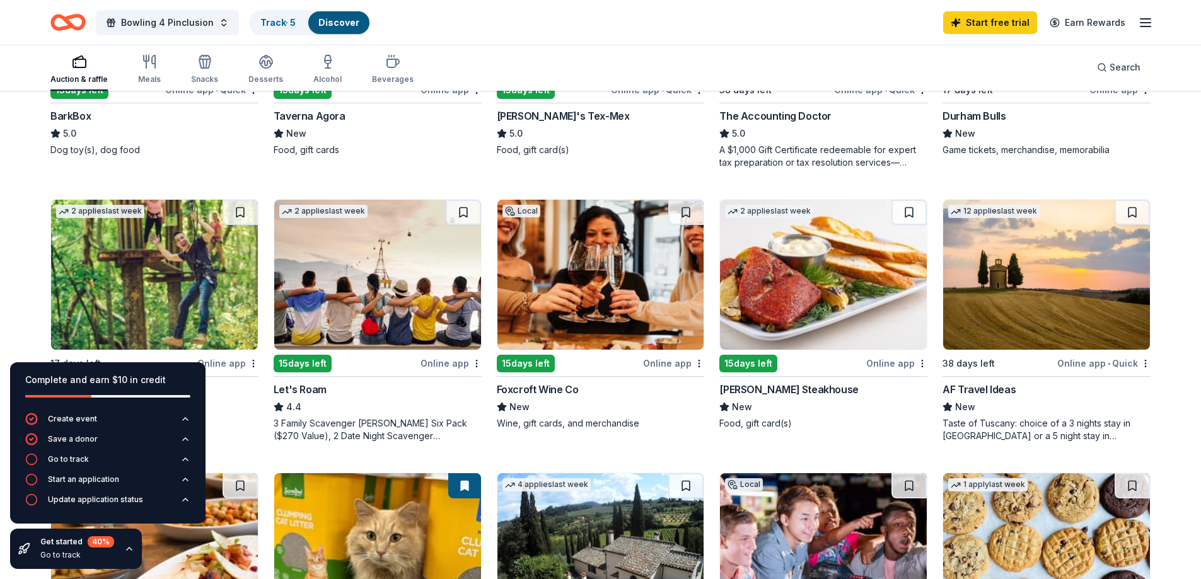
scroll to position [630, 0]
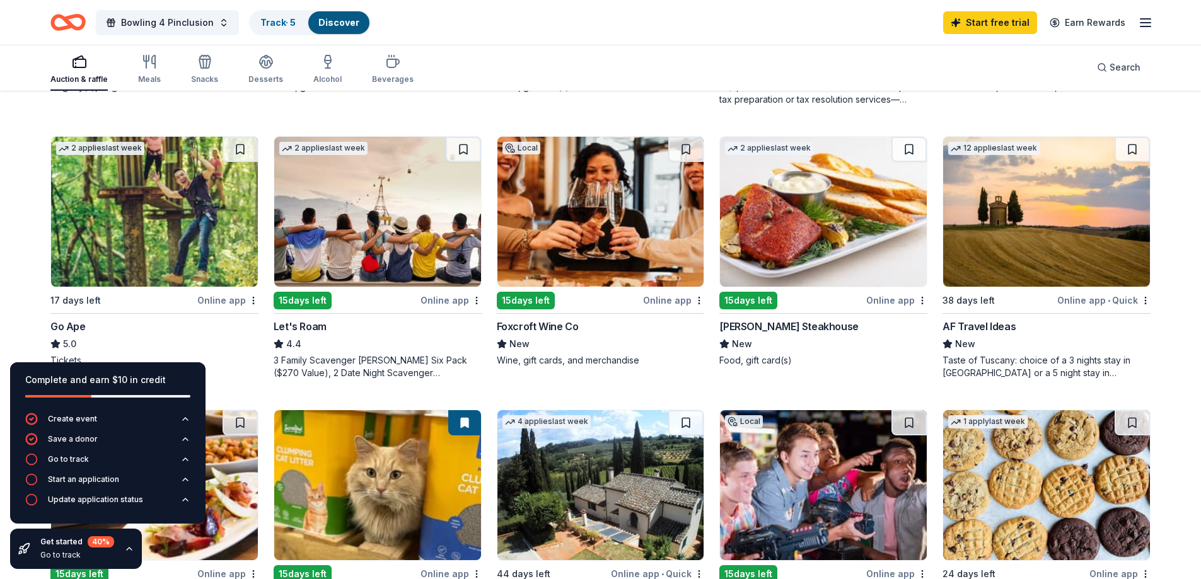
click at [356, 204] on img at bounding box center [377, 212] width 207 height 150
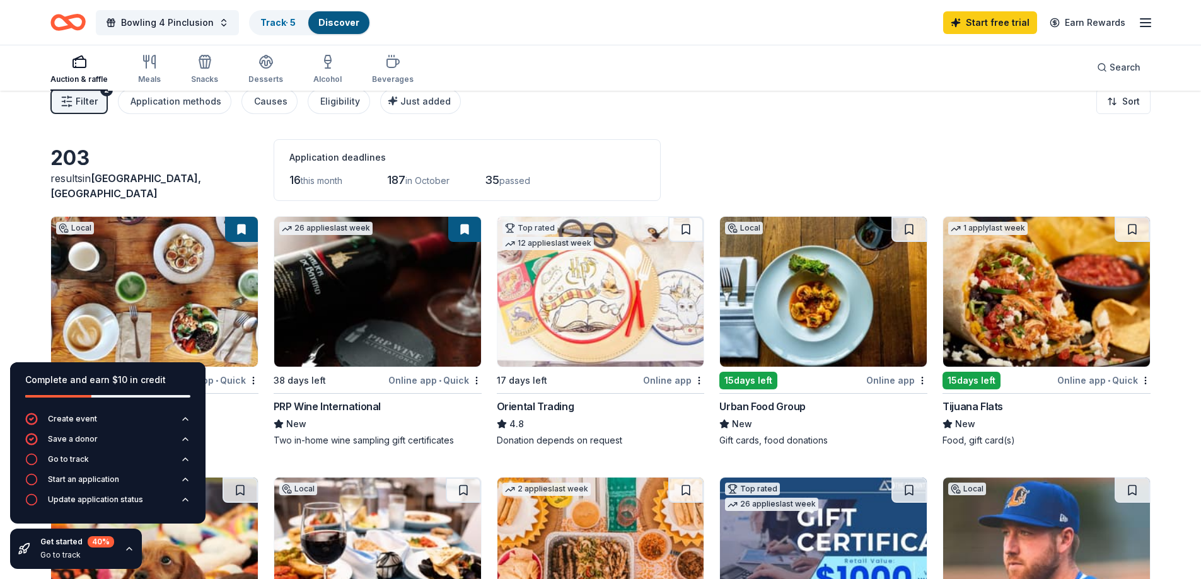
scroll to position [0, 0]
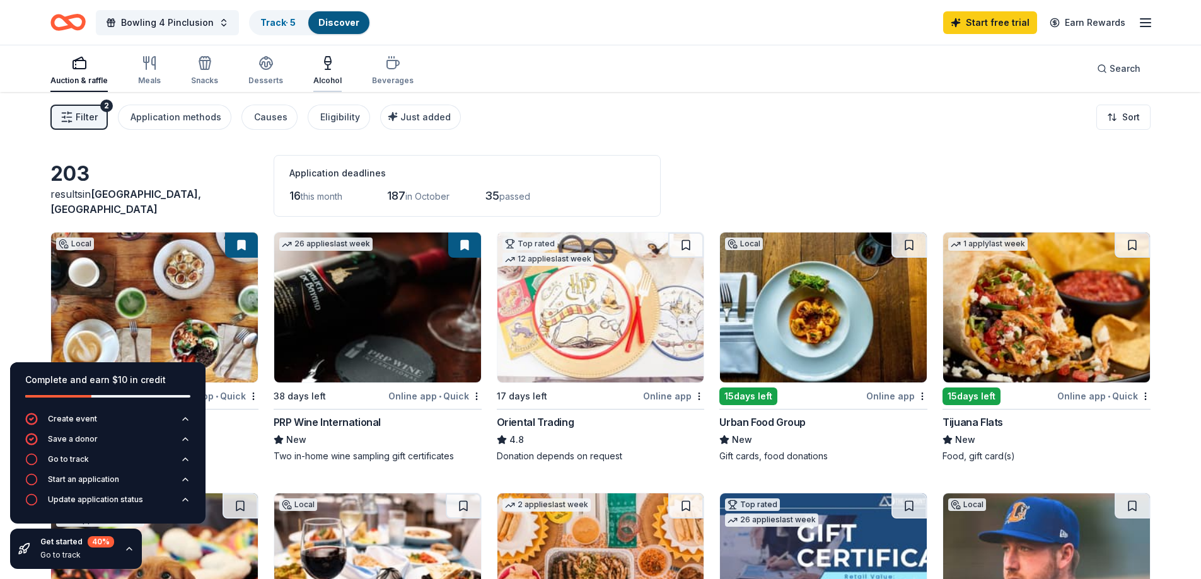
click at [326, 58] on icon "button" at bounding box center [327, 62] width 15 height 15
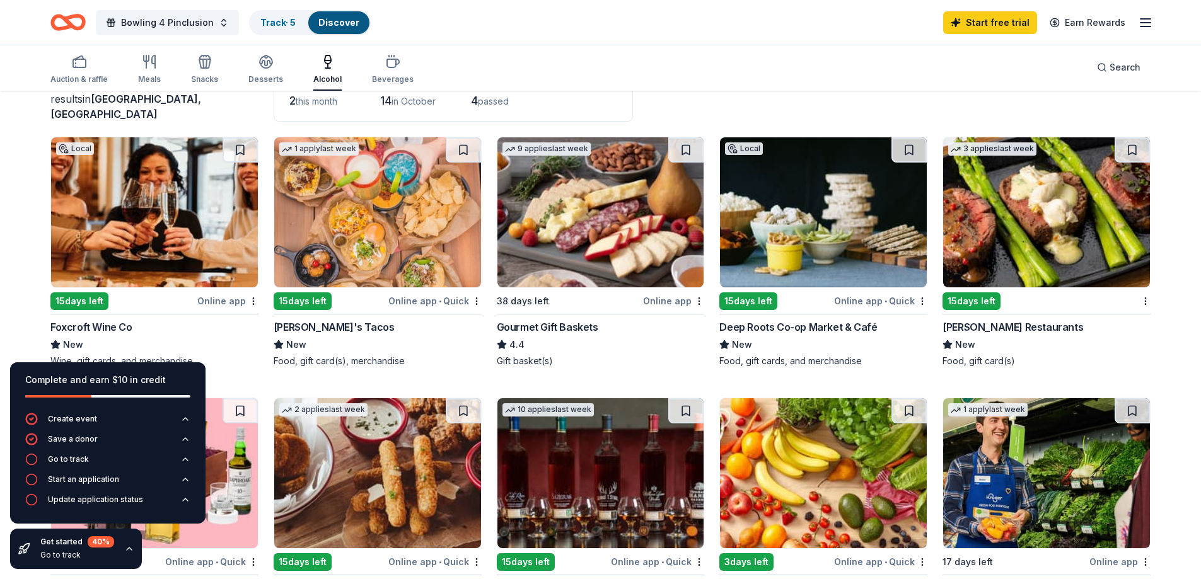
scroll to position [126, 0]
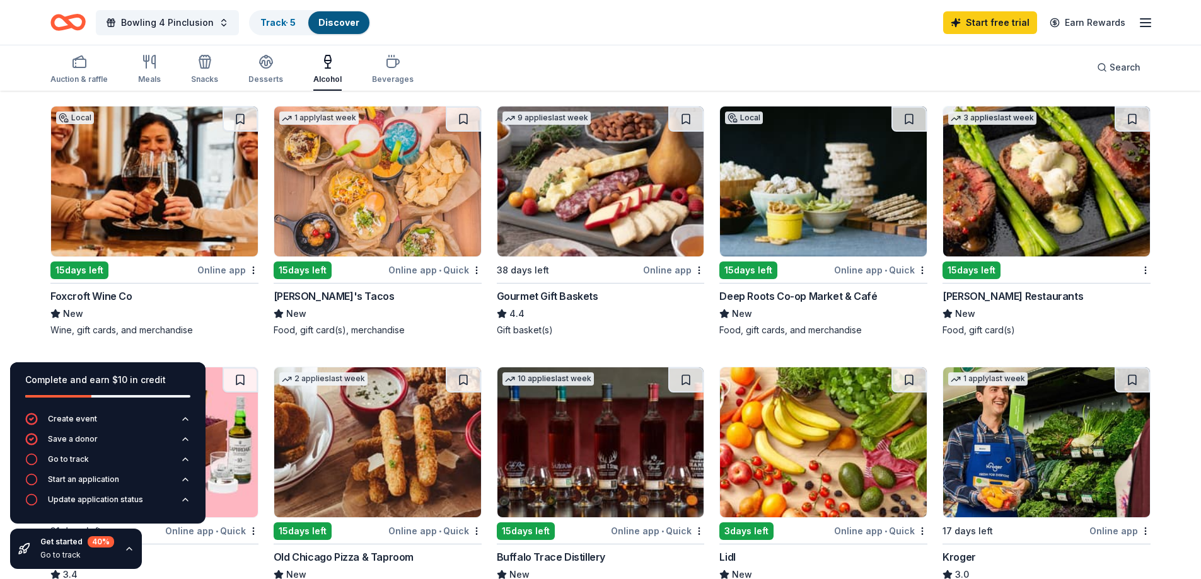
click at [585, 168] on img at bounding box center [600, 182] width 207 height 150
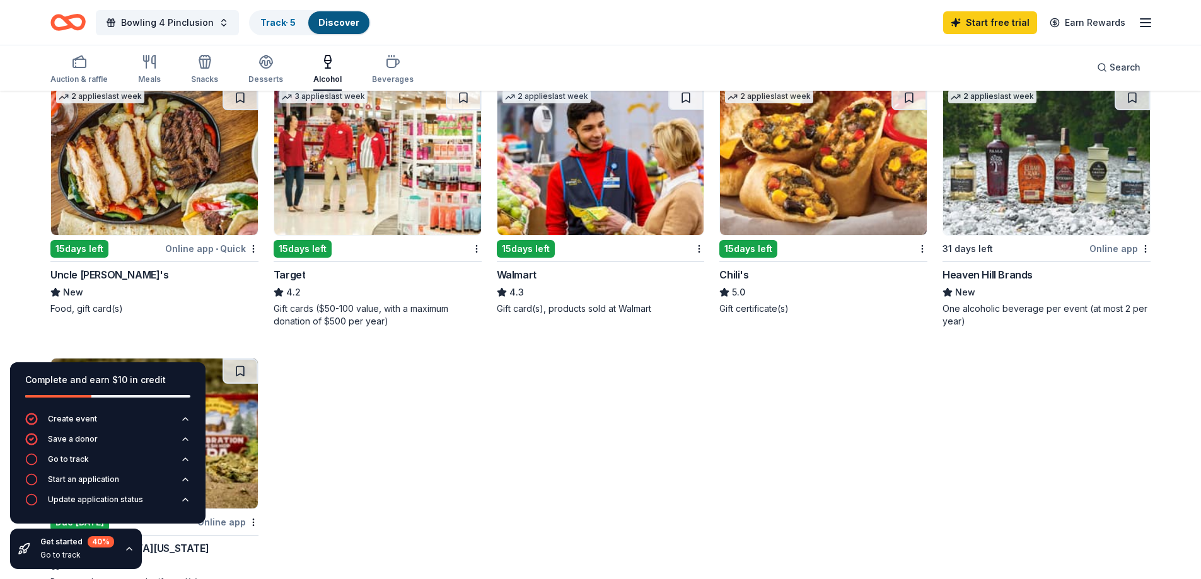
scroll to position [693, 0]
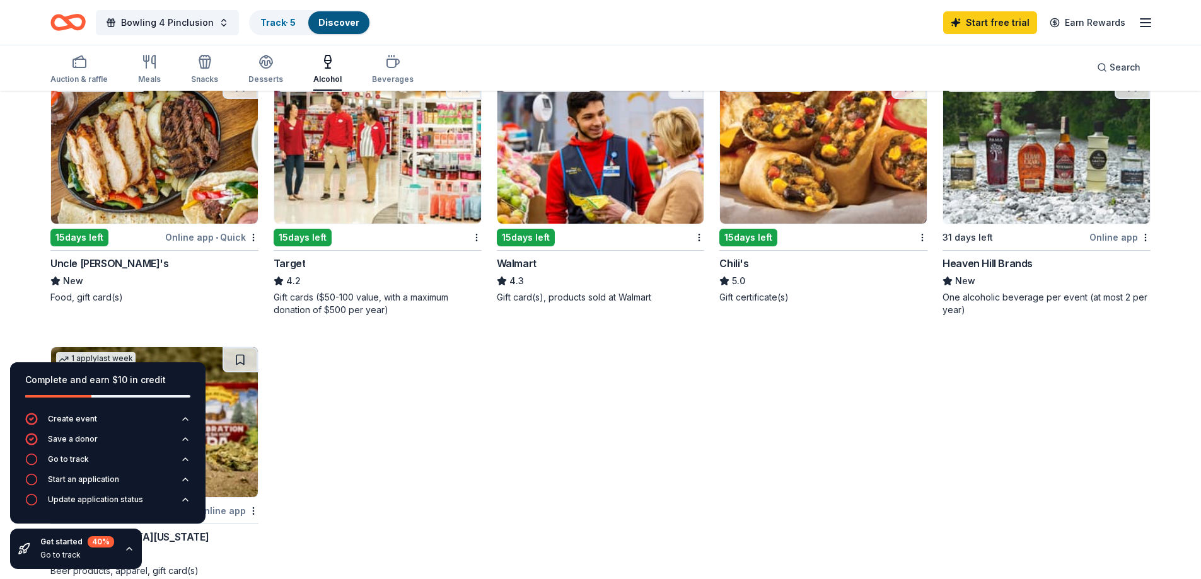
click at [998, 162] on img at bounding box center [1046, 149] width 207 height 150
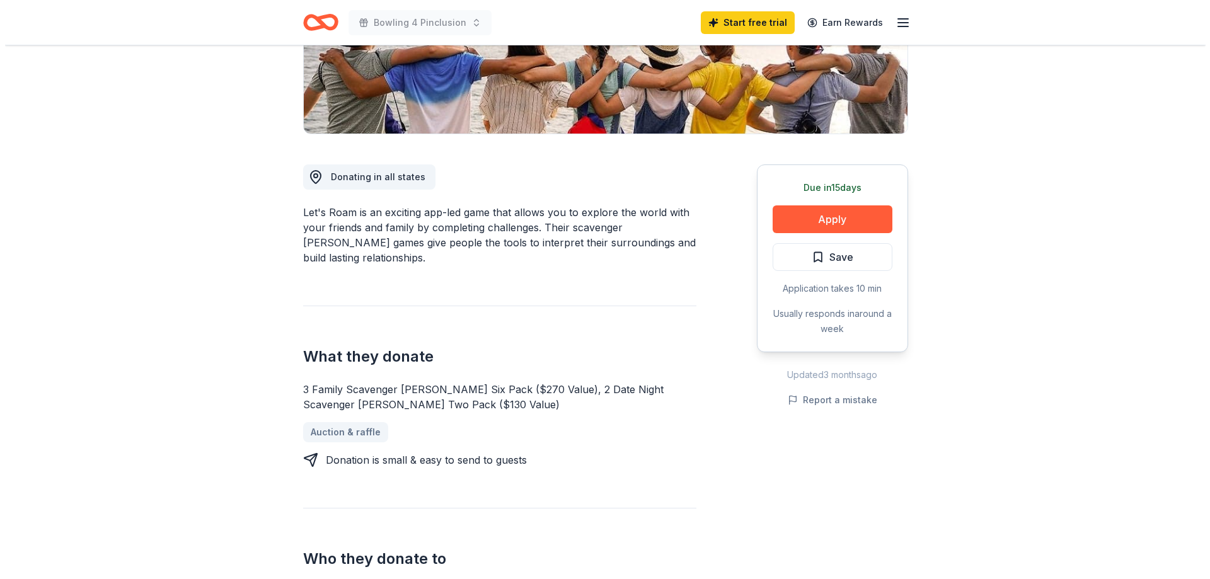
scroll to position [252, 0]
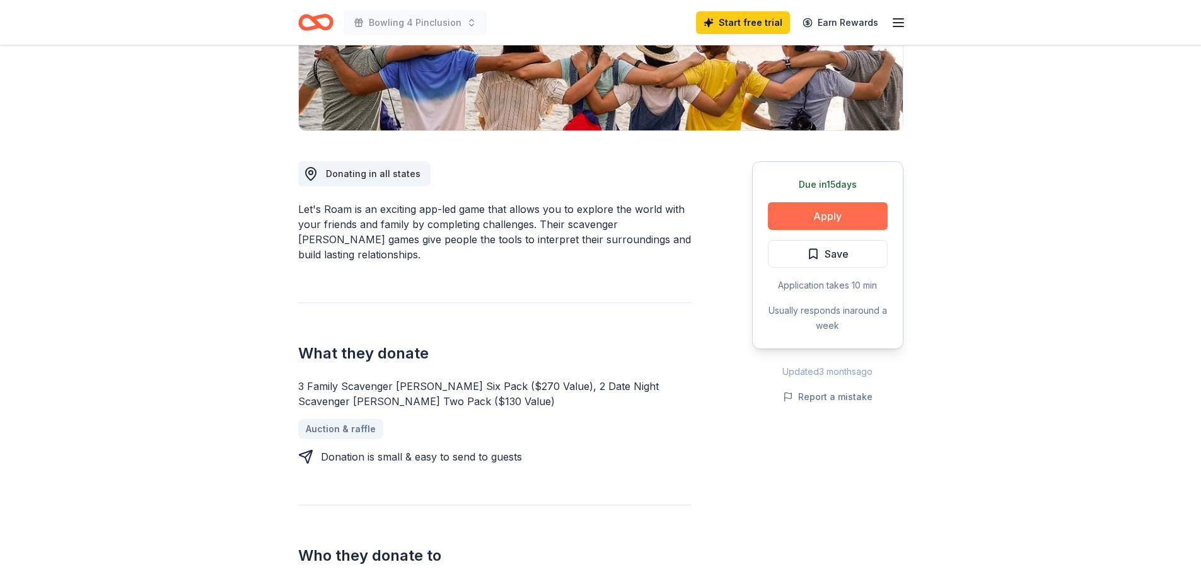
click at [832, 215] on button "Apply" at bounding box center [828, 216] width 120 height 28
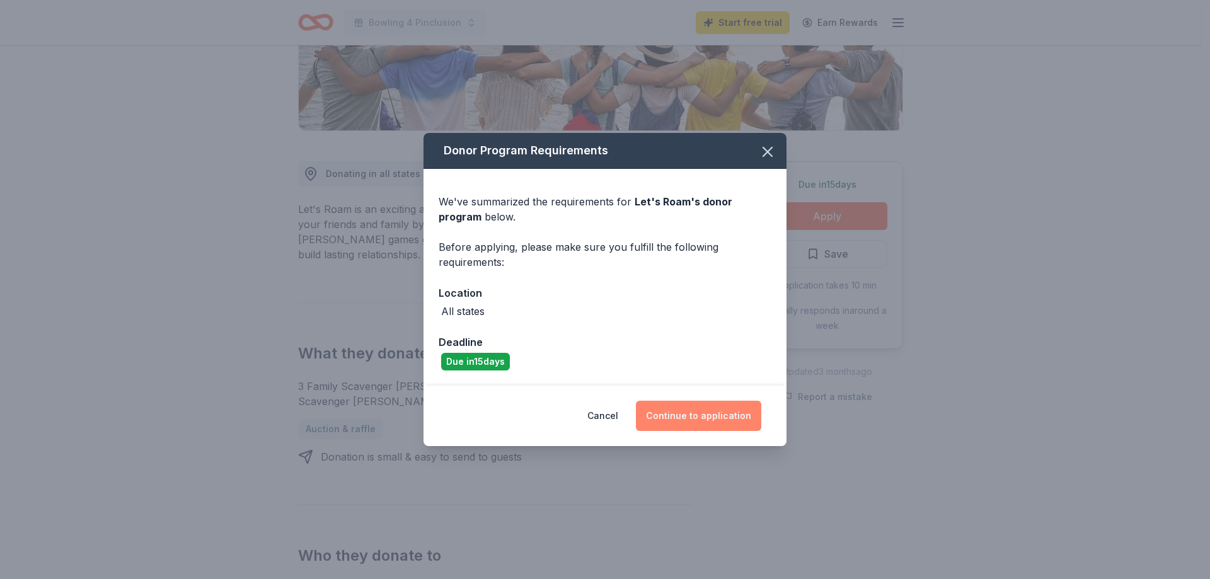
click at [704, 418] on button "Continue to application" at bounding box center [698, 416] width 125 height 30
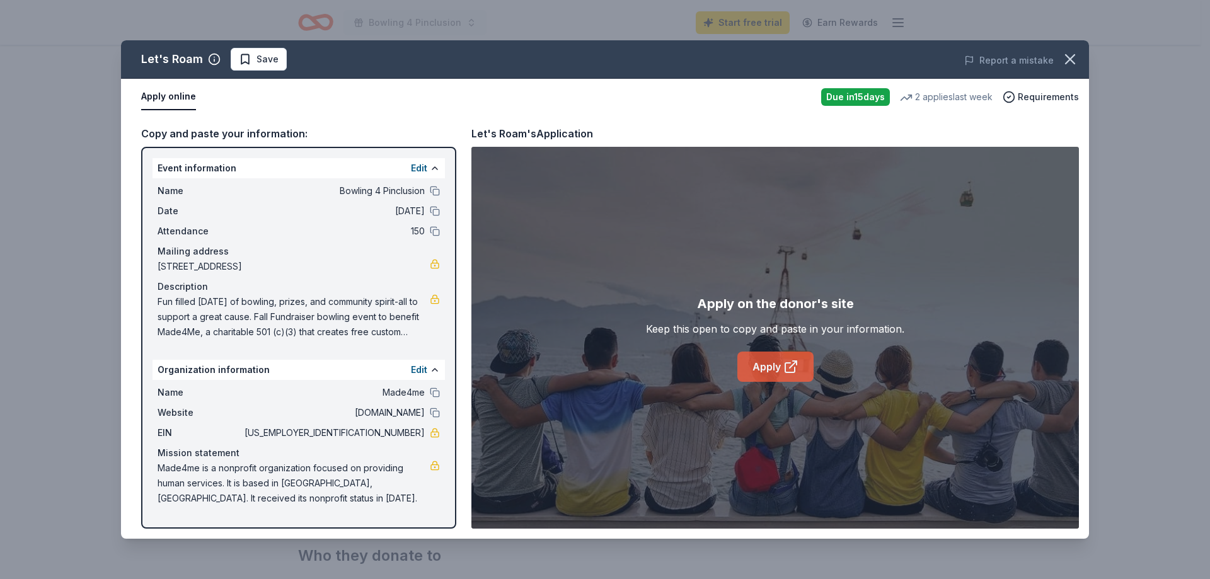
click at [757, 368] on link "Apply" at bounding box center [776, 367] width 76 height 30
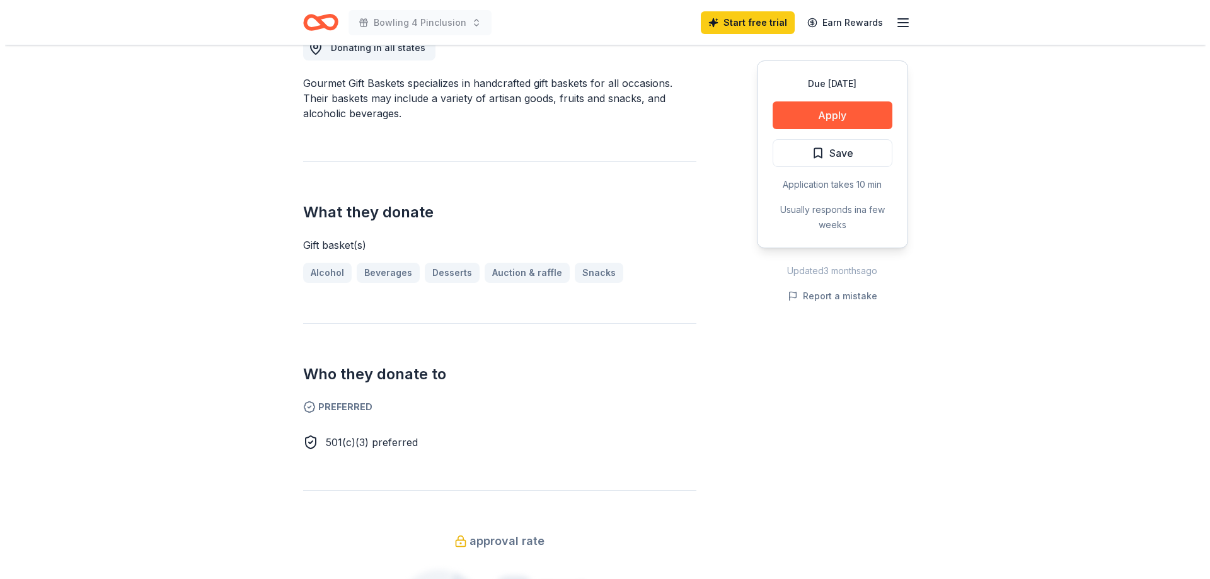
scroll to position [441, 0]
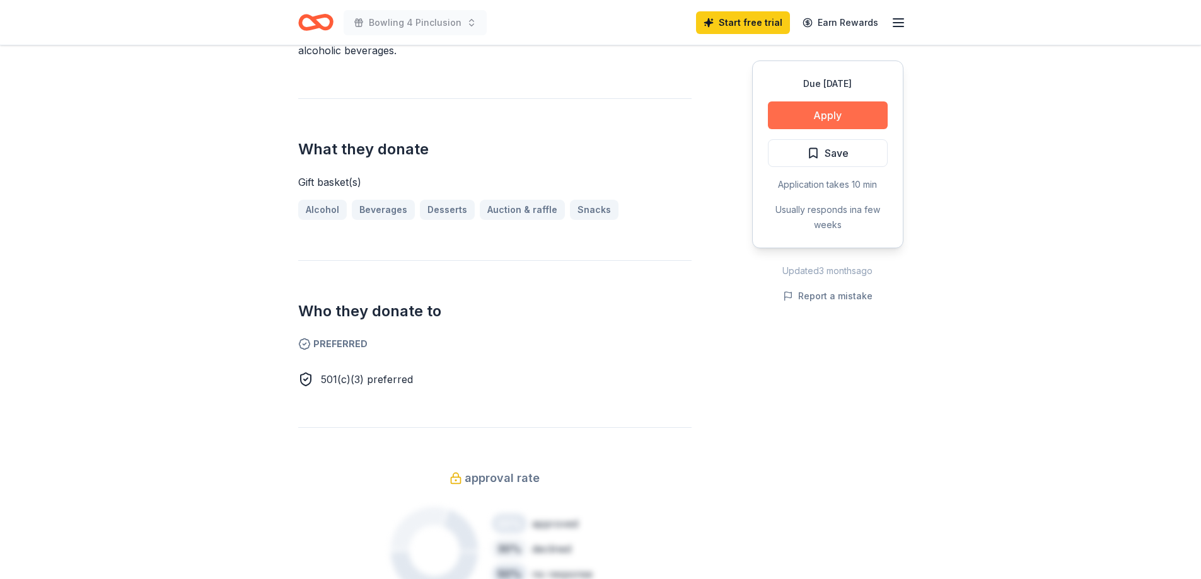
click at [823, 118] on button "Apply" at bounding box center [828, 115] width 120 height 28
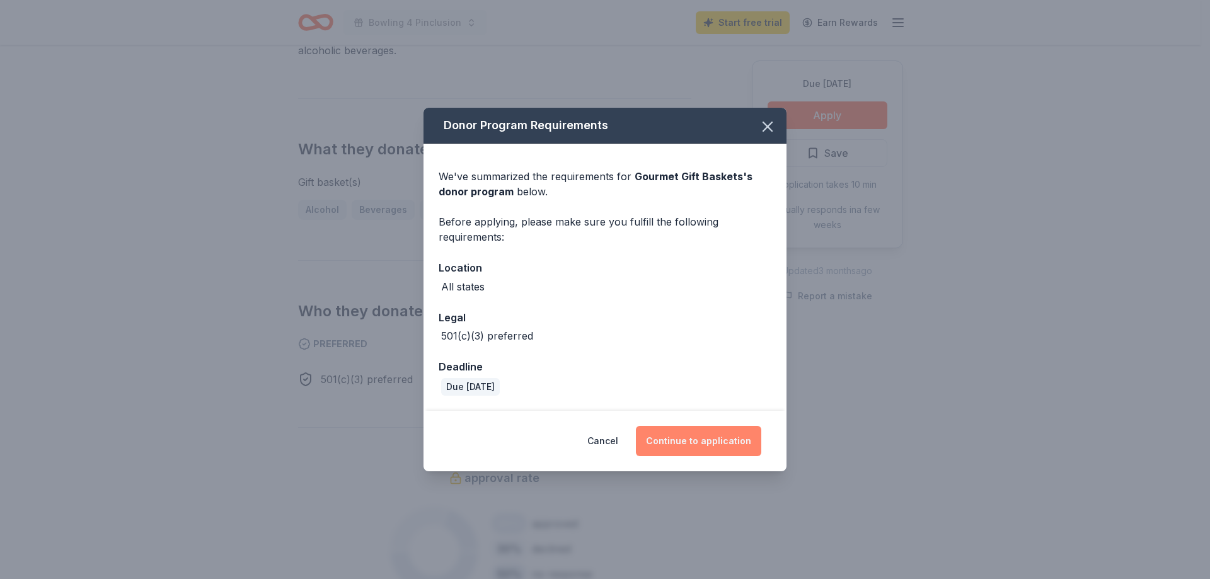
click at [690, 439] on button "Continue to application" at bounding box center [698, 441] width 125 height 30
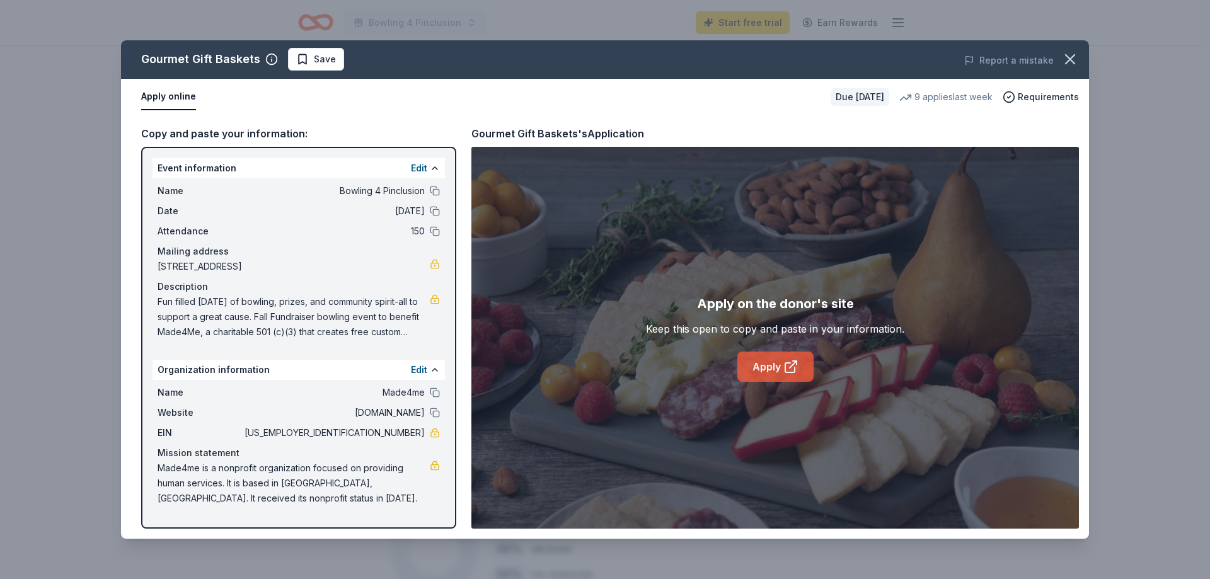
click at [766, 357] on link "Apply" at bounding box center [776, 367] width 76 height 30
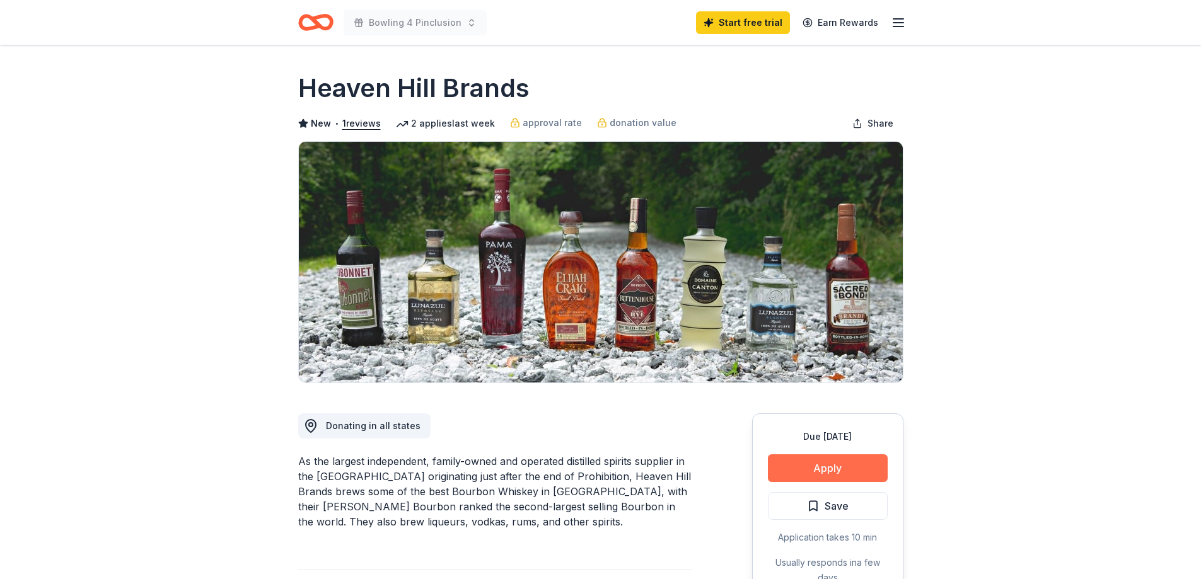
click at [815, 463] on button "Apply" at bounding box center [828, 469] width 120 height 28
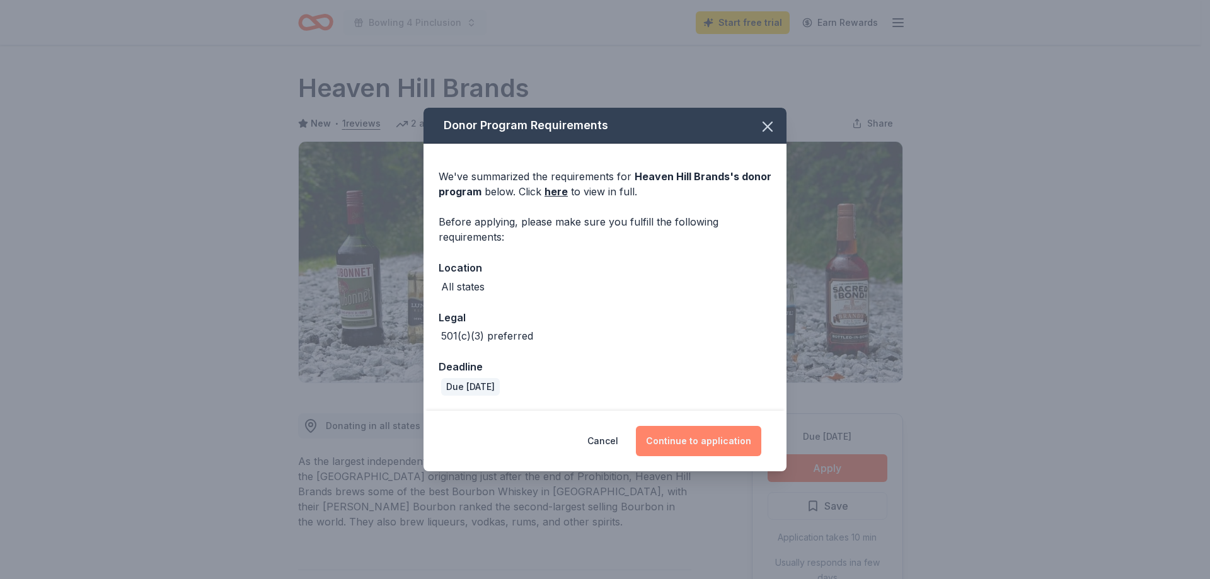
click at [722, 438] on button "Continue to application" at bounding box center [698, 441] width 125 height 30
